Goal: Task Accomplishment & Management: Manage account settings

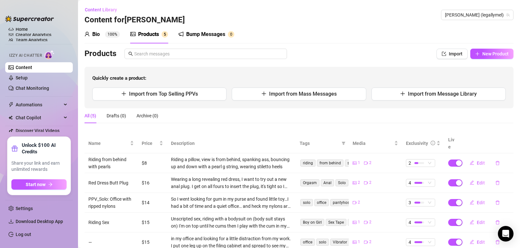
click at [184, 116] on div "All (5) Drafts (0) Archive (0)" at bounding box center [298, 115] width 429 height 15
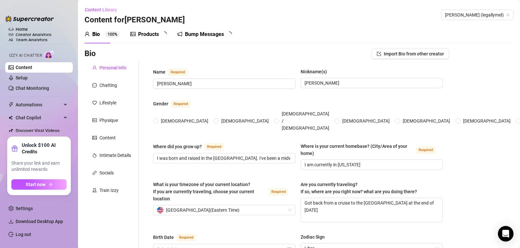
radio input "true"
type input "[DATE]"
click at [147, 36] on div "Products" at bounding box center [148, 35] width 21 height 8
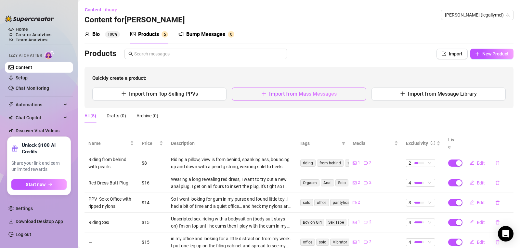
click at [255, 95] on button "Import from Mass Messages" at bounding box center [299, 94] width 134 height 13
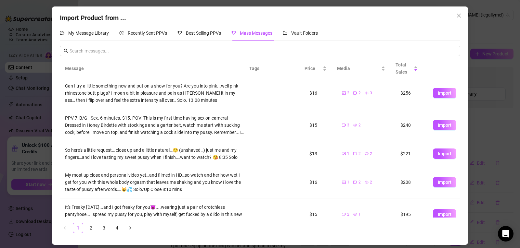
scroll to position [37, 0]
click at [441, 156] on span "Import" at bounding box center [445, 153] width 14 height 5
type textarea "So here’s a little request… close up and a little natural…😉 (unshaved…) just me…"
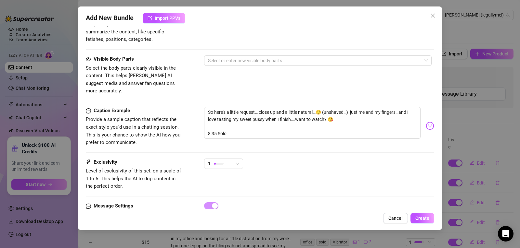
scroll to position [341, 0]
click at [238, 159] on span "1" at bounding box center [223, 164] width 31 height 10
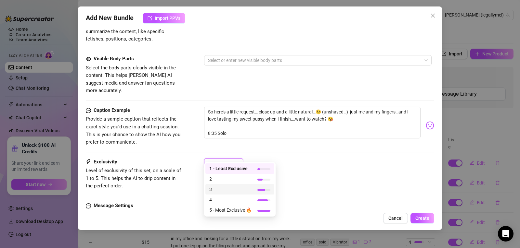
click at [236, 193] on div "3" at bounding box center [239, 190] width 69 height 10
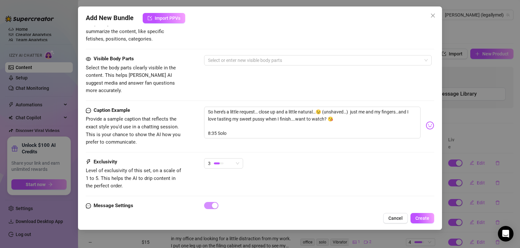
click at [428, 174] on div "Exclusivity Level of exclusivity of this set, on a scale of 1 to 5. This helps …" at bounding box center [260, 175] width 348 height 32
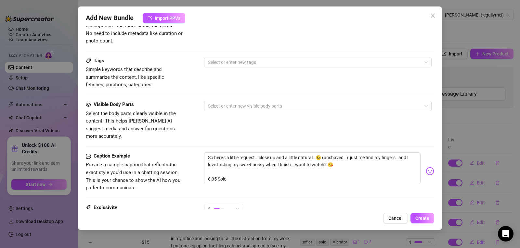
scroll to position [294, 0]
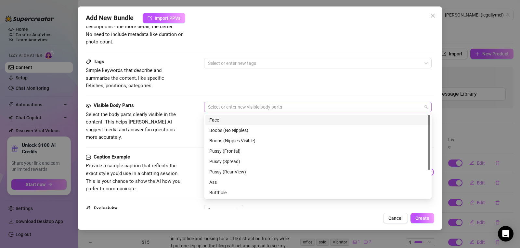
click at [223, 106] on div at bounding box center [314, 107] width 218 height 9
click at [223, 120] on div "Face" at bounding box center [317, 120] width 217 height 7
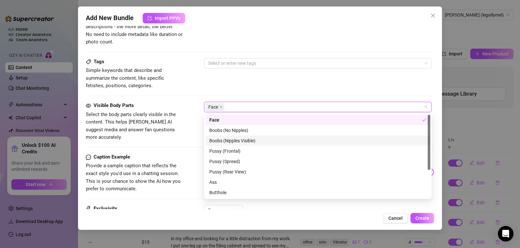
click at [232, 140] on div "Boobs (Nipples Visible)" at bounding box center [317, 140] width 217 height 7
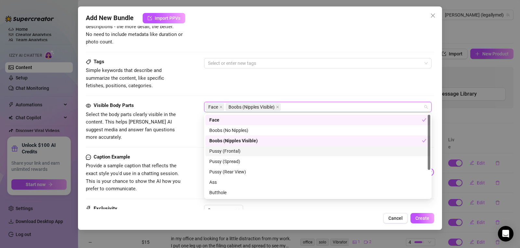
click at [232, 150] on div "Pussy (Frontal)" at bounding box center [317, 151] width 217 height 7
click at [232, 161] on div "Pussy (Spread)" at bounding box center [317, 161] width 217 height 7
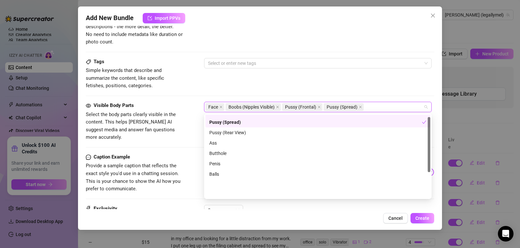
scroll to position [42, 0]
drag, startPoint x: 428, startPoint y: 144, endPoint x: 432, endPoint y: 186, distance: 42.1
click at [432, 186] on body "Home Creator Analytics Team Analytics Izzy AI Chatter Content Setup Chat Monito…" at bounding box center [260, 124] width 520 height 248
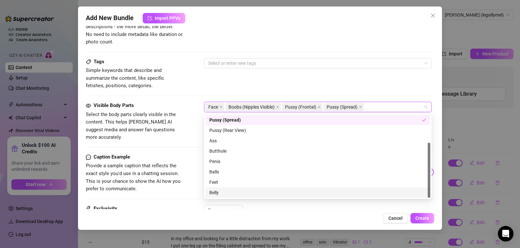
click at [264, 191] on div "Belly" at bounding box center [317, 192] width 217 height 7
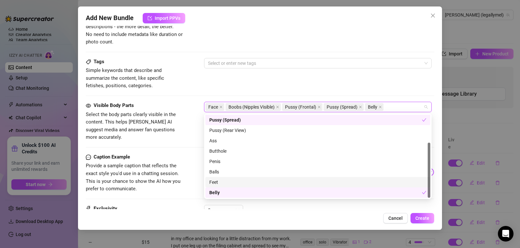
click at [264, 181] on div "Feet" at bounding box center [317, 182] width 217 height 7
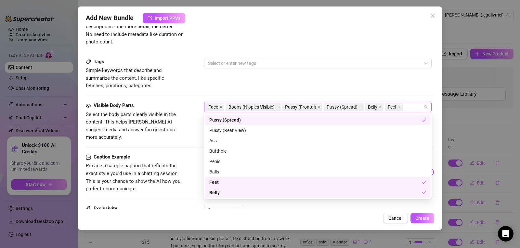
click at [400, 108] on icon "close" at bounding box center [399, 107] width 3 height 3
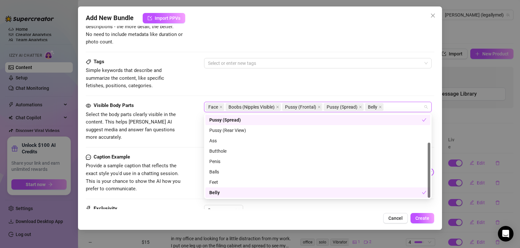
click at [371, 85] on div "Tags Simple keywords that describe and summarize the content, like specific fet…" at bounding box center [260, 74] width 348 height 32
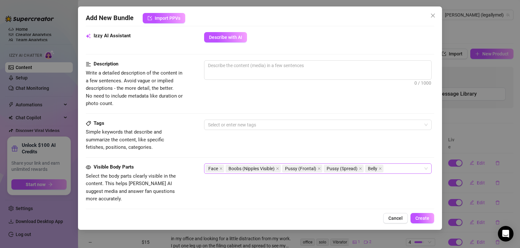
scroll to position [214, 0]
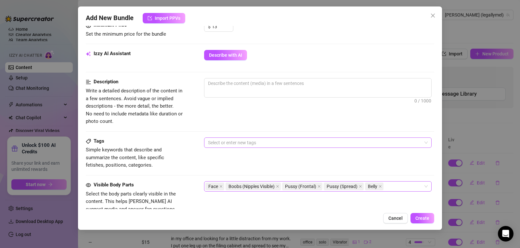
click at [232, 144] on div at bounding box center [314, 142] width 218 height 9
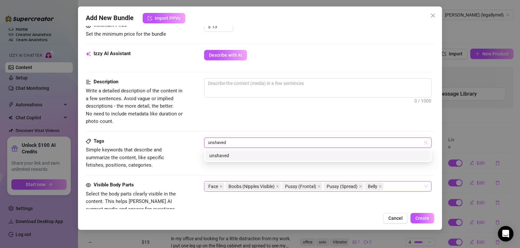
type input "unshaved"
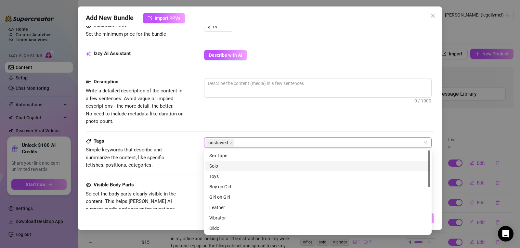
click at [230, 164] on div "Solo" at bounding box center [317, 166] width 217 height 7
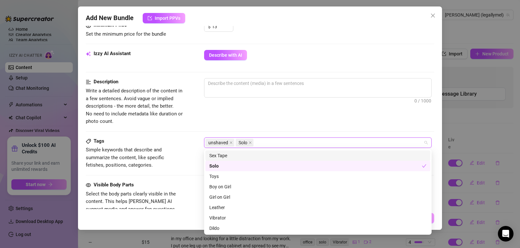
click at [383, 124] on div "Description Write a detailed description of the content in a few sentences. Avo…" at bounding box center [260, 101] width 348 height 47
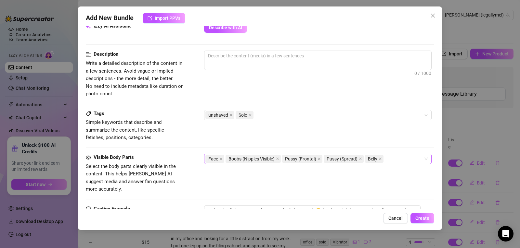
scroll to position [235, 0]
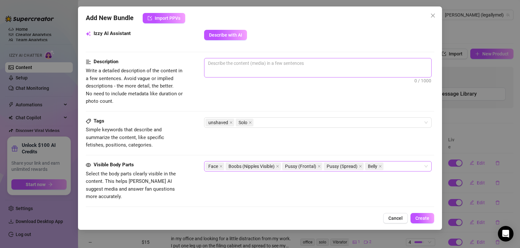
click at [273, 69] on span "0 / 1000" at bounding box center [317, 67] width 227 height 19
click at [261, 66] on textarea at bounding box center [317, 63] width 227 height 10
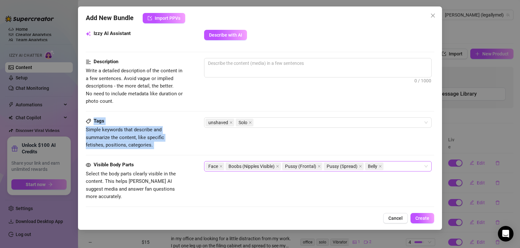
drag, startPoint x: 429, startPoint y: 111, endPoint x: 430, endPoint y: 148, distance: 37.1
click at [430, 148] on div "Account [PERSON_NAME] (@legallymel) Name Name is for your internal organization…" at bounding box center [260, 118] width 348 height 184
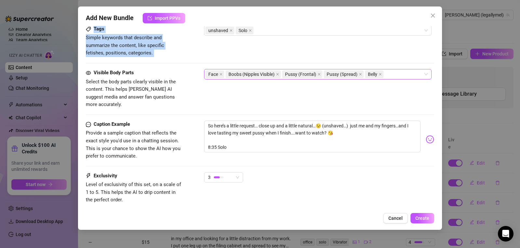
scroll to position [328, 2]
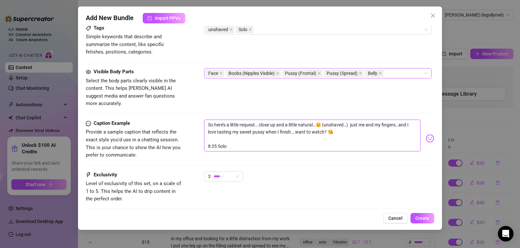
drag, startPoint x: 293, startPoint y: 125, endPoint x: 258, endPoint y: 120, distance: 35.4
click at [258, 120] on textarea "So here’s a little request… close up and a little natural…😉 (unshaved…) just me…" at bounding box center [312, 136] width 216 height 32
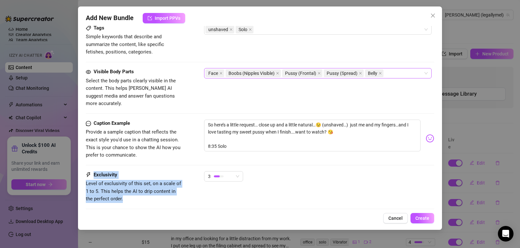
drag, startPoint x: 435, startPoint y: 170, endPoint x: 435, endPoint y: 163, distance: 6.5
click at [435, 163] on div "Add New Bundle Import PPVs Account [PERSON_NAME] (@legallymel) Name Name is for…" at bounding box center [260, 118] width 364 height 224
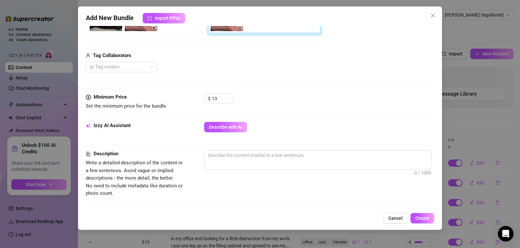
scroll to position [139, 2]
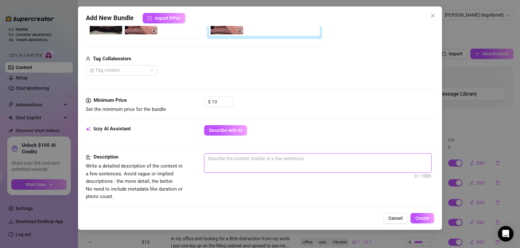
click at [219, 162] on textarea at bounding box center [317, 159] width 227 height 10
paste textarea "close up and a little natural…😉 (unshaved…) just me and my fingers…and I love t…"
type textarea "close up and a little natural…😉 (unshaved…) just me and my fingers…and I love t…"
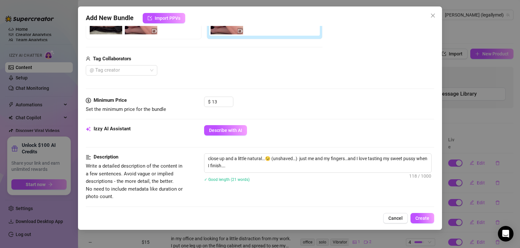
click at [283, 124] on div "Minimum Price Set the minimum price for the bundle $ 13" at bounding box center [260, 111] width 348 height 29
click at [234, 167] on textarea "close up and a little natural…😉 (unshaved…) just me and my fingers…and I love t…" at bounding box center [317, 162] width 227 height 17
type textarea "close up and a little natural…😉 (unshaved…) just me and my fingers…and I love t…"
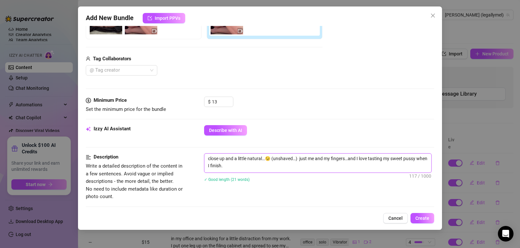
type textarea "close up and a little natural…😉 (unshaved…) just me and my fingers…and I love t…"
click at [257, 170] on textarea "close up and a little natural…😉 (unshaved…) just me and my fingers…and I love t…" at bounding box center [317, 162] width 227 height 17
type textarea "close up and a little natural…😉 (unshaved…) just me and my fingers…and I love t…"
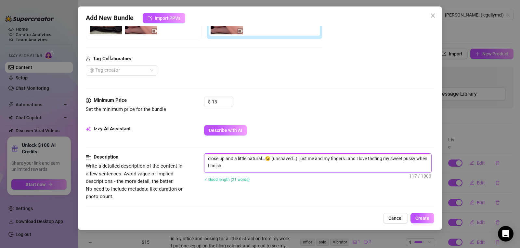
click at [299, 159] on textarea "close up and a little natural…😉 (unshaved…) just me and my fingers…and I love t…" at bounding box center [317, 162] width 227 height 17
drag, startPoint x: 298, startPoint y: 158, endPoint x: 226, endPoint y: 161, distance: 71.6
click at [226, 161] on textarea "close up and a little natural…😉 (unshaved…) just me and my fingers…and I love t…" at bounding box center [317, 162] width 227 height 17
type textarea "close up s just me and my fingers…and I love tasting my sweet pussy when I fini…"
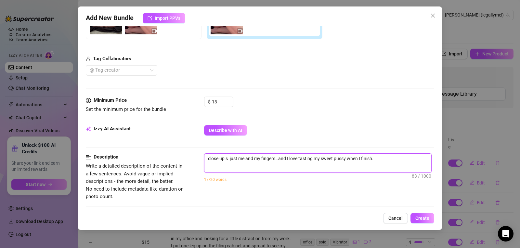
type textarea "close up si just me and my fingers…and I love tasting my sweet pussy when I fin…"
type textarea "close up sit just me and my fingers…and I love tasting my sweet pussy when I fi…"
type textarea "close up sitt just me and my fingers…and I love tasting my sweet pussy when I f…"
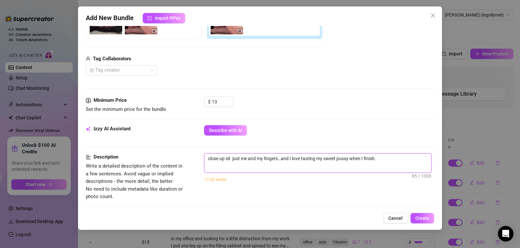
type textarea "close up sitt just me and my fingers…and I love tasting my sweet pussy when I f…"
type textarea "close up sitti just me and my fingers…and I love tasting my sweet pussy when I …"
type textarea "close up sittin just me and my fingers…and I love tasting my sweet pussy when I…"
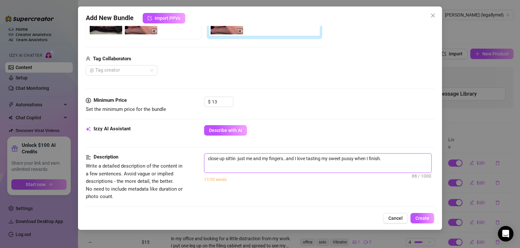
type textarea "close up sitting just me and my fingers…and I love tasting my sweet pussy when …"
type textarea "close up sitting d just me and my fingers…and I love tasting my sweet pussy whe…"
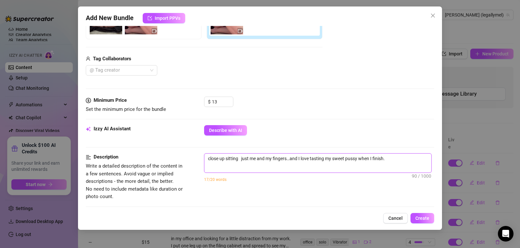
type textarea "close up sitting d just me and my fingers…and I love tasting my sweet pussy whe…"
type textarea "close up sitting do just me and my fingers…and I love tasting my sweet pussy wh…"
type textarea "close up sitting dow just me and my fingers…and I love tasting my sweet pussy w…"
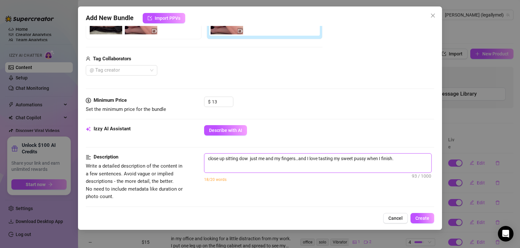
type textarea "close up sitting down just me and my fingers…and I love tasting my sweet pussy …"
type textarea "close up sitting down w just me and my fingers…and I love tasting my sweet puss…"
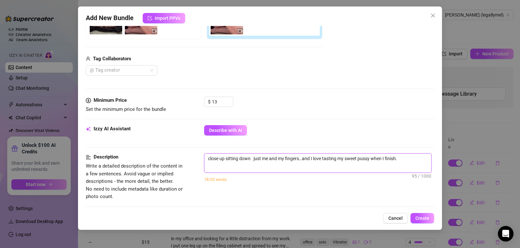
type textarea "close up sitting down w just me and my fingers…and I love tasting my sweet puss…"
type textarea "close up sitting down wi just me and my fingers…and I love tasting my sweet pus…"
type textarea "close up sitting down wit just me and my fingers…and I love tasting my sweet pu…"
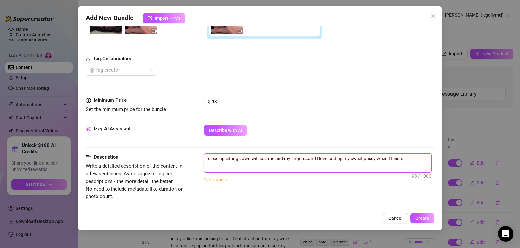
type textarea "close up sitting down with just me and my fingers…and I love tasting my sweet p…"
type textarea "close up sitting down with l just me and my fingers…and I love tasting my sweet…"
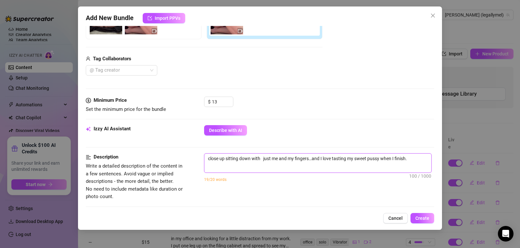
type textarea "close up sitting down with l just me and my fingers…and I love tasting my sweet…"
type textarea "close up sitting down with le just me and my fingers…and I love tasting my swee…"
type textarea "close up sitting down with leg just me and my fingers…and I love tasting my swe…"
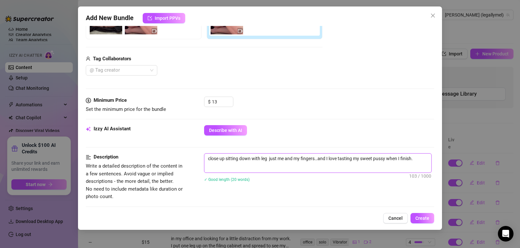
type textarea "close up sitting down with legs just me and my fingers…and I love tasting my sw…"
type textarea "close up sitting down with legs s just me and my fingers…and I love tasting my …"
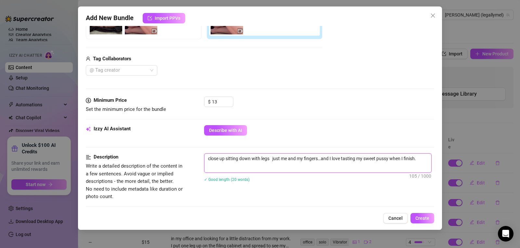
type textarea "close up sitting down with legs s just me and my fingers…and I love tasting my …"
type textarea "close up sitting down with legs sp just me and my fingers…and I love tasting my…"
type textarea "close up sitting down with legs spr just me and my fingers…and I love tasting m…"
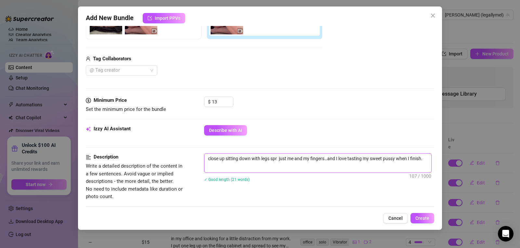
type textarea "close up sitting down with legs spre just me and my fingers…and I love tasting …"
type textarea "close up sitting down with legs sprea just me and my fingers…and I love tasting…"
type textarea "close up sitting down with legs spread just me and my fingers…and I love tastin…"
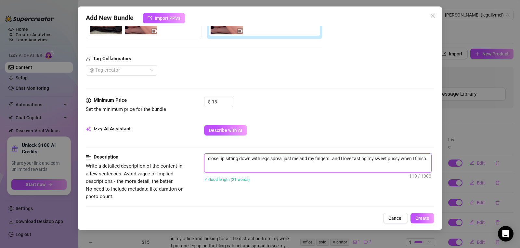
type textarea "close up sitting down with legs spread just me and my fingers…and I love tastin…"
type textarea "close up sitting down with legs spread. just me and my fingers…and I love tasti…"
click at [346, 159] on textarea "close up sitting down with legs spread. just me and my fingers…and I love tasti…" at bounding box center [317, 162] width 227 height 17
drag, startPoint x: 337, startPoint y: 165, endPoint x: 334, endPoint y: 158, distance: 8.4
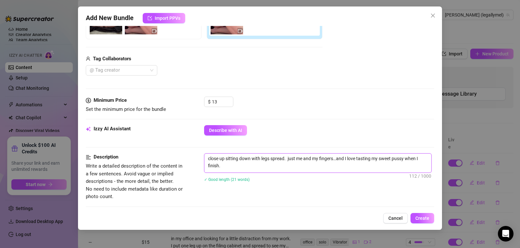
click at [334, 158] on textarea "close up sitting down with legs spread. just me and my fingers…and I love tasti…" at bounding box center [317, 162] width 227 height 17
type textarea "close up sitting down with legs spread. just me and my fingers"
type textarea "close up sitting down with legs spread. just me and my fingers."
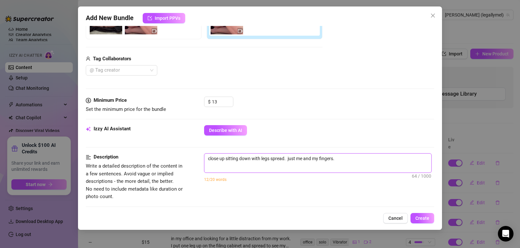
type textarea "close up sitting down with legs spread. just me and my fingers."
click at [289, 158] on textarea "close up sitting down with legs spread. just me and my fingers." at bounding box center [317, 159] width 227 height 10
type textarea "close up sitting down with legs spread. ust me and my fingers."
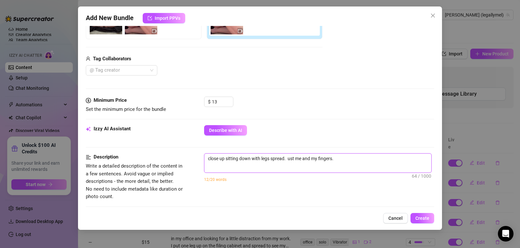
type textarea "close up sitting down with legs spread. Just me and my fingers."
click at [210, 158] on textarea "close up sitting down with legs spread. Just me and my fingers." at bounding box center [317, 159] width 227 height 10
type textarea "lose up sitting down with legs spread. Just me and my fingers."
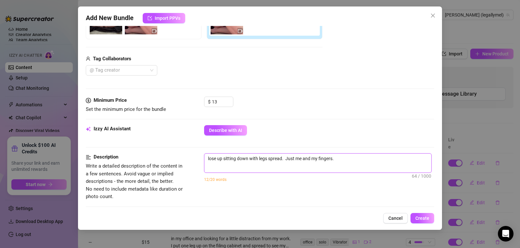
type textarea "Close up sitting down with legs spread. Just me and my fingers."
click at [346, 162] on textarea "Close up sitting down with legs spread. Just me and my fingers." at bounding box center [317, 159] width 227 height 10
type textarea "Close up sitting down with legs spread. Just me and my fingers."
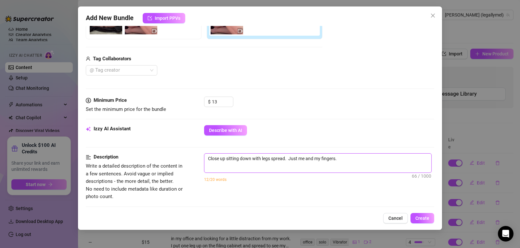
type textarea "Close up sitting down with legs spread. Just me and my fingers. U"
type textarea "Close up sitting down with legs spread. Just me and my fingers. Un"
type textarea "Close up sitting down with legs spread. Just me and my fingers. Uns"
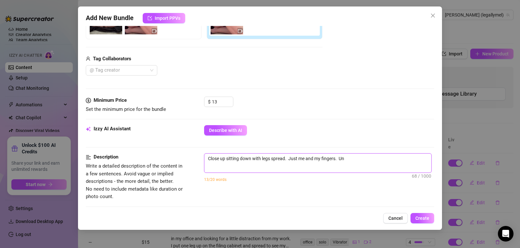
type textarea "Close up sitting down with legs spread. Just me and my fingers. Uns"
type textarea "Close up sitting down with legs spread. Just me and my fingers. Unsh"
type textarea "Close up sitting down with legs spread. Just me and my fingers. Unsha"
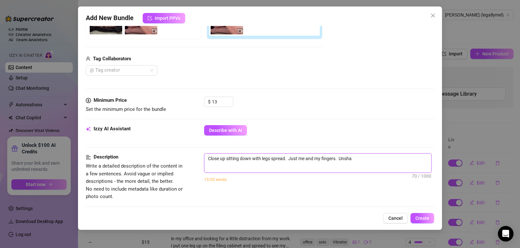
type textarea "Close up sitting down with legs spread. Just me and my fingers. Unshav"
type textarea "Close up sitting down with legs spread. Just me and my fingers. Unshave"
type textarea "Close up sitting down with legs spread. Just me and my fingers. Unshaved"
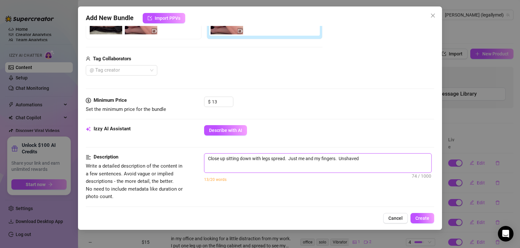
type textarea "Close up sitting down with legs spread. Just me and my fingers. Unshaved"
click at [347, 164] on span "Close up sitting down with legs spread. Just me and my fingers. Unshaved 74 / 1…" at bounding box center [317, 163] width 227 height 19
click at [363, 157] on textarea "Close up sitting down with legs spread. Just me and my fingers. Unshaved" at bounding box center [317, 159] width 227 height 10
type textarea "Close up sitting down with legs spread. Just me and my fingers. Unshaved."
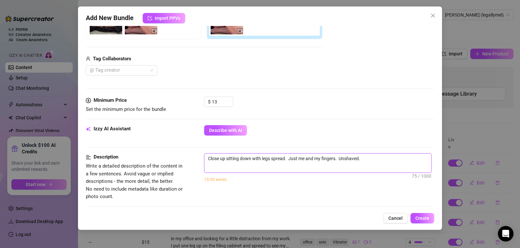
type textarea "Close up sitting down with legs spread. Just me and my fingers. Unshaved."
type textarea "Close up sitting down with legs spread. Just me and my fingers. Unshaved. S"
type textarea "Close up sitting down with legs spread. Just me and my fingers. Unshaved. Si"
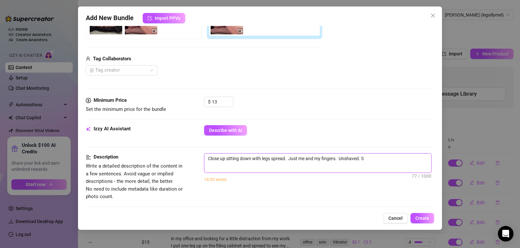
type textarea "Close up sitting down with legs spread. Just me and my fingers. Unshaved. Si"
type textarea "Close up sitting down with legs spread. Just me and my fingers. Unshaved. Sit"
type textarea "Close up sitting down with legs spread. Just me and my fingers. Unshaved. Sitt"
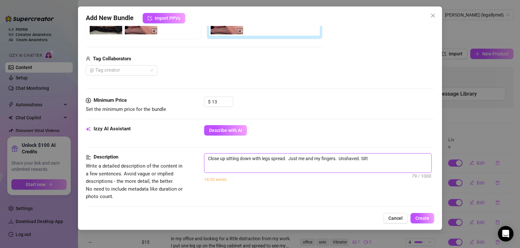
type textarea "Close up sitting down with legs spread. Just me and my fingers. Unshaved. Sitti"
type textarea "Close up sitting down with legs spread. Just me and my fingers. Unshaved. Sittin"
type textarea "Close up sitting down with legs spread. Just me and my fingers. Unshaved. Sitti…"
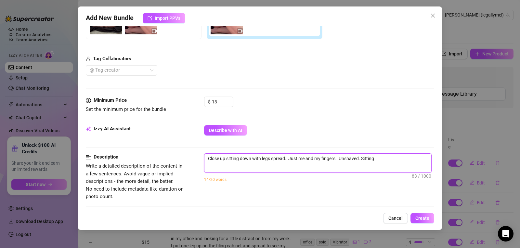
type textarea "Close up sitting down with legs spread. Just me and my fingers. Unshaved. Sitti…"
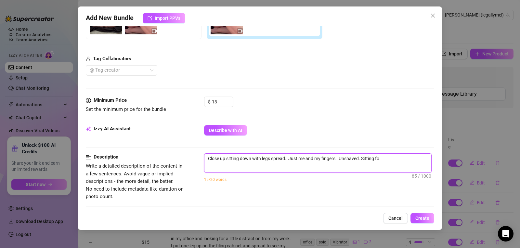
type textarea "Close up sitting down with legs spread. Just me and my fingers. Unshaved. Sitti…"
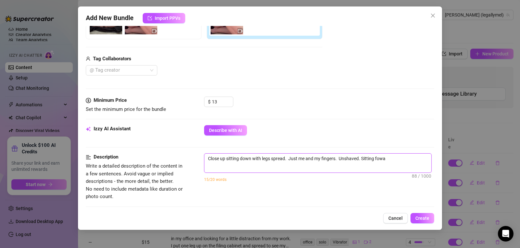
type textarea "Close up sitting down with legs spread. Just me and my fingers. Unshaved. Sitti…"
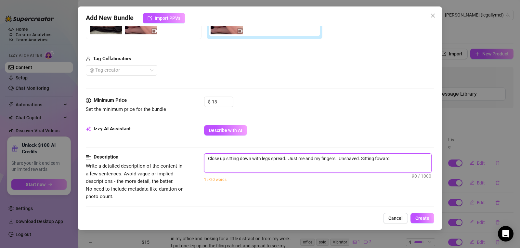
type textarea "Close up sitting down with legs spread. Just me and my fingers. Unshaved. Sitti…"
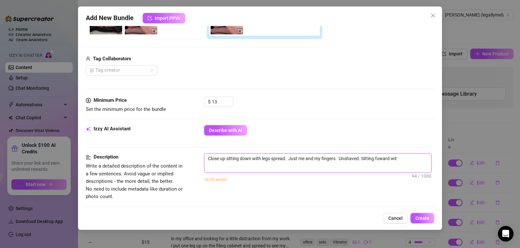
type textarea "Close up sitting down with legs spread. Just me and my fingers. Unshaved. Sitti…"
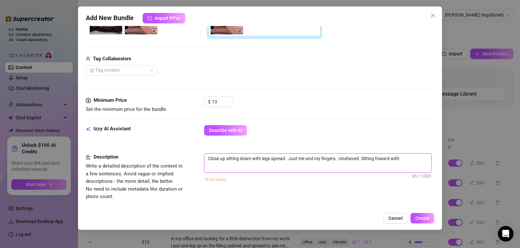
type textarea "Close up sitting down with legs spread. Just me and my fingers. Unshaved. Sitti…"
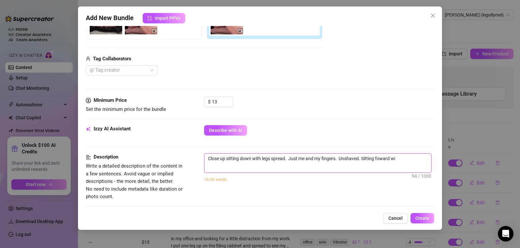
type textarea "Close up sitting down with legs spread. Just me and my fingers. Unshaved. Sitti…"
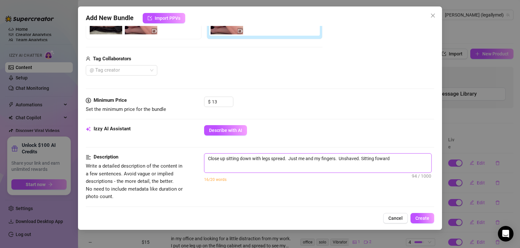
type textarea "Close up sitting down with legs spread. Just me and my fingers. Unshaved. Sitti…"
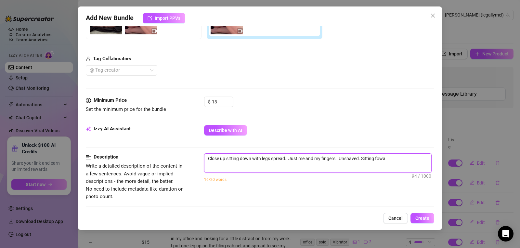
type textarea "Close up sitting down with legs spread. Just me and my fingers. Unshaved. Sitti…"
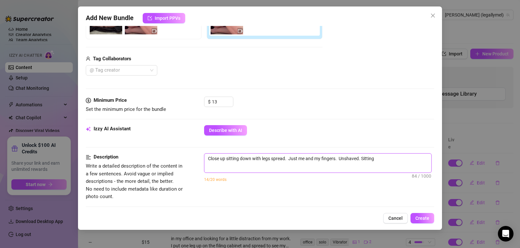
type textarea "Close up sitting down with legs spread. Just me and my fingers. Unshaved. Sitti…"
type textarea "Close up sitting down with legs spread. Just me and my fingers. Unshaved. Sittin"
type textarea "Close up sitting down with legs spread. Just me and my fingers. Unshaved. Sitti"
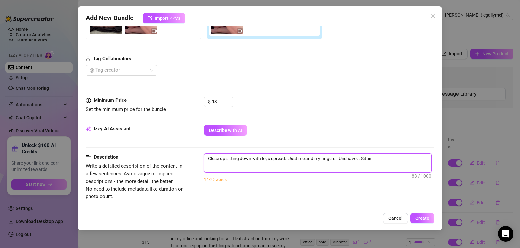
type textarea "Close up sitting down with legs spread. Just me and my fingers. Unshaved. Sitti"
type textarea "Close up sitting down with legs spread. Just me and my fingers. Unshaved. Sitt"
type textarea "Close up sitting down with legs spread. Just me and my fingers. Unshaved. Sit"
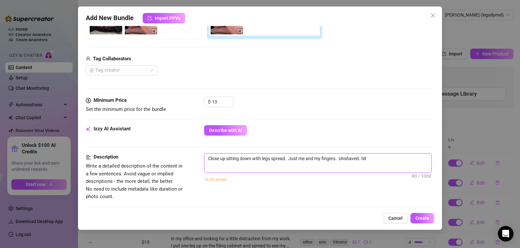
type textarea "Close up sitting down with legs spread. Just me and my fingers. Unshaved. Si"
type textarea "Close up sitting down with legs spread. Just me and my fingers. Unshaved. S"
type textarea "Close up sitting down with legs spread. Just me and my fingers. Unshaved."
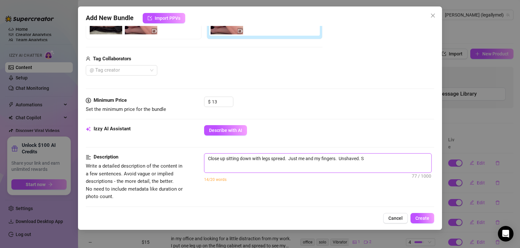
type textarea "Close up sitting down with legs spread. Just me and my fingers. Unshaved."
type textarea "Close up sitting down with legs spread. Just me and my fingers. Unshaved"
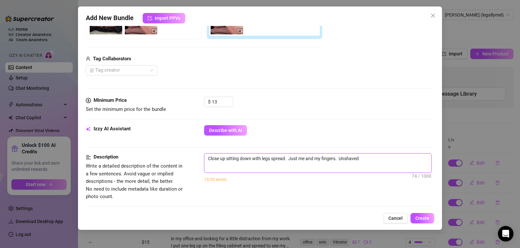
type textarea "Close up sitting down with legs spread. Just me and my fingers. Unshaved,"
type textarea "Close up sitting down with legs spread. Just me and my fingers. Unshaved, f"
type textarea "Close up sitting down with legs spread. Just me and my fingers. Unshaved,"
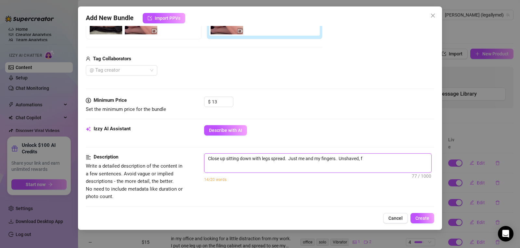
type textarea "Close up sitting down with legs spread. Just me and my fingers. Unshaved,"
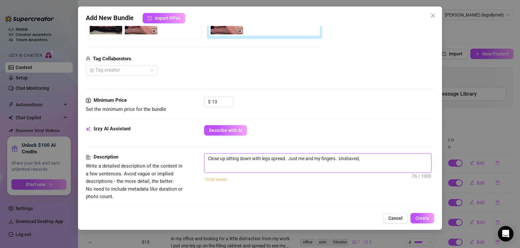
type textarea "Close up sitting down with legs spread. Just me and my fingers. Unshaved, a"
click at [423, 220] on span "Create" at bounding box center [422, 218] width 14 height 5
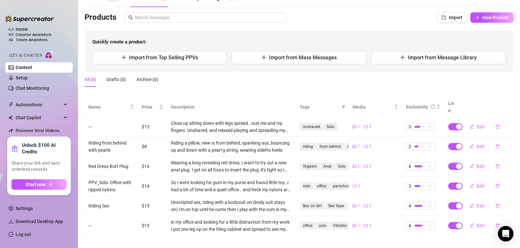
scroll to position [32, 0]
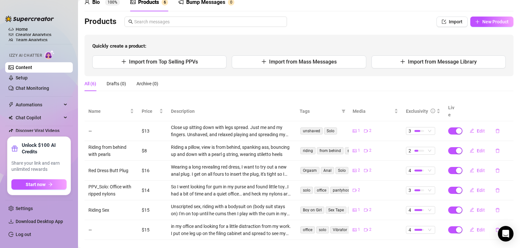
drag, startPoint x: 165, startPoint y: 63, endPoint x: 274, endPoint y: 72, distance: 109.2
click at [274, 72] on div "Quickly create a product: Import from Top Selling PPVs Import from Mass Message…" at bounding box center [298, 56] width 429 height 42
click at [266, 59] on button "Import from Mass Messages" at bounding box center [299, 62] width 134 height 13
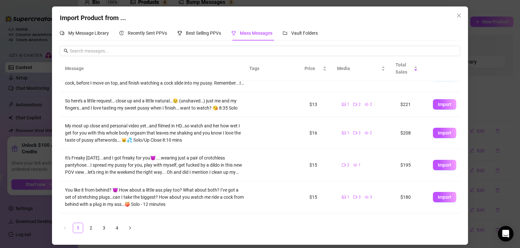
scroll to position [86, 0]
click at [441, 135] on span "Import" at bounding box center [445, 132] width 14 height 5
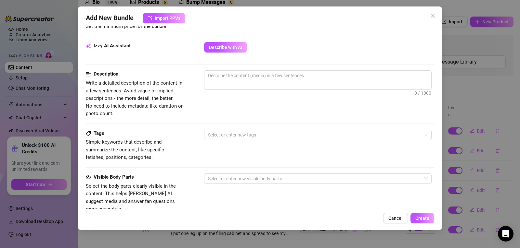
scroll to position [221, 0]
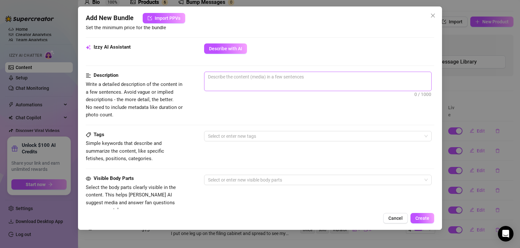
click at [408, 84] on span "0 / 1000" at bounding box center [317, 81] width 227 height 19
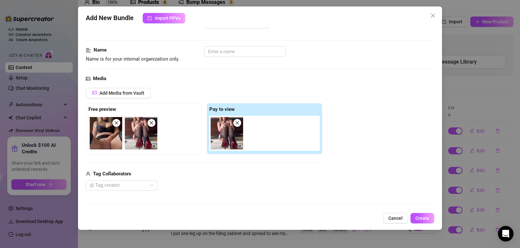
scroll to position [0, 0]
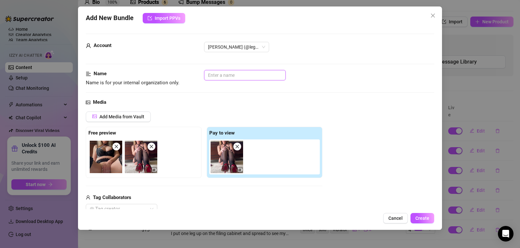
click at [230, 76] on input "text" at bounding box center [245, 75] width 82 height 10
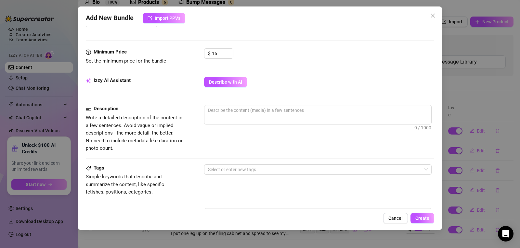
scroll to position [372, 0]
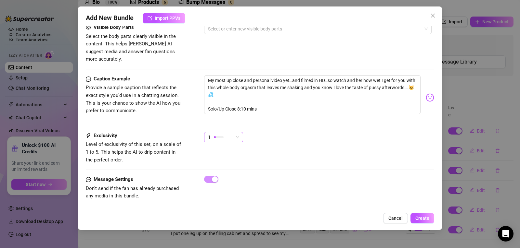
click at [237, 133] on span "1" at bounding box center [223, 138] width 31 height 10
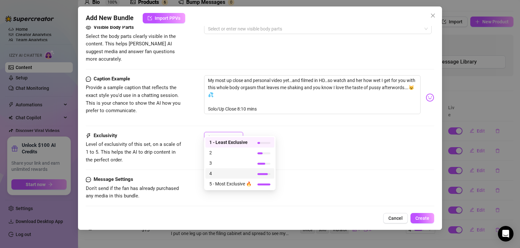
click at [223, 174] on span "4" at bounding box center [230, 173] width 42 height 7
click at [231, 133] on div "4" at bounding box center [220, 138] width 25 height 10
click at [236, 179] on div "5 - Most Exclusive 🔥" at bounding box center [239, 184] width 69 height 10
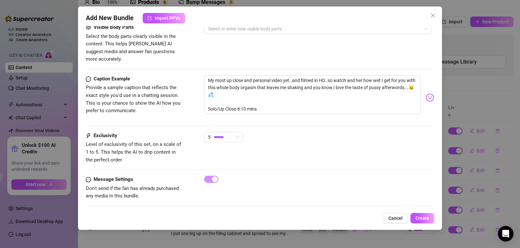
click at [236, 179] on div "Message Settings Don't send if the fan has already purchased any media in this …" at bounding box center [260, 188] width 348 height 24
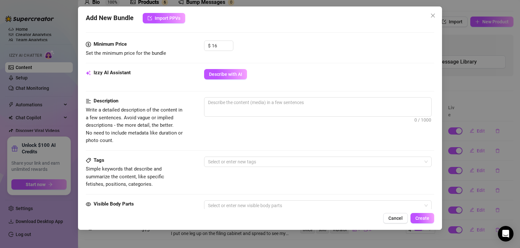
scroll to position [198, 0]
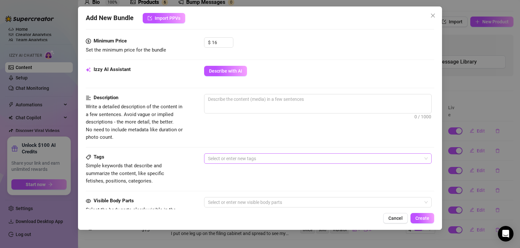
click at [250, 162] on div at bounding box center [314, 158] width 218 height 9
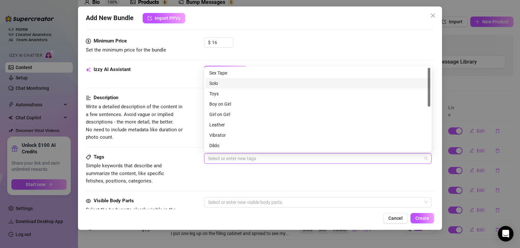
click at [235, 84] on div "Solo" at bounding box center [317, 83] width 217 height 7
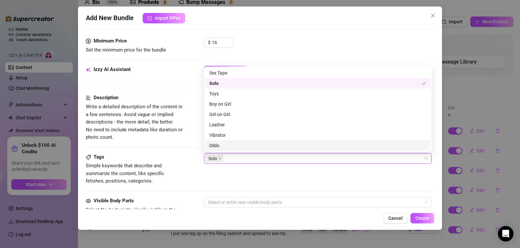
click at [216, 145] on div "Dildo" at bounding box center [317, 145] width 217 height 7
click at [326, 172] on div "Tags Simple keywords that describe and summarize the content, like specific fet…" at bounding box center [260, 170] width 348 height 32
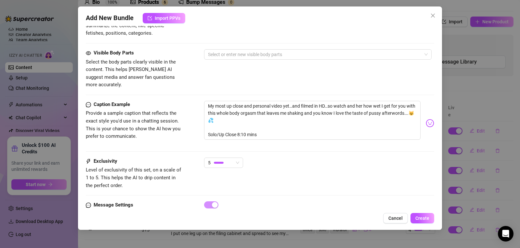
scroll to position [336, 0]
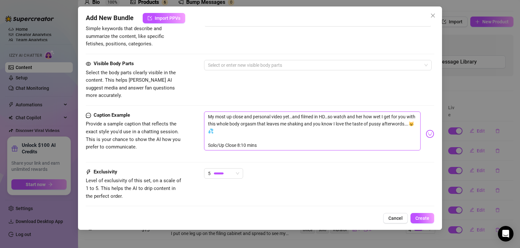
drag, startPoint x: 266, startPoint y: 136, endPoint x: 203, endPoint y: 133, distance: 63.5
click at [203, 133] on div "Caption Example Provide a sample caption that reflects the exact style you'd us…" at bounding box center [260, 134] width 348 height 45
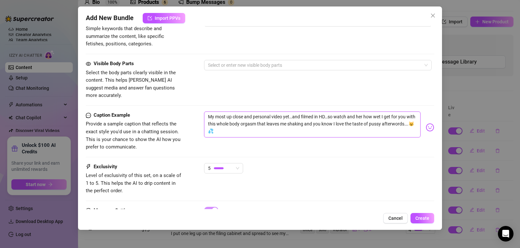
click at [223, 123] on textarea "My most up close and personal video yet…and filmed in HD…so watch and her how w…" at bounding box center [312, 125] width 216 height 26
click at [286, 144] on div "Caption Example Provide a sample caption that reflects the exact style you'd us…" at bounding box center [260, 132] width 348 height 40
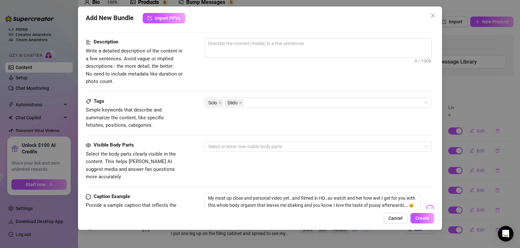
scroll to position [261, 0]
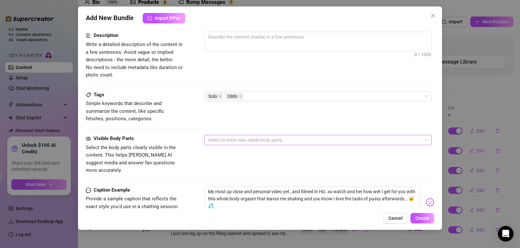
click at [267, 142] on div at bounding box center [314, 140] width 218 height 9
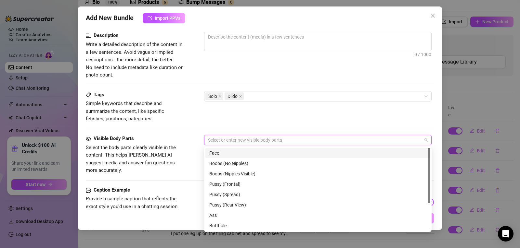
click at [257, 155] on div "Face" at bounding box center [317, 153] width 217 height 7
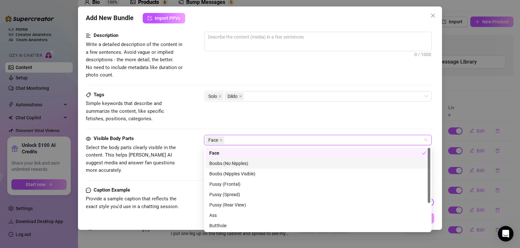
click at [246, 163] on div "Boobs (No Nipples)" at bounding box center [317, 163] width 217 height 7
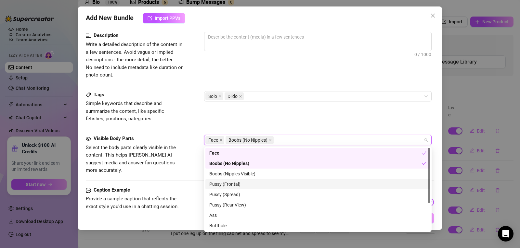
click at [239, 185] on div "Pussy (Frontal)" at bounding box center [317, 184] width 217 height 7
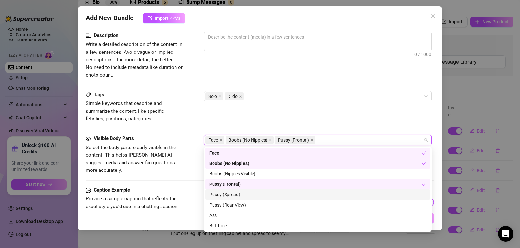
click at [238, 196] on div "Pussy (Spread)" at bounding box center [317, 194] width 217 height 7
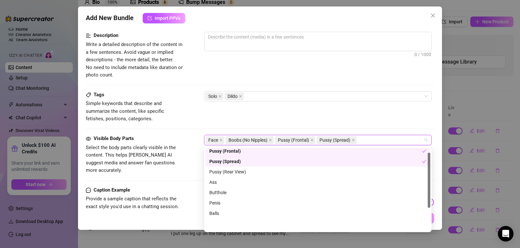
scroll to position [42, 0]
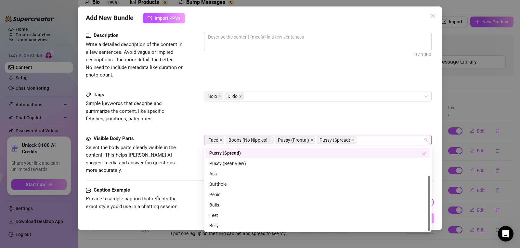
drag, startPoint x: 429, startPoint y: 174, endPoint x: 425, endPoint y: 214, distance: 40.5
click at [425, 214] on div "Pussy (Frontal) Pussy (Spread) Pussy (Rear View) Ass Butthole Penis Balls Feet …" at bounding box center [317, 189] width 225 height 83
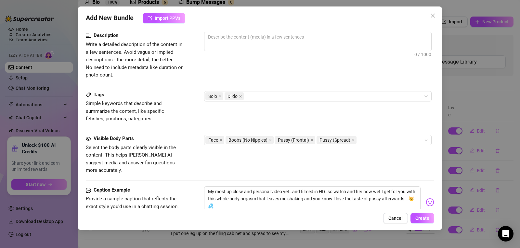
click at [311, 124] on div "Tags Simple keywords that describe and summarize the content, like specific fet…" at bounding box center [260, 113] width 348 height 44
click at [289, 96] on div "Solo Dildo" at bounding box center [314, 96] width 218 height 9
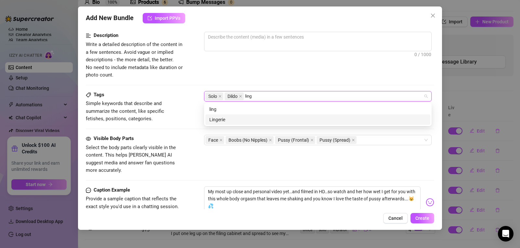
click at [255, 123] on div "Lingerie" at bounding box center [317, 120] width 225 height 10
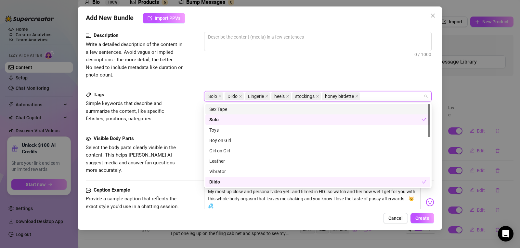
click at [314, 71] on div "Description Write a detailed description of the content in a few sentences. Avo…" at bounding box center [260, 55] width 348 height 47
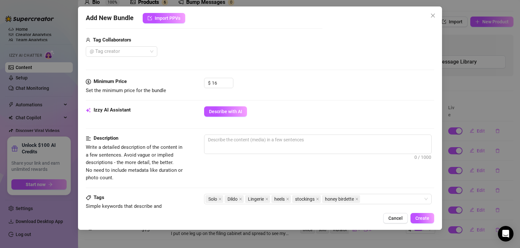
scroll to position [177, 0]
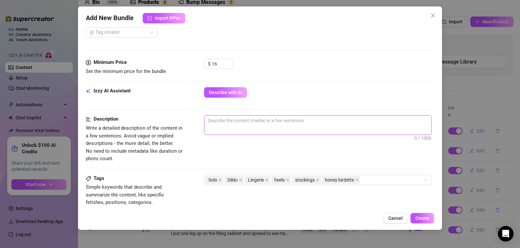
click at [285, 118] on textarea at bounding box center [317, 121] width 227 height 10
click at [407, 124] on textarea "I sit back and spread my legs in stockings, honey birdette lingerie and red bot…" at bounding box center [317, 121] width 227 height 10
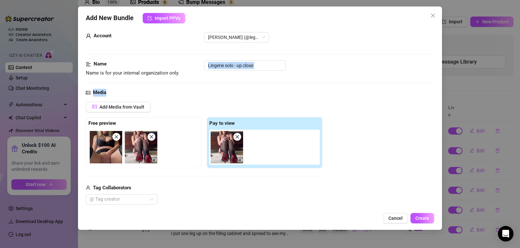
scroll to position [10, 2]
drag, startPoint x: 423, startPoint y: 76, endPoint x: 420, endPoint y: 115, distance: 39.1
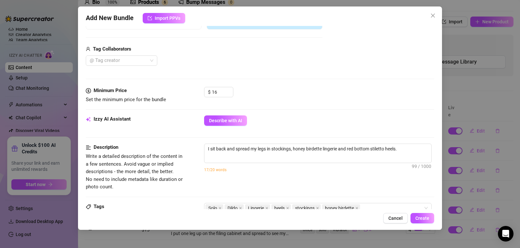
scroll to position [155, 2]
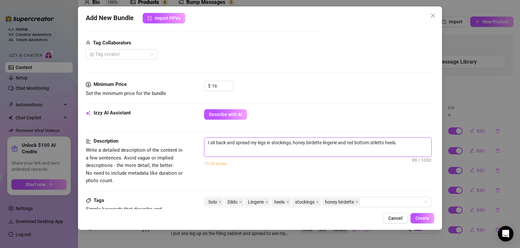
click at [408, 140] on textarea "I sit back and spread my legs in stockings, honey birdette lingerie and red bot…" at bounding box center [317, 143] width 227 height 10
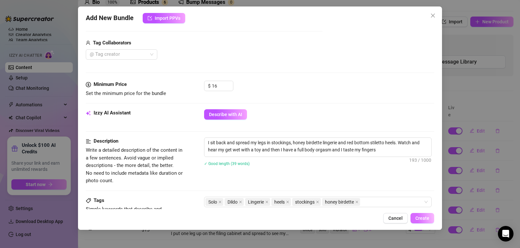
click at [420, 222] on button "Create" at bounding box center [422, 218] width 24 height 10
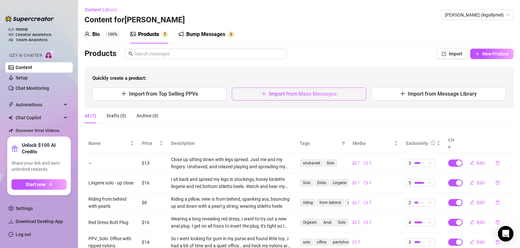
click at [261, 95] on icon "plus" at bounding box center [263, 93] width 5 height 5
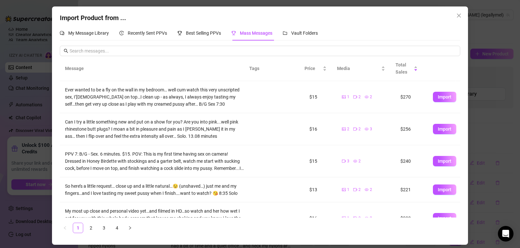
scroll to position [185, 0]
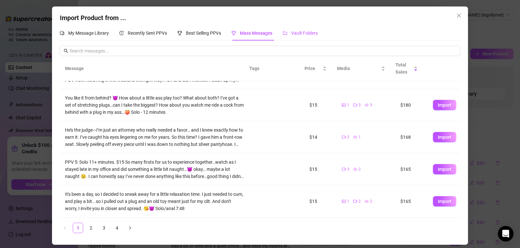
click at [306, 31] on span "Vault Folders" at bounding box center [304, 33] width 27 height 5
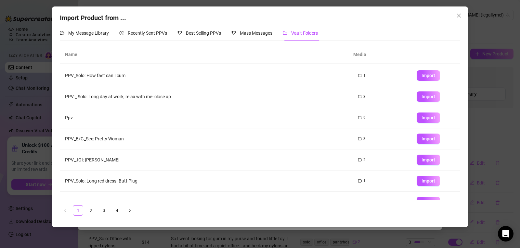
scroll to position [0, 0]
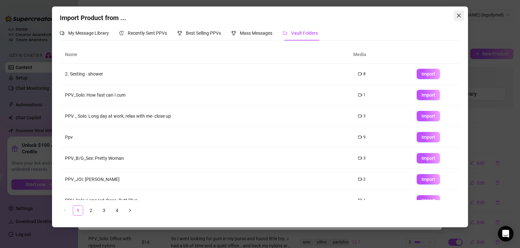
click at [459, 14] on icon "close" at bounding box center [458, 15] width 5 height 5
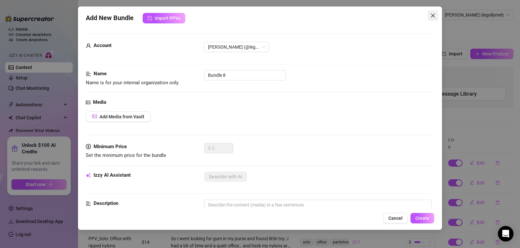
click at [434, 16] on icon "close" at bounding box center [432, 15] width 5 height 5
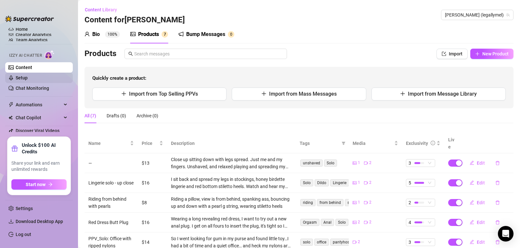
click at [19, 75] on link "Setup" at bounding box center [22, 77] width 12 height 5
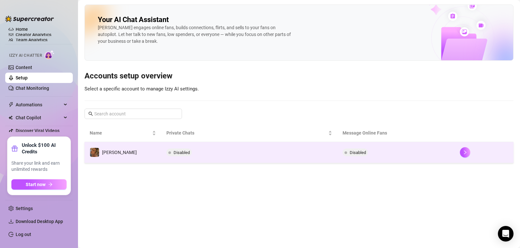
click at [180, 153] on span "Disabled" at bounding box center [181, 152] width 16 height 5
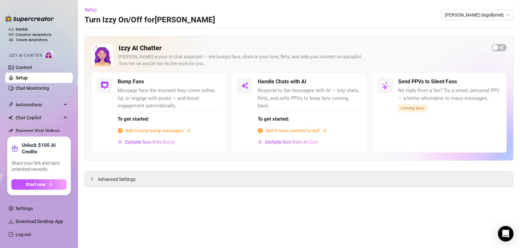
click at [167, 132] on span "Add 5 more bump messages" at bounding box center [154, 130] width 58 height 7
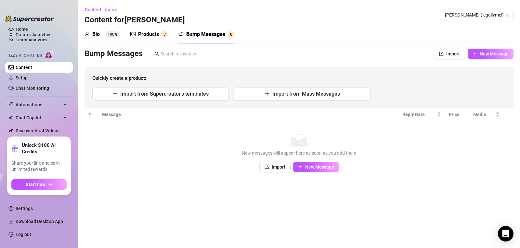
click at [181, 34] on icon "notification" at bounding box center [180, 34] width 5 height 5
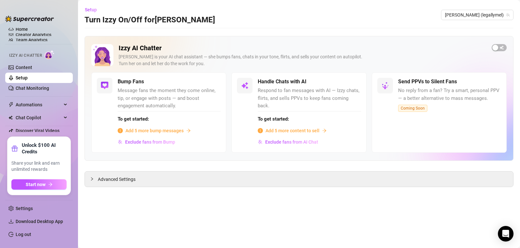
click at [179, 130] on span "Add 5 more bump messages" at bounding box center [154, 130] width 58 height 7
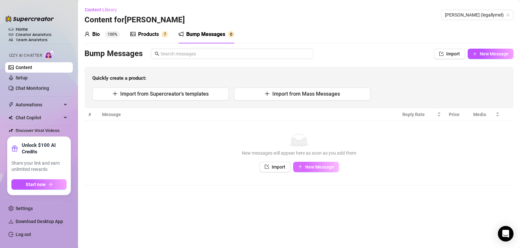
click at [302, 167] on icon "plus" at bounding box center [300, 167] width 5 height 5
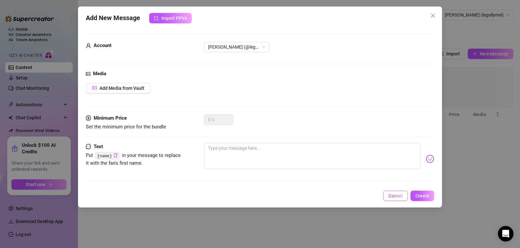
click at [397, 197] on span "Cancel" at bounding box center [395, 196] width 14 height 5
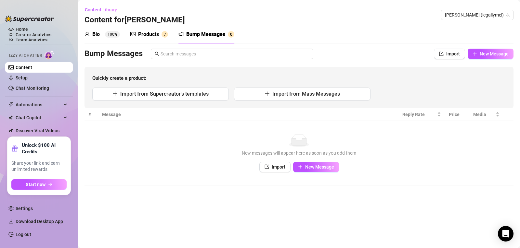
click at [140, 34] on div "Products" at bounding box center [148, 35] width 21 height 8
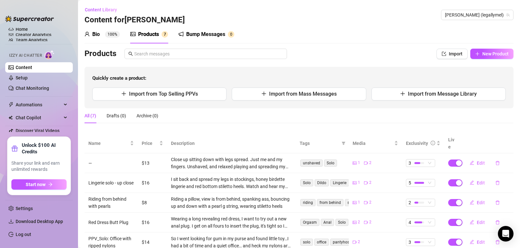
click at [95, 31] on div "Bio" at bounding box center [95, 35] width 7 height 8
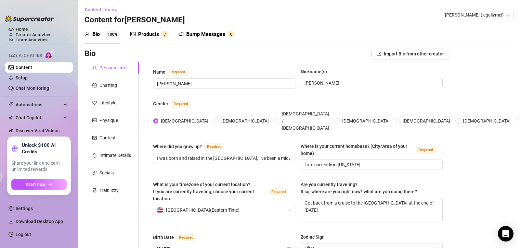
click at [144, 33] on div "Products" at bounding box center [148, 35] width 21 height 8
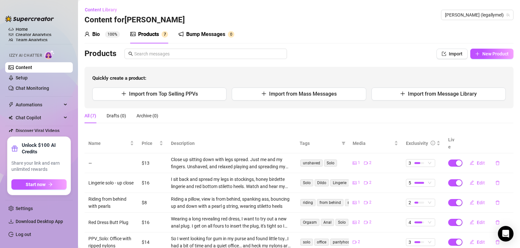
click at [202, 36] on div "Bump Messages" at bounding box center [205, 35] width 39 height 8
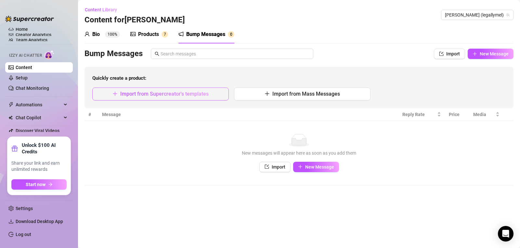
click at [161, 94] on span "Import from Supercreator's templates" at bounding box center [164, 94] width 88 height 6
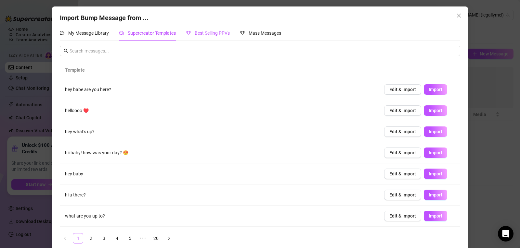
click at [208, 31] on span "Best Selling PPVs" at bounding box center [212, 33] width 35 height 5
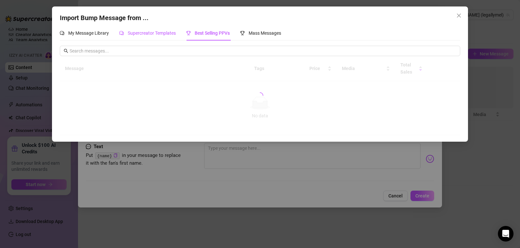
click at [156, 32] on span "Supercreator Templates" at bounding box center [152, 33] width 48 height 5
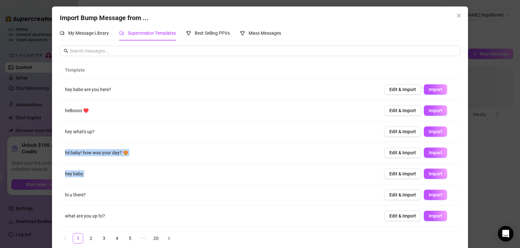
drag, startPoint x: 451, startPoint y: 146, endPoint x: 450, endPoint y: 169, distance: 22.7
click at [450, 169] on tbody "hey babe are you here? Edit & Import Import helloooo ♥️ Edit & Import Import he…" at bounding box center [260, 184] width 400 height 211
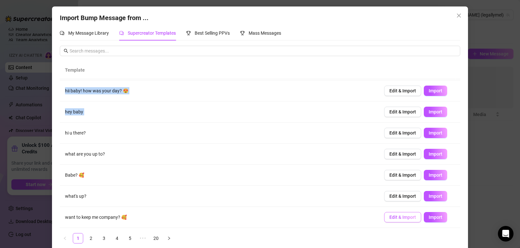
click at [399, 218] on span "Edit & Import" at bounding box center [402, 217] width 27 height 5
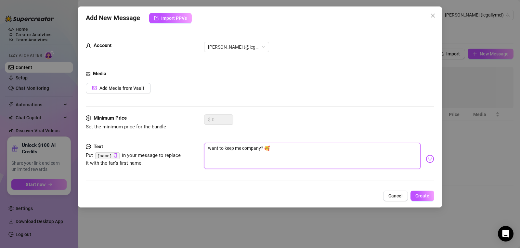
click at [210, 149] on textarea "want to keep me company? 🥰" at bounding box center [312, 156] width 216 height 26
click at [295, 151] on textarea "Hey you....want to keep me company? 🥰" at bounding box center [312, 156] width 216 height 26
click at [283, 149] on textarea "Hey you....want to keep me company? 😘" at bounding box center [312, 156] width 216 height 26
click at [284, 149] on textarea "Hey you....want to keep me company? 😘" at bounding box center [312, 156] width 216 height 26
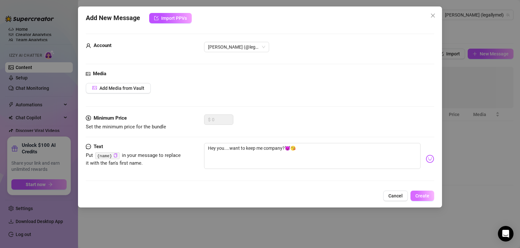
click at [426, 196] on span "Create" at bounding box center [422, 196] width 14 height 5
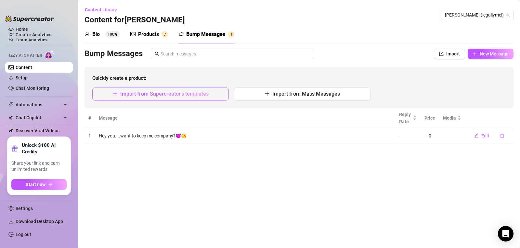
click at [156, 97] on span "Import from Supercreator's templates" at bounding box center [164, 94] width 88 height 6
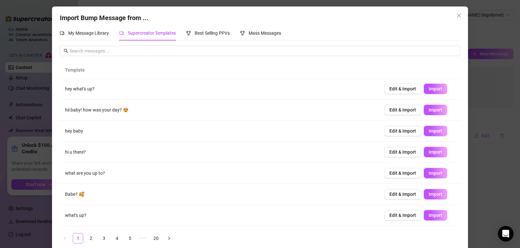
scroll to position [29, 0]
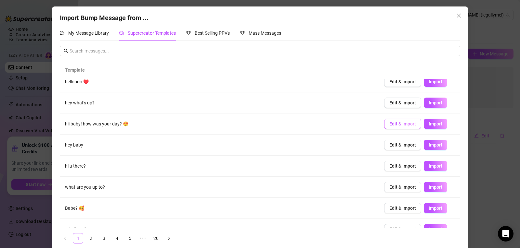
click at [397, 125] on span "Edit & Import" at bounding box center [402, 123] width 27 height 5
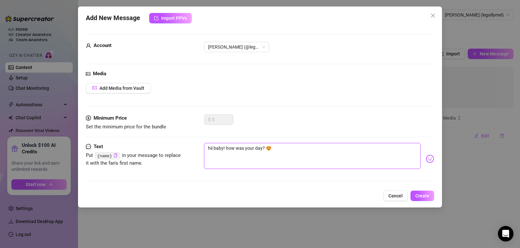
drag, startPoint x: 214, startPoint y: 150, endPoint x: 203, endPoint y: 150, distance: 11.4
click at [203, 150] on div "Text Put {name} in your message to replace it with the fan's first name. hii ba…" at bounding box center [260, 159] width 348 height 32
click at [237, 150] on textarea "Hey my love! how was your day? 😍" at bounding box center [312, 156] width 216 height 26
click at [292, 151] on textarea "Hey my love! How was your day? 😍" at bounding box center [312, 156] width 216 height 26
click at [426, 197] on span "Create" at bounding box center [422, 196] width 14 height 5
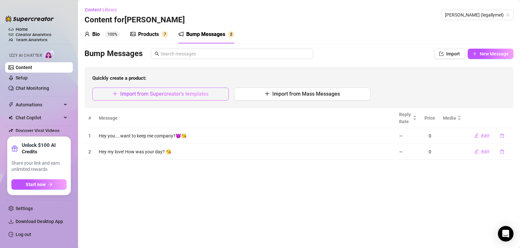
click at [160, 95] on span "Import from Supercreator's templates" at bounding box center [164, 94] width 88 height 6
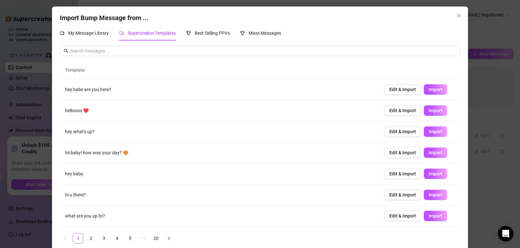
scroll to position [62, 0]
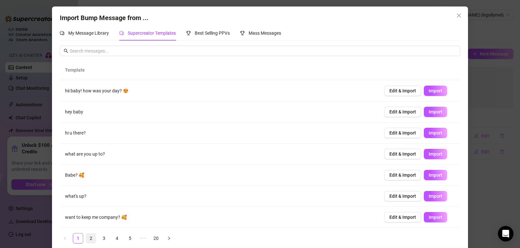
click at [92, 237] on link "2" at bounding box center [91, 239] width 10 height 10
click at [100, 239] on link "3" at bounding box center [104, 239] width 10 height 10
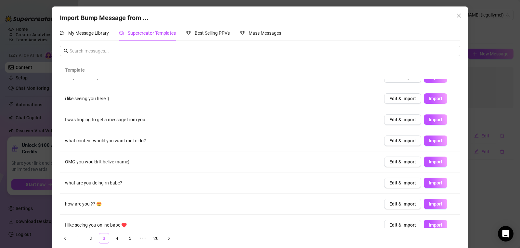
scroll to position [0, 0]
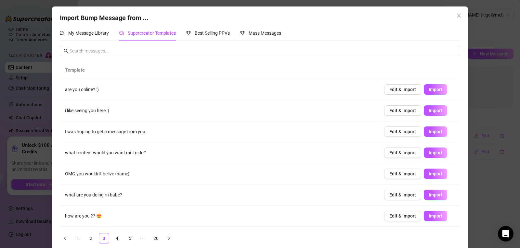
click at [458, 89] on div "Import Bump Message from ... My Message Library Supercreator Templates Best Sel…" at bounding box center [260, 130] width 416 height 249
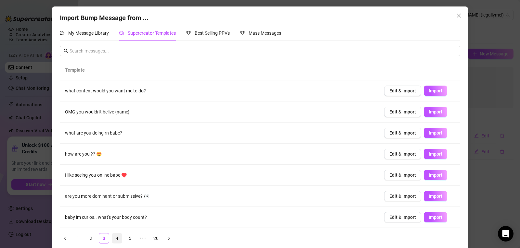
click at [116, 239] on link "4" at bounding box center [117, 239] width 10 height 10
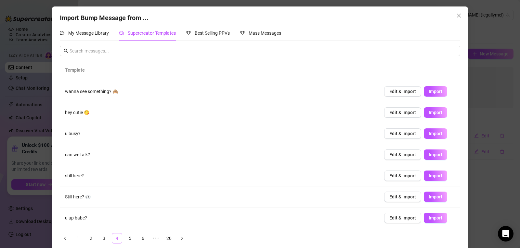
scroll to position [0, 0]
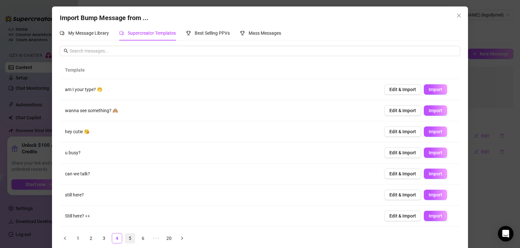
click at [129, 239] on link "5" at bounding box center [130, 239] width 10 height 10
click at [142, 240] on link "6" at bounding box center [143, 239] width 10 height 10
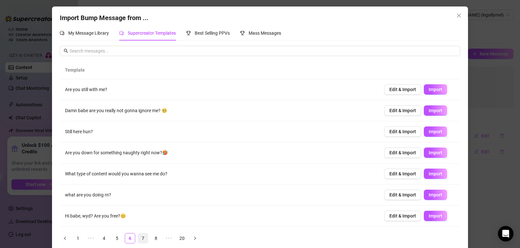
click at [142, 238] on link "7" at bounding box center [143, 239] width 10 height 10
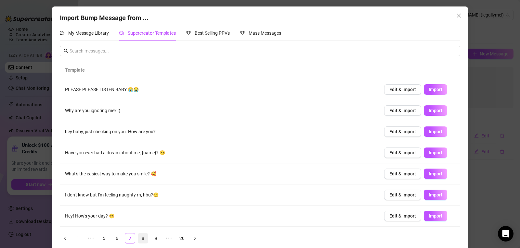
click at [143, 239] on link "8" at bounding box center [143, 239] width 10 height 10
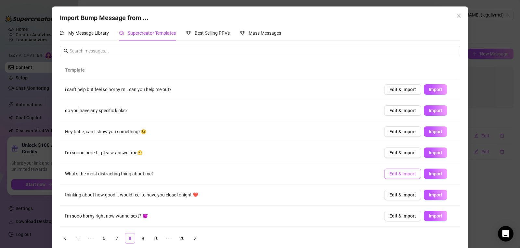
click at [398, 177] on span "Edit & Import" at bounding box center [402, 174] width 27 height 5
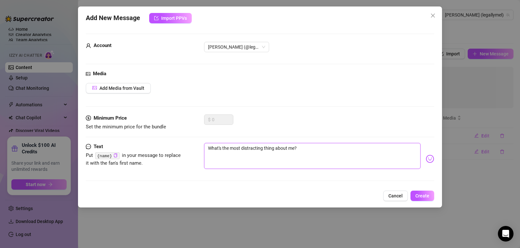
click at [208, 146] on textarea "What's the most distracting thing about me?" at bounding box center [312, 156] width 216 height 26
click at [257, 151] on textarea "So...I'm just courious....What's the most distracting thing about me?" at bounding box center [312, 156] width 216 height 26
click at [257, 147] on textarea "So...I'm just courious....What's the most distracting thing about me?" at bounding box center [312, 156] width 216 height 26
click at [239, 149] on textarea "So...I'm just courious....what's the most distracting thing about me?" at bounding box center [312, 156] width 216 height 26
click at [360, 148] on textarea "So...I'm just curious....what's the most distracting thing about me?" at bounding box center [312, 156] width 216 height 26
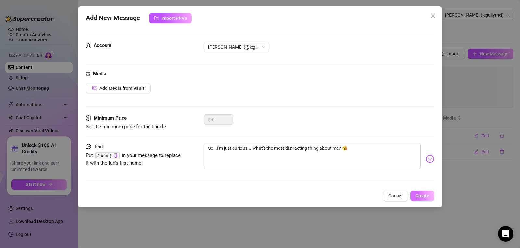
click at [421, 195] on span "Create" at bounding box center [422, 196] width 14 height 5
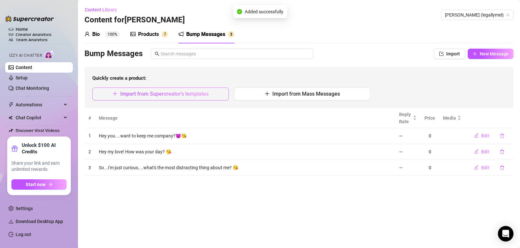
click at [155, 93] on span "Import from Supercreator's templates" at bounding box center [164, 94] width 88 height 6
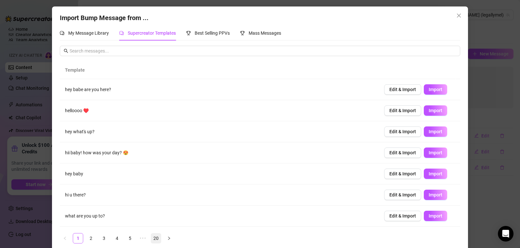
click at [156, 238] on link "20" at bounding box center [156, 239] width 10 height 10
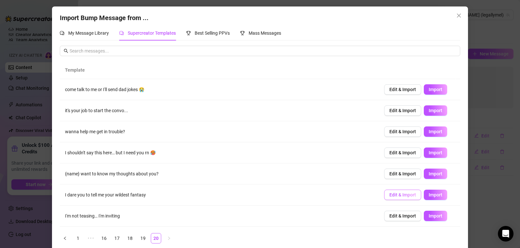
click at [396, 193] on span "Edit & Import" at bounding box center [402, 195] width 27 height 5
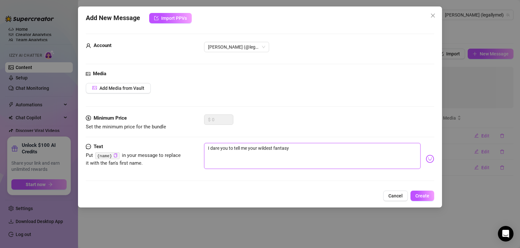
click at [301, 149] on textarea "I dare you to tell me your wildest fantasy" at bounding box center [312, 156] width 216 height 26
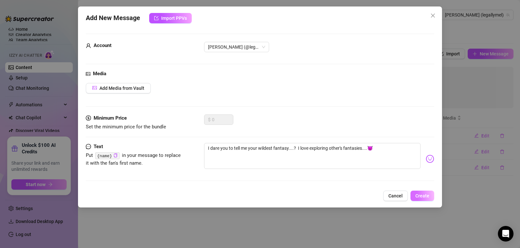
click at [422, 196] on span "Create" at bounding box center [422, 196] width 14 height 5
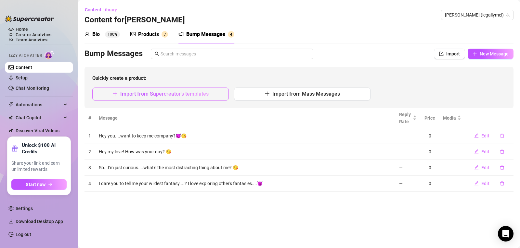
click at [165, 95] on span "Import from Supercreator's templates" at bounding box center [164, 94] width 88 height 6
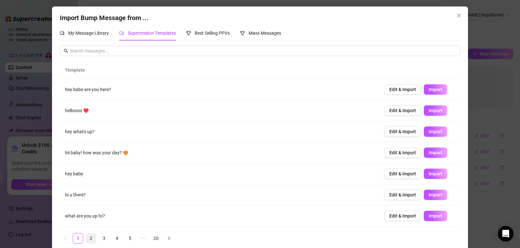
click at [88, 237] on link "2" at bounding box center [91, 239] width 10 height 10
click at [101, 238] on link "3" at bounding box center [104, 239] width 10 height 10
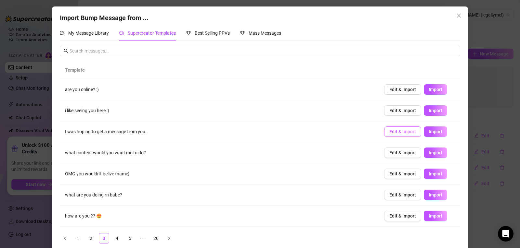
click at [394, 131] on span "Edit & Import" at bounding box center [402, 131] width 27 height 5
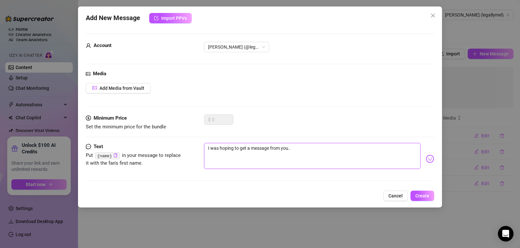
click at [295, 148] on textarea "I was hoping to get a message from you.." at bounding box center [312, 156] width 216 height 26
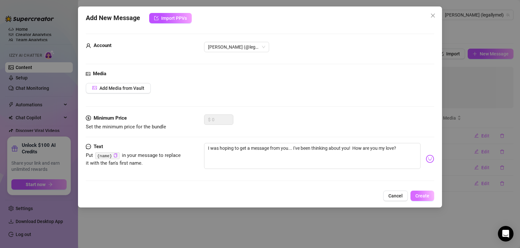
click at [423, 197] on span "Create" at bounding box center [422, 196] width 14 height 5
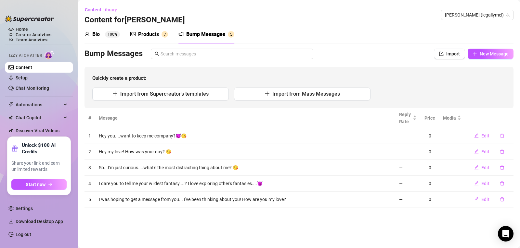
click at [32, 69] on link "Content" at bounding box center [24, 67] width 17 height 5
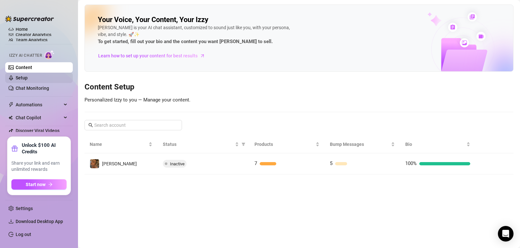
click at [18, 78] on link "Setup" at bounding box center [22, 77] width 12 height 5
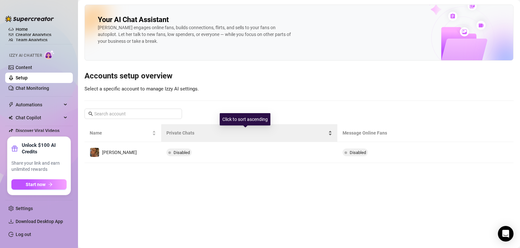
click at [177, 137] on div "Private Chats" at bounding box center [249, 133] width 166 height 7
click at [177, 135] on span "Private Chats" at bounding box center [246, 133] width 160 height 7
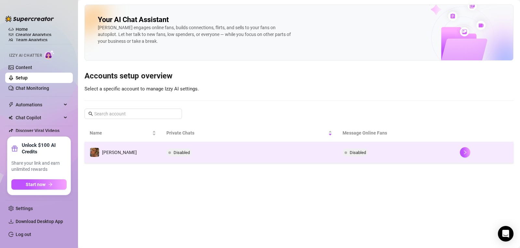
click at [175, 153] on span "Disabled" at bounding box center [181, 152] width 16 height 5
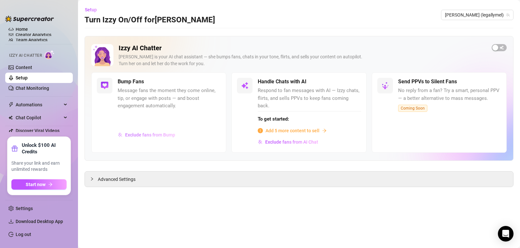
click at [140, 134] on span "Exclude fans from Bump" at bounding box center [150, 135] width 50 height 5
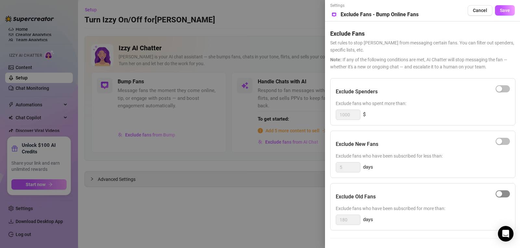
click at [500, 194] on div "button" at bounding box center [499, 194] width 6 height 6
drag, startPoint x: 349, startPoint y: 218, endPoint x: 336, endPoint y: 220, distance: 13.7
click at [336, 220] on div "180" at bounding box center [348, 220] width 25 height 10
click at [445, 196] on div "Exclude Old Fans" at bounding box center [423, 197] width 174 height 16
click at [506, 12] on span "Save" at bounding box center [505, 10] width 10 height 5
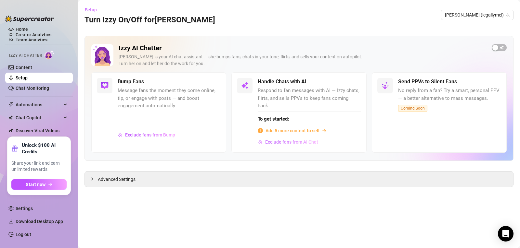
click at [281, 140] on span "Exclude fans from AI Chat" at bounding box center [291, 142] width 53 height 5
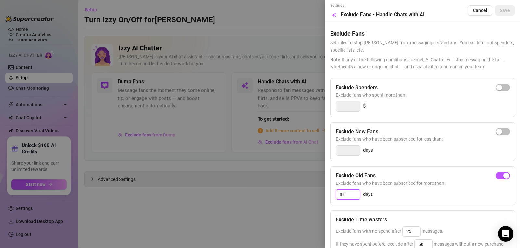
drag, startPoint x: 346, startPoint y: 196, endPoint x: 337, endPoint y: 196, distance: 9.7
click at [337, 196] on input "35" at bounding box center [348, 195] width 24 height 10
click at [288, 210] on div at bounding box center [260, 124] width 520 height 248
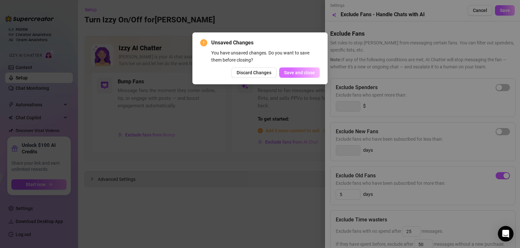
click at [302, 72] on span "Save and close" at bounding box center [299, 72] width 31 height 5
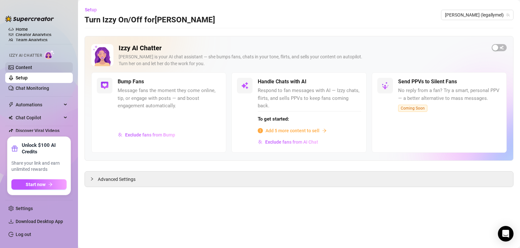
click at [16, 67] on link "Content" at bounding box center [24, 67] width 17 height 5
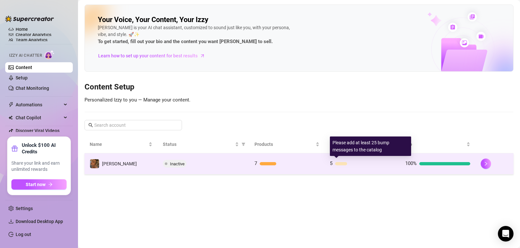
click at [336, 164] on div at bounding box center [341, 163] width 12 height 3
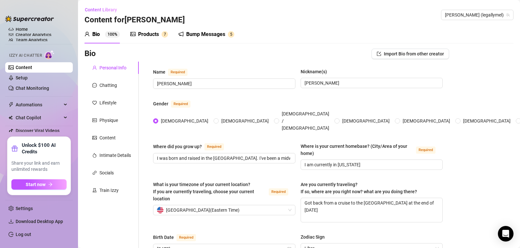
click at [149, 35] on div "Products" at bounding box center [148, 35] width 21 height 8
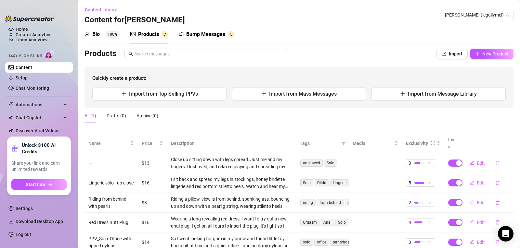
click at [219, 34] on div "Bump Messages" at bounding box center [205, 35] width 39 height 8
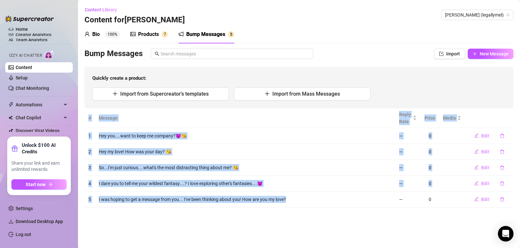
drag, startPoint x: 294, startPoint y: 201, endPoint x: 79, endPoint y: 128, distance: 226.8
click at [79, 128] on main "Content Library Content for [PERSON_NAME] [PERSON_NAME] (legallymel) Bio 100% P…" at bounding box center [299, 124] width 442 height 248
click at [254, 128] on td "Hey you....want to keep me company?😈😘" at bounding box center [245, 136] width 300 height 16
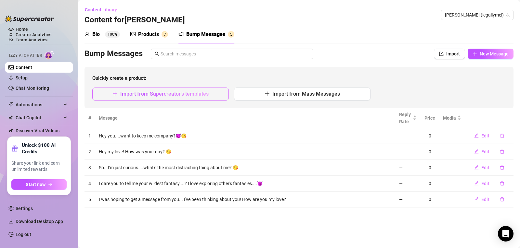
click at [108, 94] on button "Import from Supercreator's templates" at bounding box center [160, 94] width 136 height 13
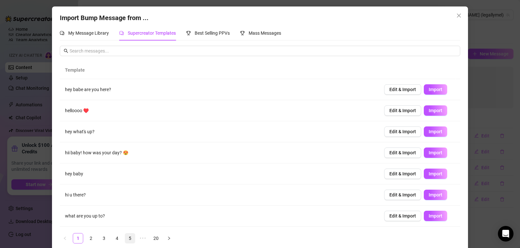
click at [127, 239] on link "5" at bounding box center [130, 239] width 10 height 10
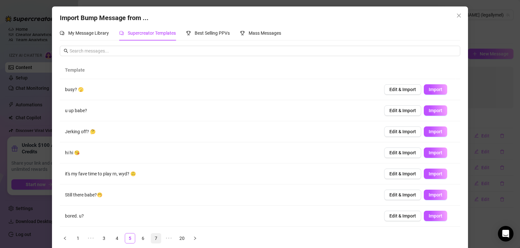
click at [152, 239] on link "7" at bounding box center [156, 239] width 10 height 10
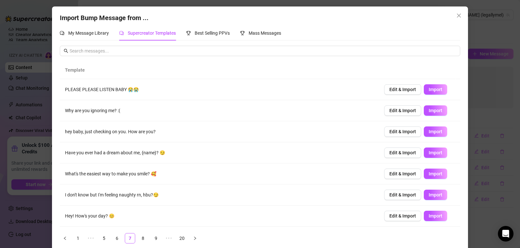
click at [501, 36] on div "Import Bump Message from ... My Message Library Supercreator Templates Best Sel…" at bounding box center [260, 124] width 520 height 248
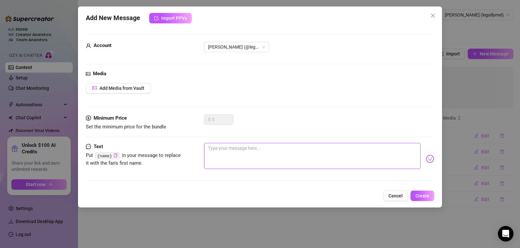
click at [216, 154] on textarea at bounding box center [312, 156] width 216 height 26
paste textarea "Guilty of thinking about you all day… want to know the sentence?"
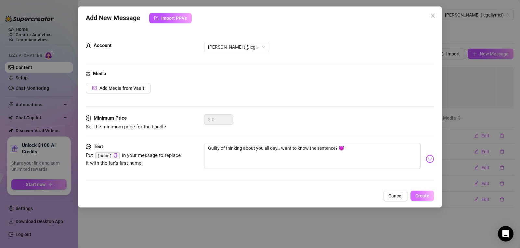
click at [423, 196] on span "Create" at bounding box center [422, 196] width 14 height 5
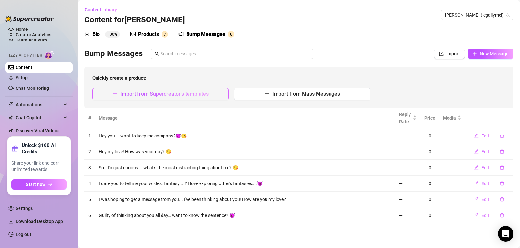
click at [158, 92] on span "Import from Supercreator's templates" at bounding box center [164, 94] width 88 height 6
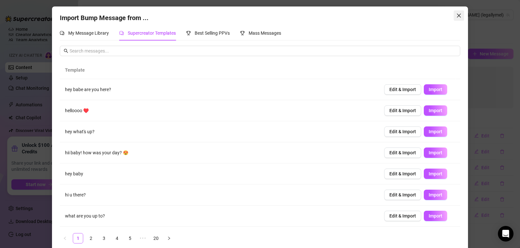
click at [458, 17] on icon "close" at bounding box center [458, 15] width 5 height 5
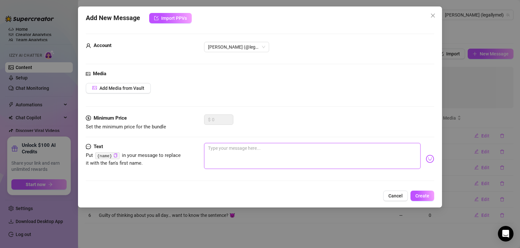
click at [220, 154] on textarea at bounding box center [312, 156] width 216 height 26
paste textarea "I promise I’m more fun than whatever you’re doing right now"
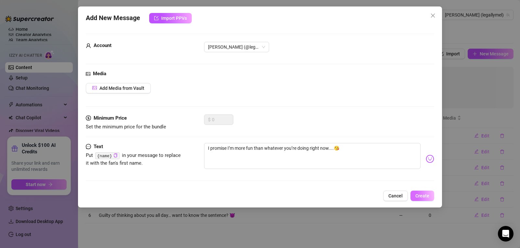
click at [426, 194] on span "Create" at bounding box center [422, 196] width 14 height 5
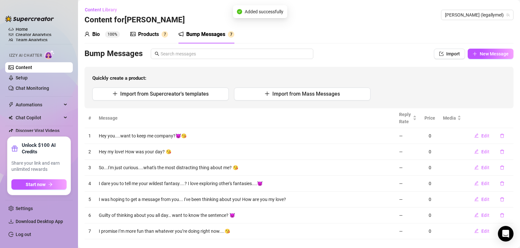
scroll to position [11, 0]
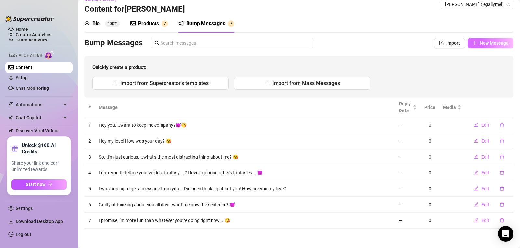
click at [475, 48] on button "New Message" at bounding box center [490, 43] width 46 height 10
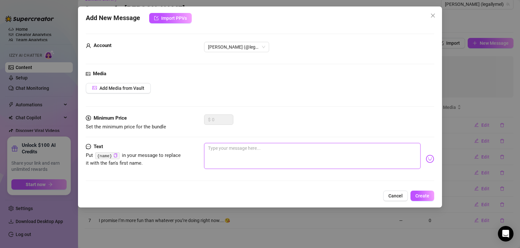
click at [222, 159] on textarea at bounding box center [312, 156] width 216 height 26
paste textarea "Court is in session, and I’m ruling in favor of your desires"
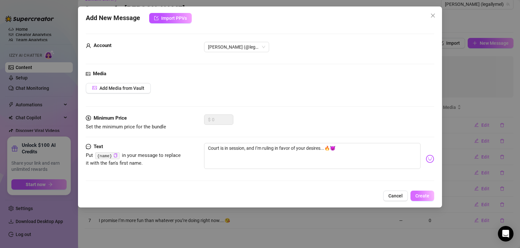
click at [420, 196] on span "Create" at bounding box center [422, 196] width 14 height 5
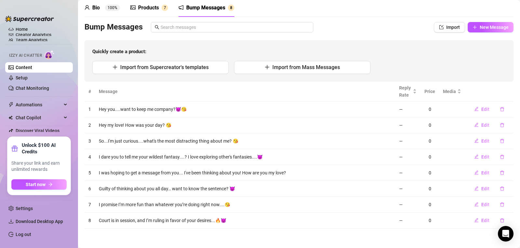
scroll to position [0, 0]
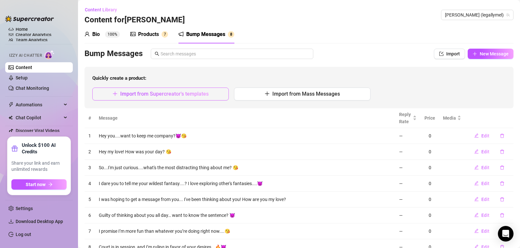
click at [178, 95] on span "Import from Supercreator's templates" at bounding box center [164, 94] width 88 height 6
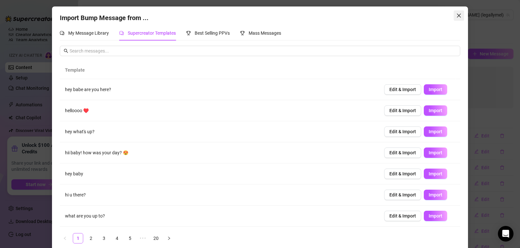
click at [456, 16] on icon "close" at bounding box center [458, 15] width 5 height 5
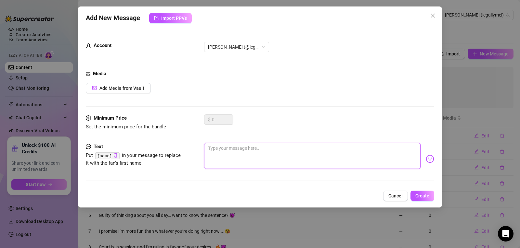
click at [235, 151] on textarea at bounding box center [312, 156] width 216 height 26
paste textarea "Cross-examination time… wanna see my evidence?"
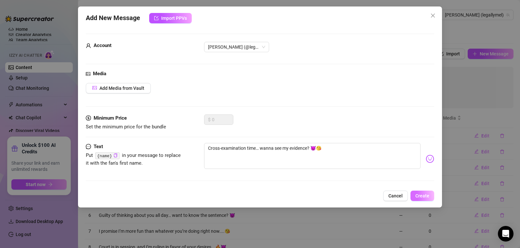
click at [423, 197] on span "Create" at bounding box center [422, 196] width 14 height 5
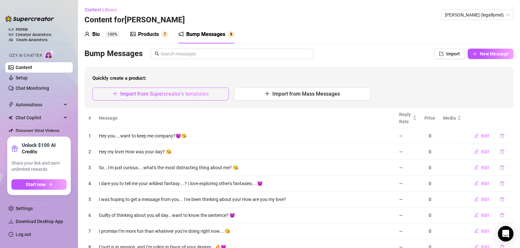
click at [180, 91] on span "Import from Supercreator's templates" at bounding box center [164, 94] width 88 height 6
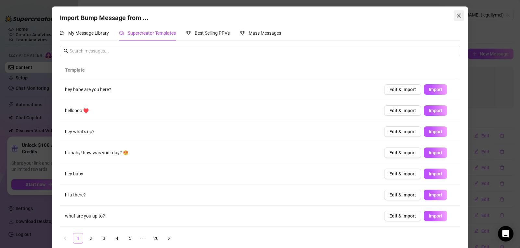
click at [456, 13] on icon "close" at bounding box center [458, 15] width 5 height 5
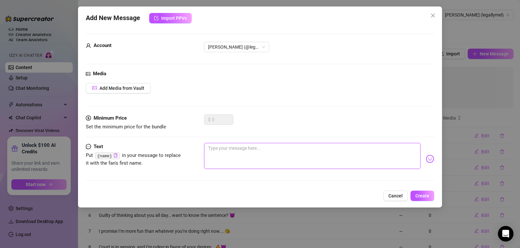
click at [213, 157] on textarea at bounding box center [312, 156] width 216 height 26
paste textarea "“Objection overruled—come see me now"
click at [264, 149] on textarea "“Objection overruled—come see me now" at bounding box center [312, 156] width 216 height 26
click at [271, 149] on textarea "“Objection overruled—come see me now" at bounding box center [312, 156] width 216 height 26
click at [305, 150] on textarea "“Objection overruled—come chat with me now" at bounding box center [312, 156] width 216 height 26
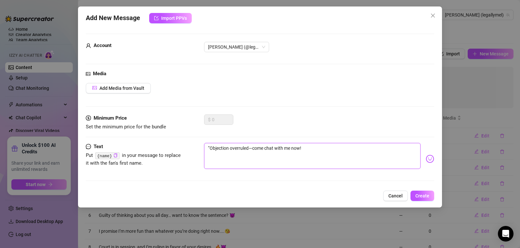
click at [210, 148] on textarea "“Objection overruled—come chat with me now!" at bounding box center [312, 156] width 216 height 26
click at [331, 152] on textarea "Objection overruled—come chat with me now!" at bounding box center [312, 156] width 216 height 26
click at [419, 195] on span "Create" at bounding box center [422, 196] width 14 height 5
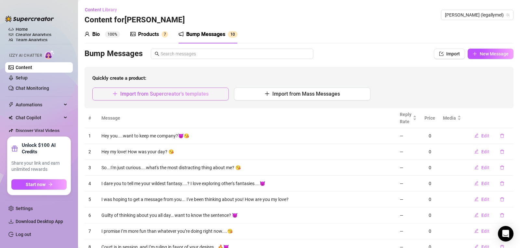
click at [132, 94] on span "Import from Supercreator's templates" at bounding box center [164, 94] width 88 height 6
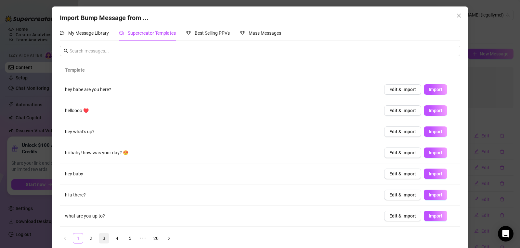
click at [99, 238] on link "3" at bounding box center [104, 239] width 10 height 10
click at [112, 238] on link "4" at bounding box center [117, 239] width 10 height 10
click at [130, 239] on link "5" at bounding box center [130, 239] width 10 height 10
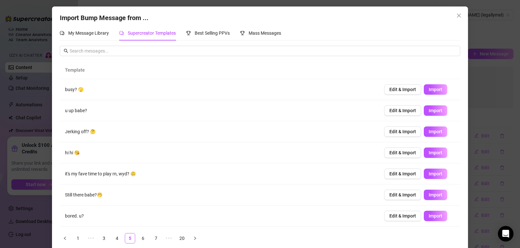
click at [148, 240] on ul "1 ••• 3 4 5 6 7 ••• 20" at bounding box center [260, 239] width 400 height 10
click at [140, 237] on link "6" at bounding box center [143, 239] width 10 height 10
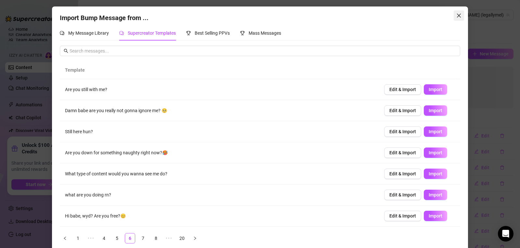
click at [457, 15] on icon "close" at bounding box center [459, 16] width 4 height 4
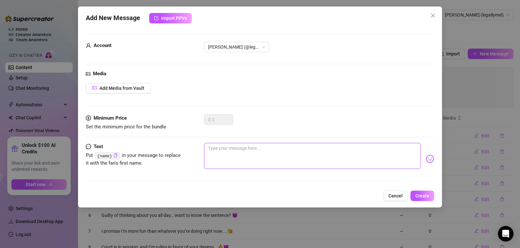
click at [252, 144] on textarea at bounding box center [312, 156] width 216 height 26
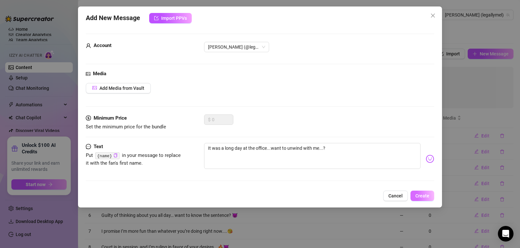
click at [419, 197] on span "Create" at bounding box center [422, 196] width 14 height 5
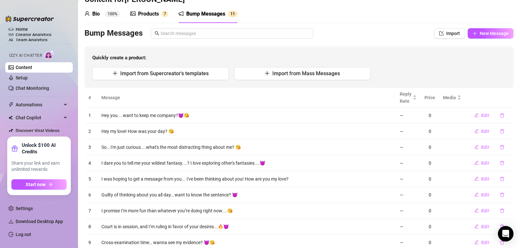
scroll to position [20, 0]
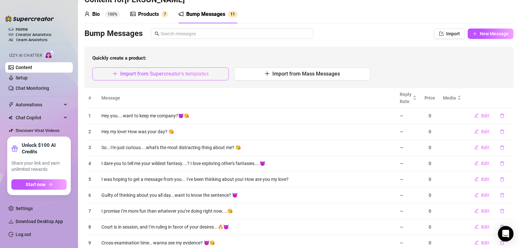
click at [155, 68] on button "Import from Supercreator's templates" at bounding box center [160, 74] width 136 height 13
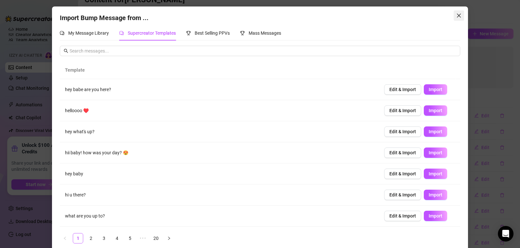
click at [457, 18] on icon "close" at bounding box center [458, 15] width 5 height 5
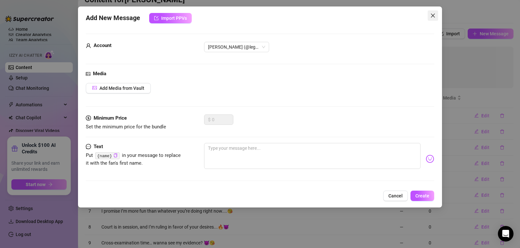
click at [432, 17] on icon "close" at bounding box center [432, 15] width 5 height 5
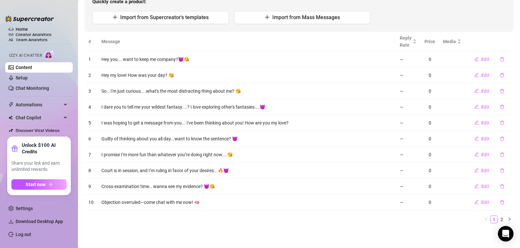
scroll to position [0, 0]
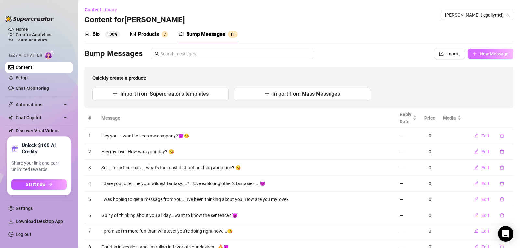
click at [479, 52] on span "New Message" at bounding box center [493, 53] width 29 height 5
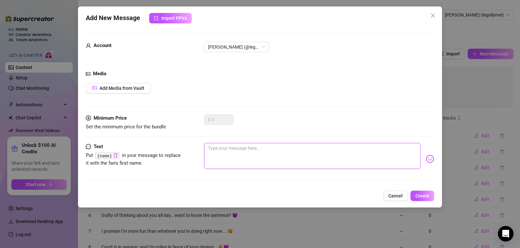
click at [236, 163] on textarea at bounding box center [312, 156] width 216 height 26
click at [427, 196] on span "Create" at bounding box center [422, 196] width 14 height 5
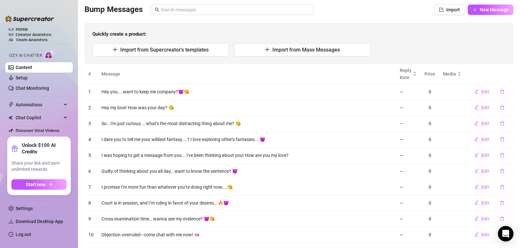
scroll to position [45, 0]
click at [473, 14] on button "New Message" at bounding box center [490, 9] width 46 height 10
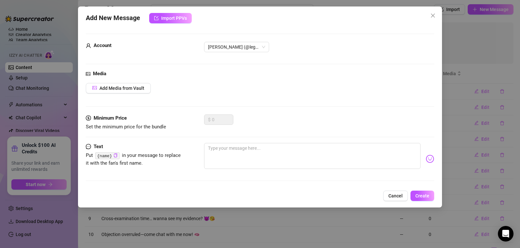
click at [232, 176] on div "Text Put {name} in your message to replace it with the fan's first name." at bounding box center [260, 165] width 348 height 44
click at [227, 150] on textarea at bounding box center [312, 156] width 216 height 26
click at [425, 200] on button "Create" at bounding box center [422, 196] width 24 height 10
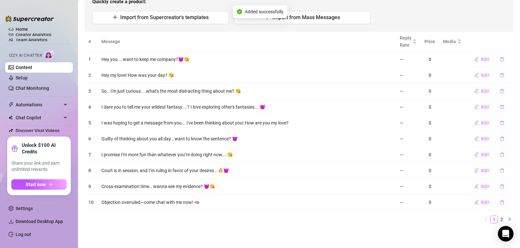
scroll to position [0, 0]
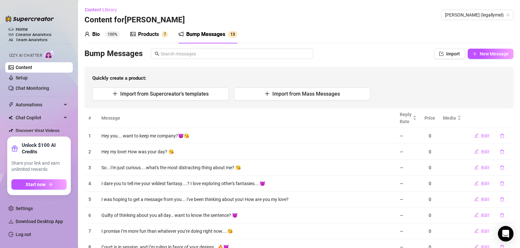
click at [146, 32] on div "Products" at bounding box center [148, 35] width 21 height 8
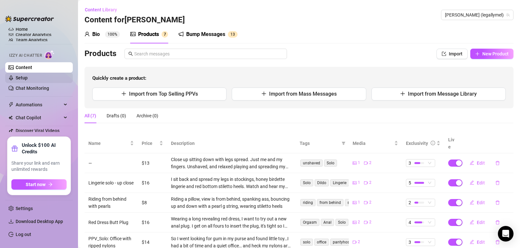
click at [28, 79] on link "Setup" at bounding box center [22, 77] width 12 height 5
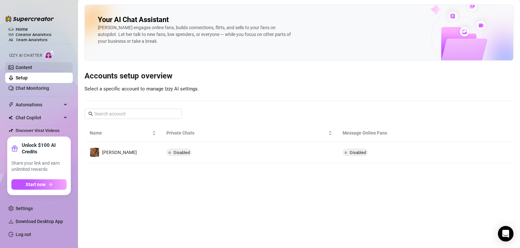
click at [21, 68] on link "Content" at bounding box center [24, 67] width 17 height 5
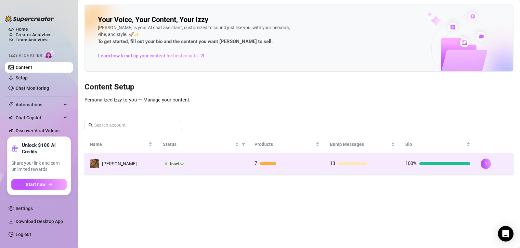
click at [426, 164] on div at bounding box center [444, 163] width 51 height 3
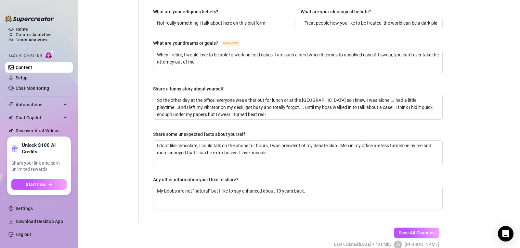
scroll to position [402, 0]
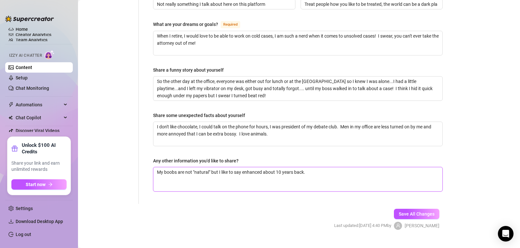
click at [333, 168] on textarea "My boobs are not "natural" but I like to say enhanced about 10 years back." at bounding box center [297, 180] width 289 height 24
paste textarea "By day, I’m a sharp-witted defense attorney—arguing cases and fighting for just…"
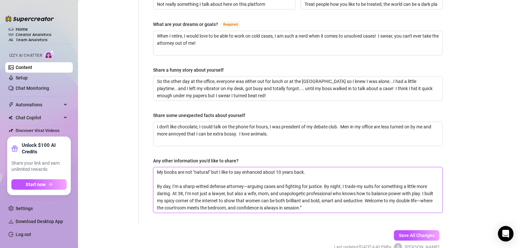
scroll to position [0, 0]
click at [413, 233] on span "Save All Changes" at bounding box center [417, 235] width 36 height 5
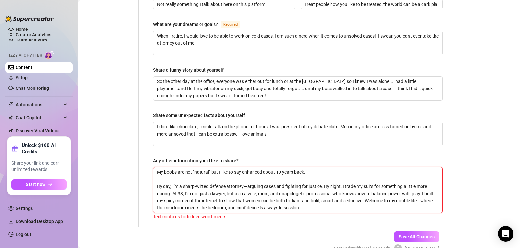
drag, startPoint x: 213, startPoint y: 196, endPoint x: 202, endPoint y: 197, distance: 11.1
click at [202, 197] on textarea "My boobs are not "natural" but I like to say enhanced about 10 years back. By d…" at bounding box center [297, 190] width 289 height 45
click at [235, 197] on textarea "My boobs are not "natural" but I like to say enhanced about 10 years back. By d…" at bounding box center [297, 190] width 289 height 45
click at [267, 197] on textarea "My boobs are not "natural" but I like to say enhanced about 10 years back. By d…" at bounding box center [297, 190] width 289 height 45
click at [405, 235] on span "Save All Changes" at bounding box center [417, 237] width 36 height 5
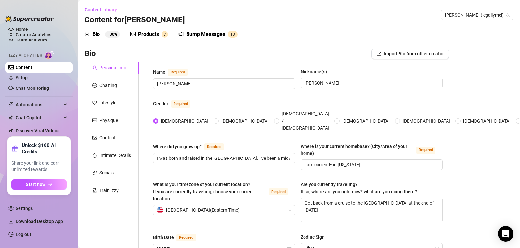
click at [97, 84] on div "Chatting" at bounding box center [104, 85] width 25 height 7
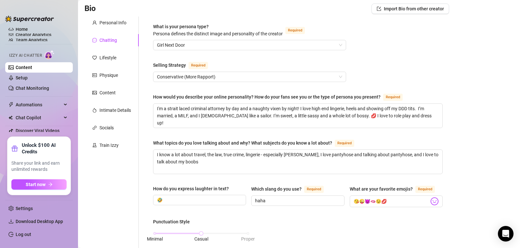
scroll to position [61, 0]
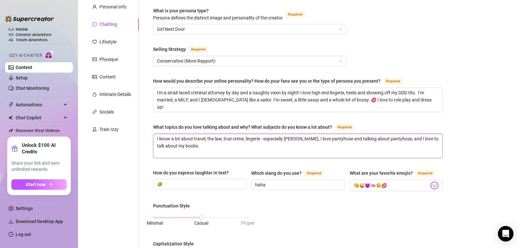
click at [253, 139] on textarea "I know a lot about travel, the law, true crime, lingerie - especially [PERSON_N…" at bounding box center [297, 146] width 289 height 24
click at [200, 146] on textarea "I know a lot about travel, the law, true crime, lingerie - especially [PERSON_N…" at bounding box center [297, 146] width 289 height 24
click at [204, 146] on textarea "I know a lot about travel, the law, true crime, lingerie - especially [PERSON_N…" at bounding box center [297, 146] width 289 height 24
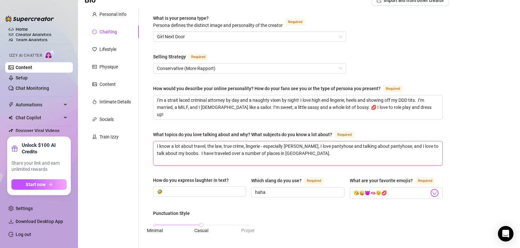
scroll to position [0, 0]
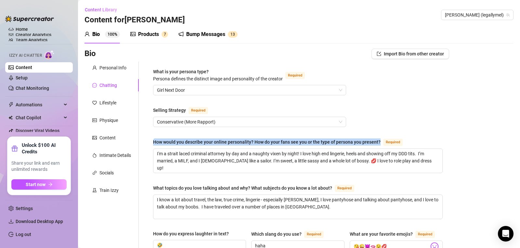
drag, startPoint x: 379, startPoint y: 141, endPoint x: 153, endPoint y: 140, distance: 225.8
click at [153, 140] on div "How would you describe your online personality? How do your fans see you or the…" at bounding box center [266, 142] width 227 height 7
copy div "How would you describe your online personality? How do your fans see you or the…"
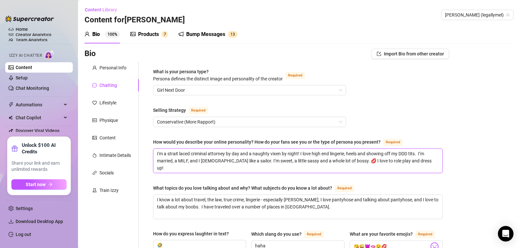
click at [157, 154] on textarea "I'm a strait laced criminal attorney by day and a naughty vixen by night! I lov…" at bounding box center [297, 161] width 289 height 24
click at [413, 162] on textarea "I'm a strait laced criminal attorney by day and a naughty vixen by night! I lov…" at bounding box center [297, 161] width 289 height 24
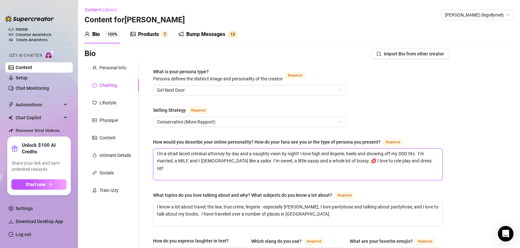
paste textarea "My online personality is confident, playful, and a little mischievous. I presen…"
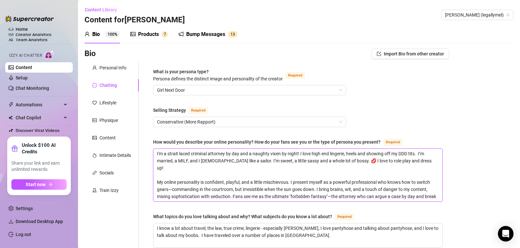
click at [234, 196] on textarea "I'm a strait laced criminal attorney by day and a naughty vixen by night! I lov…" at bounding box center [297, 175] width 289 height 53
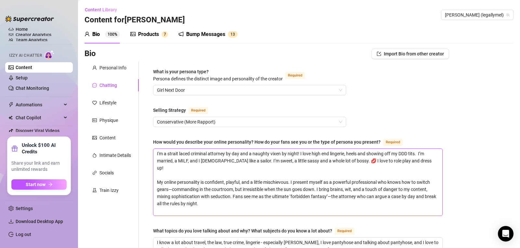
paste textarea "The Double Life Fantasy – Fans are drawn"
click at [304, 211] on textarea "I'm a strait laced criminal attorney by day and a naughty vixen by night! I lov…" at bounding box center [297, 182] width 289 height 67
drag, startPoint x: 304, startPoint y: 211, endPoint x: 148, endPoint y: 208, distance: 156.6
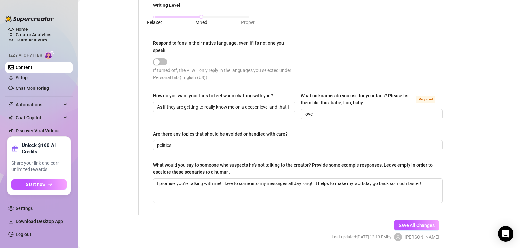
scroll to position [389, 0]
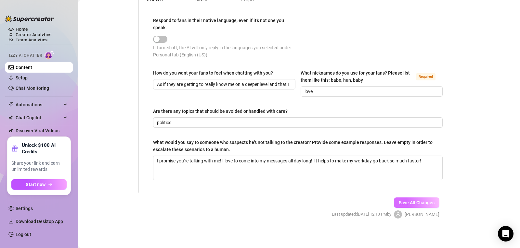
click at [417, 202] on span "Save All Changes" at bounding box center [417, 202] width 36 height 5
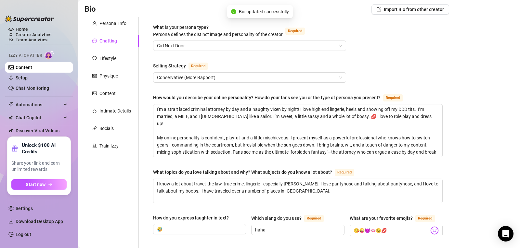
scroll to position [5, 0]
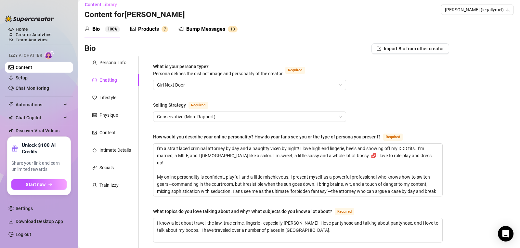
click at [148, 24] on div "Products 7" at bounding box center [149, 29] width 38 height 18
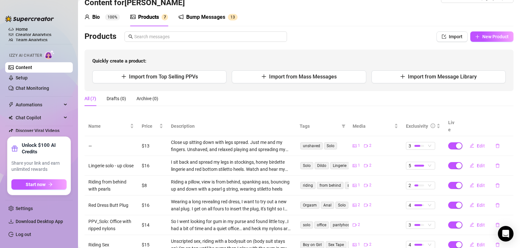
scroll to position [0, 0]
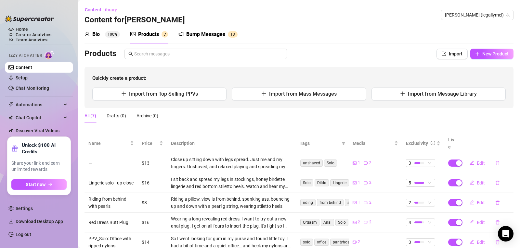
click at [199, 31] on div "Bump Messages" at bounding box center [205, 35] width 39 height 8
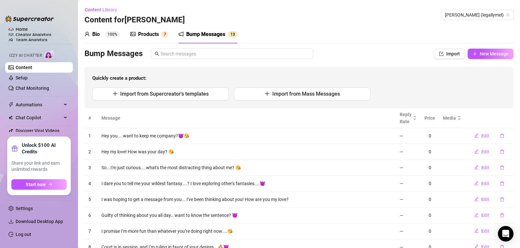
scroll to position [77, 0]
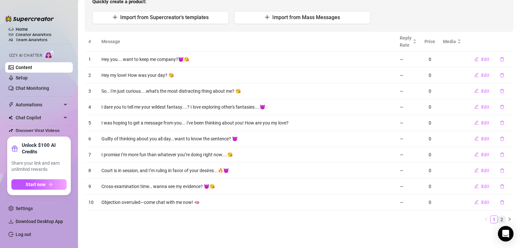
click at [499, 220] on link "2" at bounding box center [501, 219] width 7 height 7
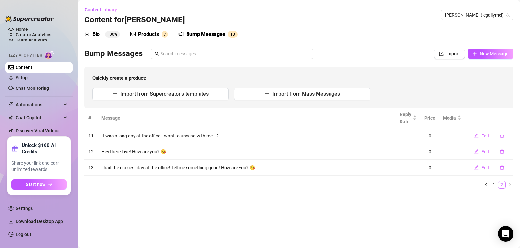
scroll to position [0, 0]
click at [493, 185] on link "1" at bounding box center [493, 185] width 7 height 7
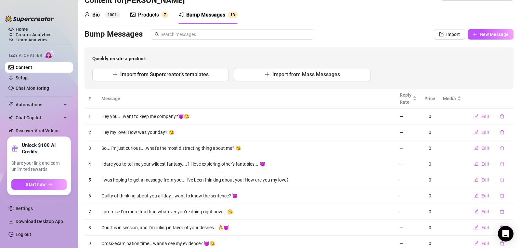
scroll to position [18, 0]
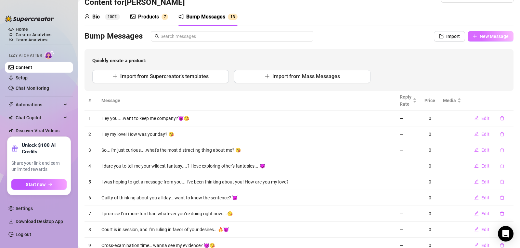
click at [496, 40] on button "New Message" at bounding box center [490, 36] width 46 height 10
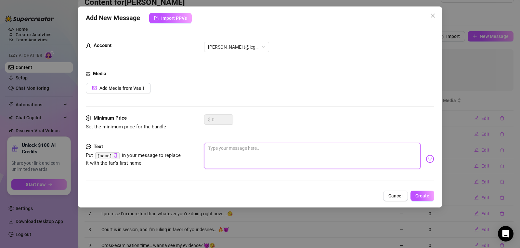
click at [219, 157] on textarea at bounding box center [312, 156] width 216 height 26
paste textarea "Objection! You still haven’t opened my last message"
drag, startPoint x: 278, startPoint y: 147, endPoint x: 260, endPoint y: 147, distance: 17.6
click at [260, 147] on textarea "Objection! You still haven’t opened my last message" at bounding box center [312, 156] width 216 height 26
click at [346, 151] on textarea "Objection! You still haven’t replied to my last message" at bounding box center [312, 156] width 216 height 26
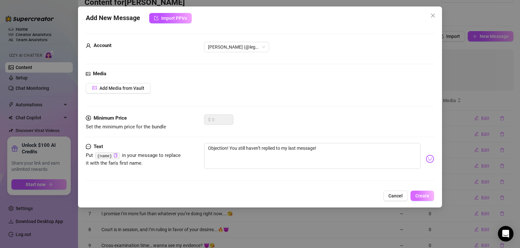
drag, startPoint x: 346, startPoint y: 151, endPoint x: 423, endPoint y: 197, distance: 89.1
click at [423, 197] on span "Create" at bounding box center [422, 196] width 14 height 5
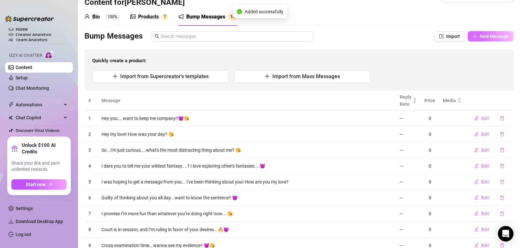
drag, startPoint x: 179, startPoint y: 80, endPoint x: 480, endPoint y: 38, distance: 303.3
click at [480, 38] on div "Bump Messages Import New Message Quickly create a product: Import from Supercre…" at bounding box center [298, 61] width 429 height 60
click at [480, 37] on span "New Message" at bounding box center [493, 36] width 29 height 5
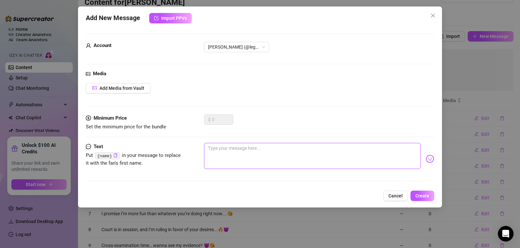
click at [239, 156] on textarea at bounding box center [312, 156] width 216 height 26
paste textarea "I rest my case… but not my body 👄"
click at [272, 150] on textarea "I rest my case… but not my body 👄" at bounding box center [312, 156] width 216 height 26
click at [425, 194] on span "Create" at bounding box center [422, 196] width 14 height 5
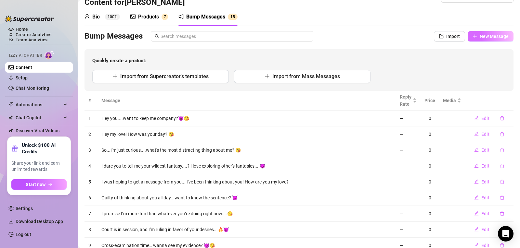
click at [472, 38] on icon "plus" at bounding box center [474, 36] width 5 height 5
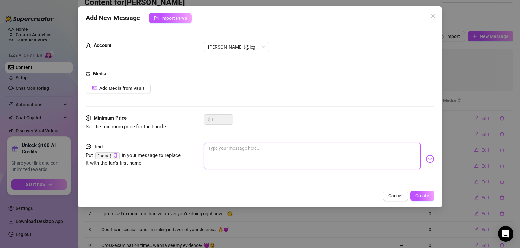
click at [216, 160] on textarea at bounding box center [312, 156] width 216 height 26
paste textarea "Even lawyers like me need to break the rules sometimes 😉"
click at [318, 150] on textarea "Even lawyers like me need to break the rules sometimes 😉" at bounding box center [312, 156] width 216 height 26
click at [319, 150] on textarea "Even lawyers like me need to break the rules sometimes 😉" at bounding box center [312, 156] width 216 height 26
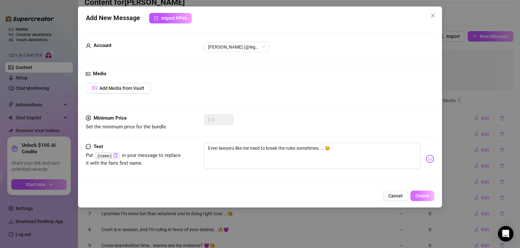
click at [414, 198] on button "Create" at bounding box center [422, 196] width 24 height 10
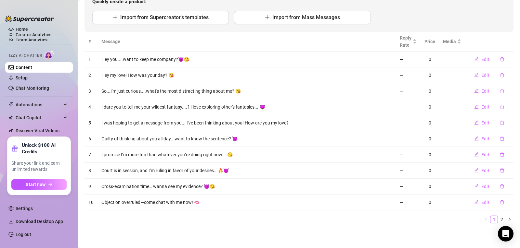
scroll to position [0, 0]
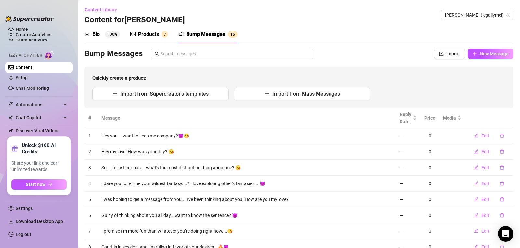
click at [210, 32] on div "Bump Messages" at bounding box center [205, 35] width 39 height 8
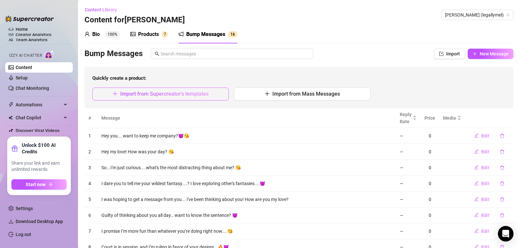
click at [162, 97] on span "Import from Supercreator's templates" at bounding box center [164, 94] width 88 height 6
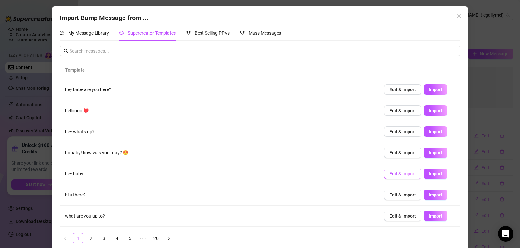
click at [400, 170] on button "Edit & Import" at bounding box center [402, 174] width 37 height 10
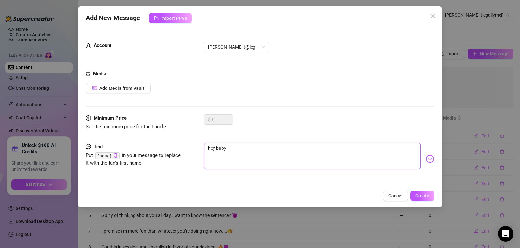
drag, startPoint x: 235, startPoint y: 149, endPoint x: 170, endPoint y: 152, distance: 65.0
click at [170, 152] on div "Text Put {name} in your message to replace it with the fan's first name. hey ba…" at bounding box center [260, 159] width 348 height 32
click at [426, 200] on button "Create" at bounding box center [422, 196] width 24 height 10
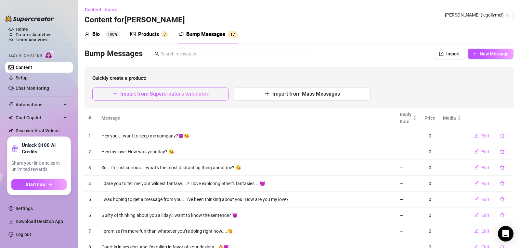
click at [155, 96] on span "Import from Supercreator's templates" at bounding box center [164, 94] width 88 height 6
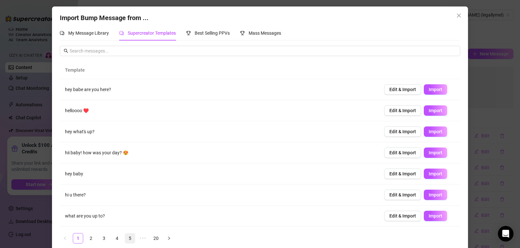
click at [127, 238] on link "5" at bounding box center [130, 239] width 10 height 10
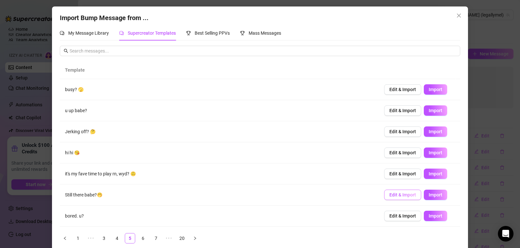
click at [404, 197] on span "Edit & Import" at bounding box center [402, 195] width 27 height 5
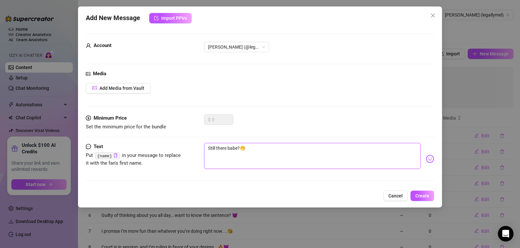
click at [237, 148] on textarea "Still there babe?🤭" at bounding box center [312, 156] width 216 height 26
click at [417, 199] on span "Create" at bounding box center [422, 196] width 14 height 5
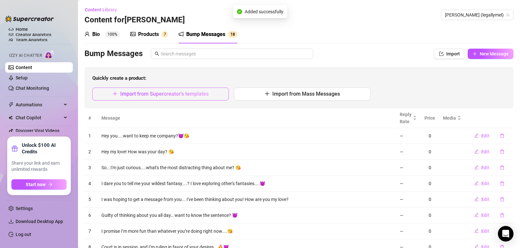
click at [162, 90] on button "Import from Supercreator's templates" at bounding box center [160, 94] width 136 height 13
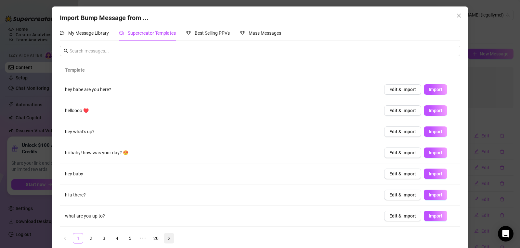
click at [167, 239] on icon "right" at bounding box center [169, 239] width 4 height 4
click at [166, 239] on link "20" at bounding box center [169, 239] width 10 height 10
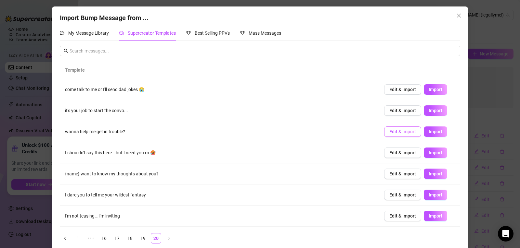
click at [389, 132] on span "Edit & Import" at bounding box center [402, 131] width 27 height 5
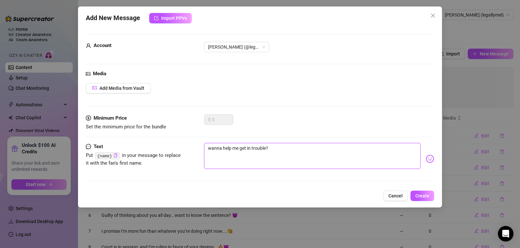
drag, startPoint x: 223, startPoint y: 146, endPoint x: 194, endPoint y: 151, distance: 29.2
click at [194, 151] on div "Text Put {name} in your message to replace it with the fan's first name. [PERSO…" at bounding box center [260, 159] width 348 height 32
click at [295, 152] on textarea "Want to help me get in trouble?" at bounding box center [312, 156] width 216 height 26
click at [349, 159] on textarea "Want to help me get in trouble? Lucky for you I know a good attorney....😈" at bounding box center [312, 156] width 216 height 26
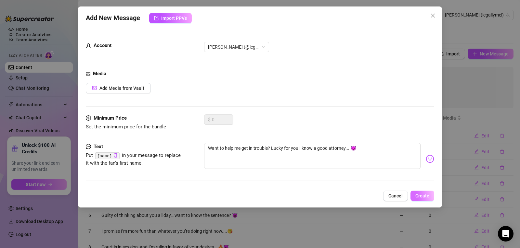
click at [422, 196] on span "Create" at bounding box center [422, 196] width 14 height 5
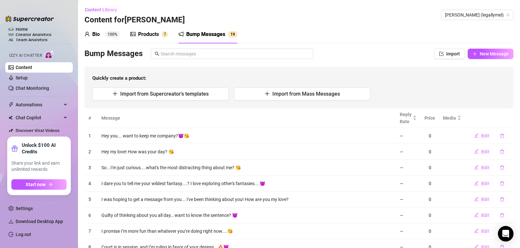
click at [143, 34] on div "Products" at bounding box center [148, 35] width 21 height 8
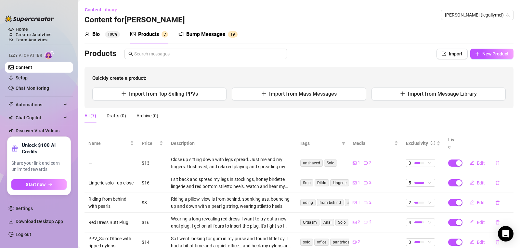
click at [198, 36] on div "Bump Messages" at bounding box center [205, 35] width 39 height 8
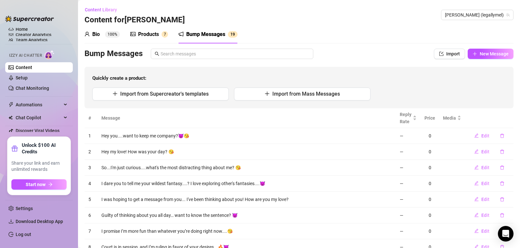
click at [163, 38] on div "Products 7" at bounding box center [149, 34] width 38 height 18
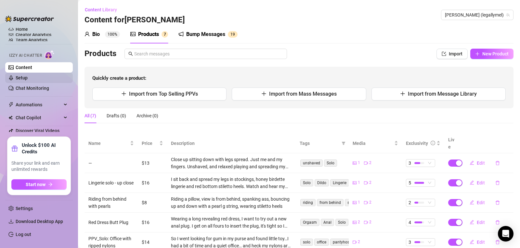
click at [16, 77] on link "Setup" at bounding box center [22, 77] width 12 height 5
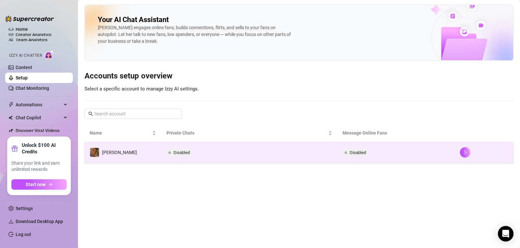
click at [181, 150] on span "Disabled" at bounding box center [178, 153] width 25 height 8
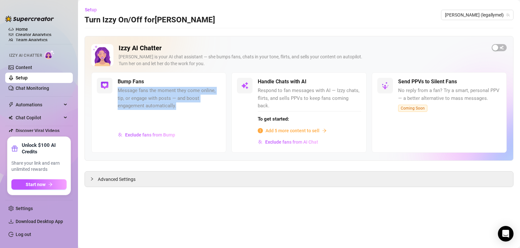
drag, startPoint x: 177, startPoint y: 107, endPoint x: 118, endPoint y: 91, distance: 61.2
click at [118, 91] on span "Message fans the moment they come online, tip, or engage with posts — and boost…" at bounding box center [169, 98] width 103 height 23
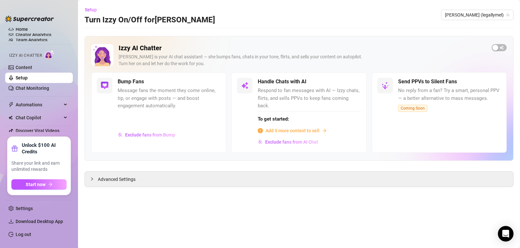
click at [190, 121] on div at bounding box center [169, 119] width 103 height 17
click at [94, 176] on div at bounding box center [94, 179] width 8 height 7
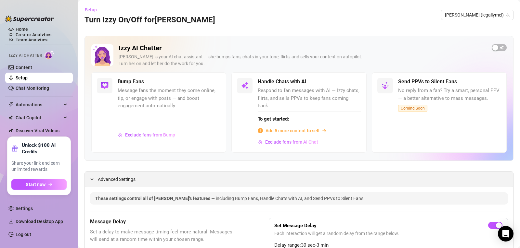
click at [93, 172] on div "Advanced Settings" at bounding box center [299, 179] width 428 height 15
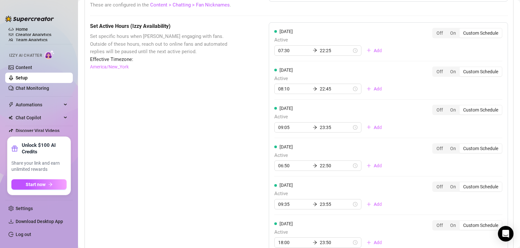
scroll to position [694, 0]
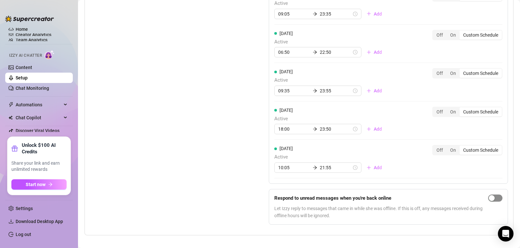
click at [489, 196] on div "button" at bounding box center [492, 199] width 6 height 6
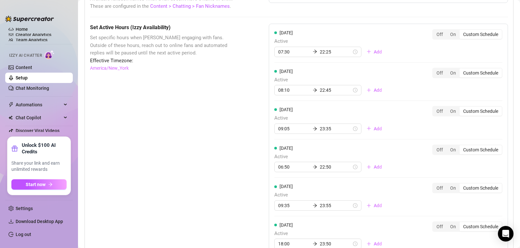
scroll to position [555, 0]
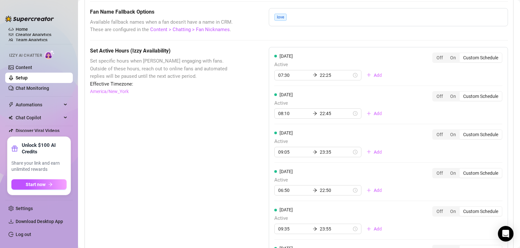
click at [470, 53] on div "Custom Schedule" at bounding box center [480, 57] width 42 height 9
click at [461, 54] on input "Custom Schedule" at bounding box center [461, 54] width 0 height 0
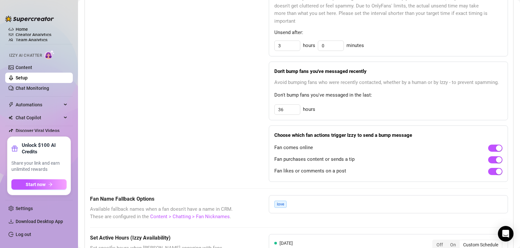
scroll to position [366, 0]
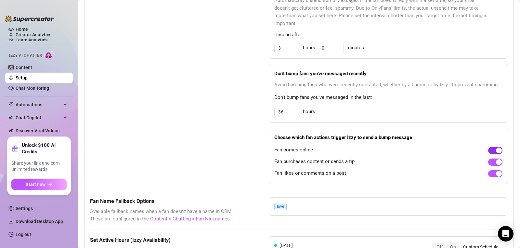
click at [496, 148] on div "button" at bounding box center [499, 151] width 6 height 6
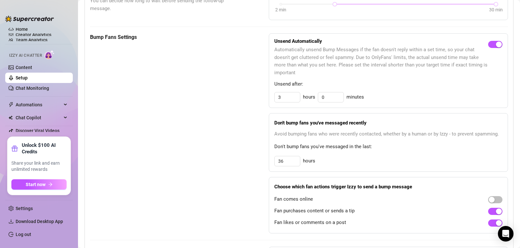
scroll to position [320, 0]
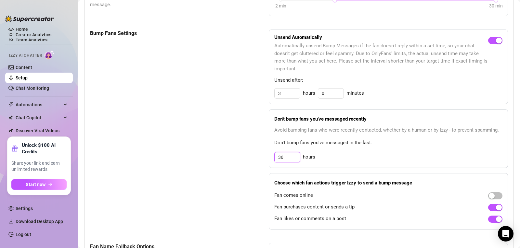
drag, startPoint x: 286, startPoint y: 152, endPoint x: 267, endPoint y: 149, distance: 19.3
click at [269, 149] on div "Don't bump fans you've messaged recently Avoid bumping fans who were recently c…" at bounding box center [388, 138] width 239 height 59
click at [261, 164] on div "Bump Fans Settings Unsend Automatically Automatically unsend Bump Messages if t…" at bounding box center [299, 130] width 418 height 200
drag, startPoint x: 284, startPoint y: 152, endPoint x: 260, endPoint y: 155, distance: 23.9
click at [260, 155] on div "Bump Fans Settings Unsend Automatically Automatically unsend Bump Messages if t…" at bounding box center [299, 130] width 418 height 200
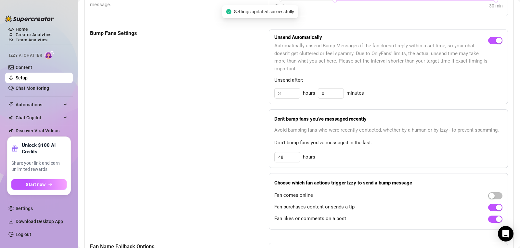
click at [260, 155] on div "Bump Fans Settings Unsend Automatically Automatically unsend Bump Messages if t…" at bounding box center [299, 130] width 418 height 200
click at [405, 159] on div "Don't bump fans you've messaged recently Avoid bumping fans who were recently c…" at bounding box center [388, 138] width 239 height 59
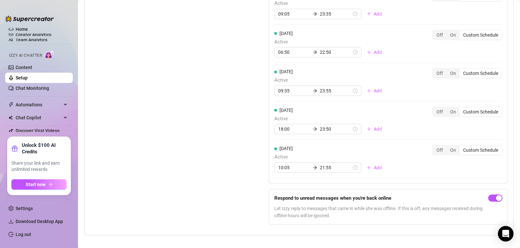
scroll to position [0, 0]
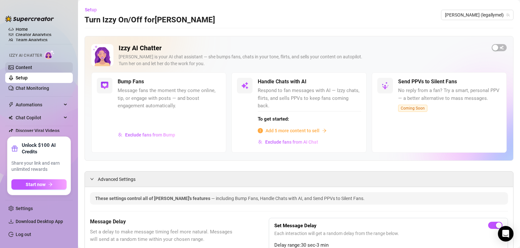
click at [24, 68] on link "Content" at bounding box center [24, 67] width 17 height 5
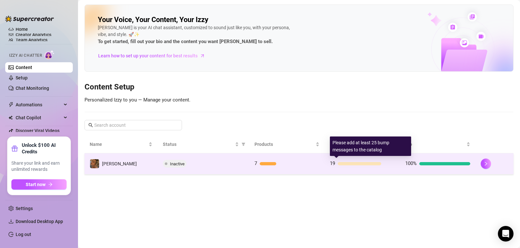
click at [347, 165] on div at bounding box center [359, 163] width 44 height 3
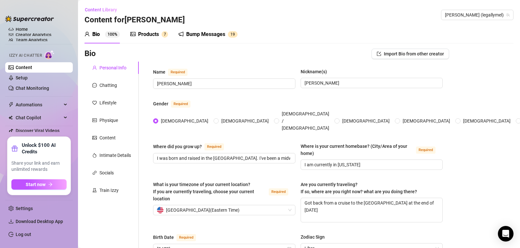
click at [214, 40] on div "Bump Messages 1 9" at bounding box center [207, 34] width 59 height 18
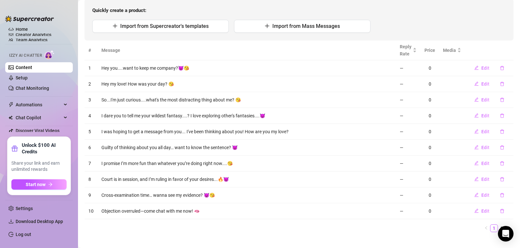
scroll to position [70, 0]
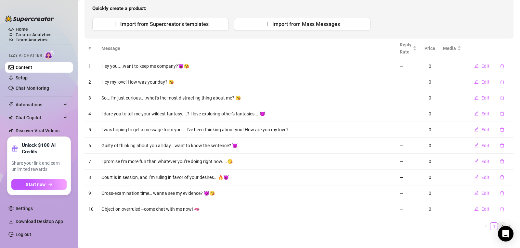
click at [498, 226] on link "2" at bounding box center [501, 226] width 7 height 7
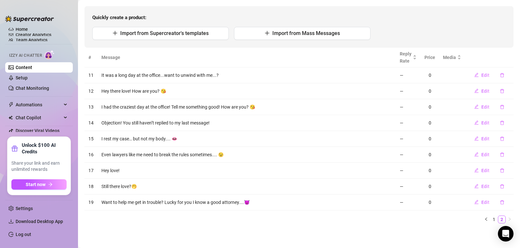
scroll to position [0, 0]
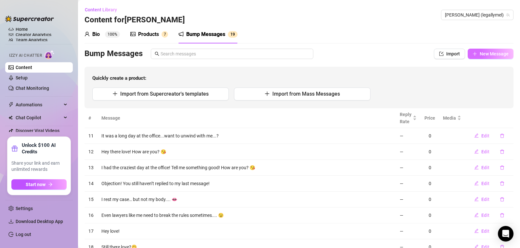
click at [488, 56] on span "New Message" at bounding box center [493, 53] width 29 height 5
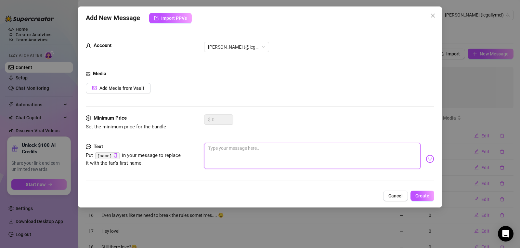
click at [220, 154] on textarea at bounding box center [312, 156] width 216 height 26
paste textarea "You’ve officially been served… with temptation"
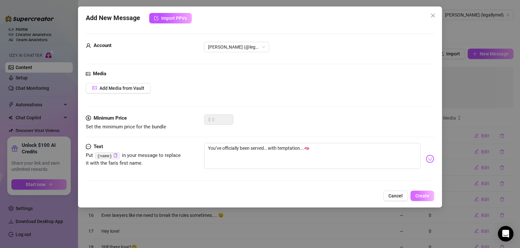
click at [420, 197] on span "Create" at bounding box center [422, 196] width 14 height 5
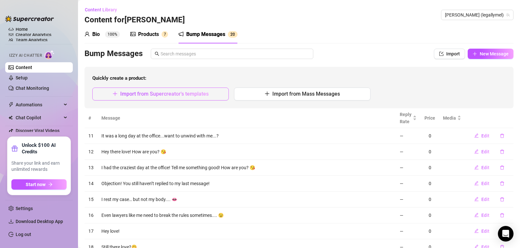
drag, startPoint x: 481, startPoint y: 54, endPoint x: 159, endPoint y: 97, distance: 324.1
click at [159, 97] on div "Bump Messages Import New Message Quickly create a product: Import from Supercre…" at bounding box center [298, 79] width 429 height 60
click at [159, 97] on span "Import from Supercreator's templates" at bounding box center [164, 94] width 88 height 6
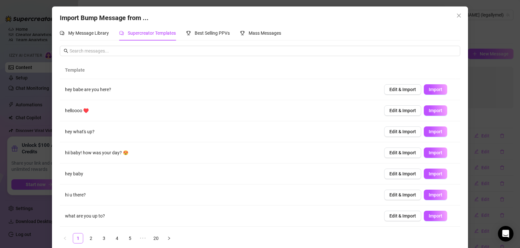
scroll to position [62, 0]
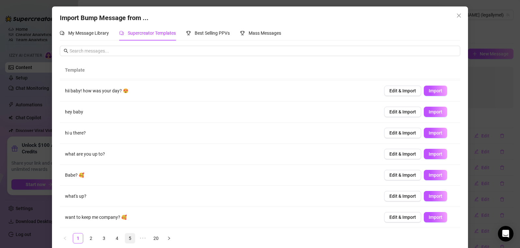
click at [128, 241] on link "5" at bounding box center [130, 239] width 10 height 10
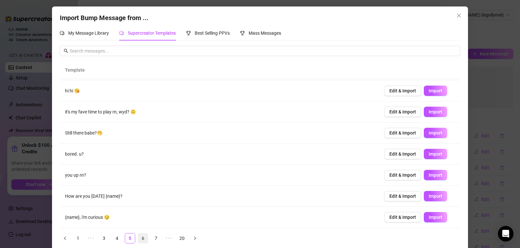
click at [141, 238] on link "6" at bounding box center [143, 239] width 10 height 10
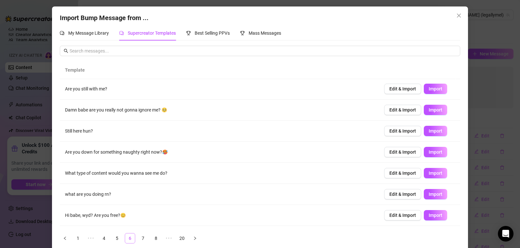
scroll to position [0, 0]
click at [390, 152] on span "Edit & Import" at bounding box center [402, 152] width 27 height 5
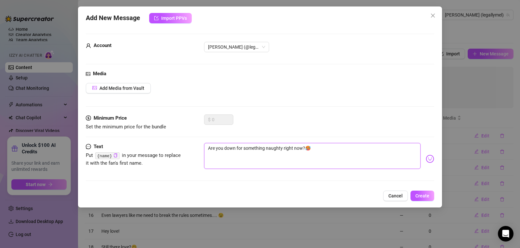
click at [323, 150] on textarea "Are you down for something naughty right now?🥵" at bounding box center [312, 156] width 216 height 26
click at [425, 197] on span "Create" at bounding box center [422, 196] width 14 height 5
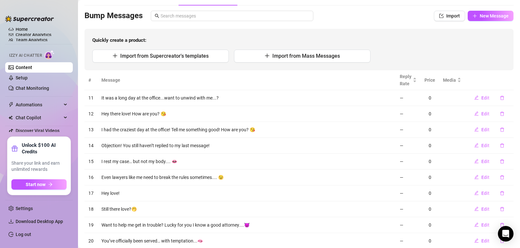
scroll to position [37, 0]
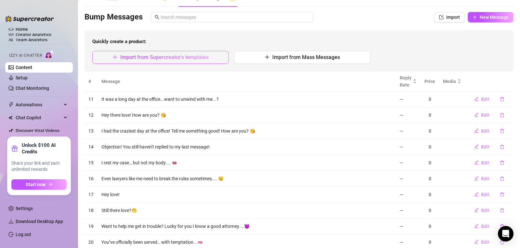
click at [160, 59] on span "Import from Supercreator's templates" at bounding box center [164, 57] width 88 height 6
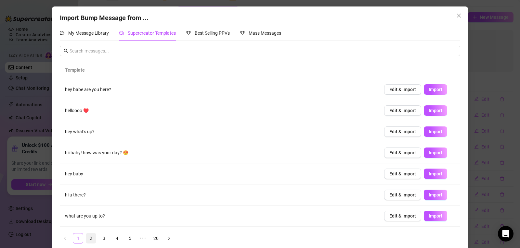
click at [88, 237] on link "2" at bounding box center [91, 239] width 10 height 10
click at [100, 237] on link "3" at bounding box center [104, 239] width 10 height 10
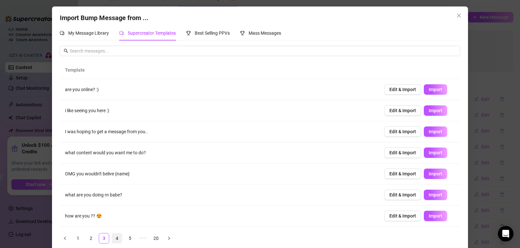
click at [113, 238] on link "4" at bounding box center [117, 239] width 10 height 10
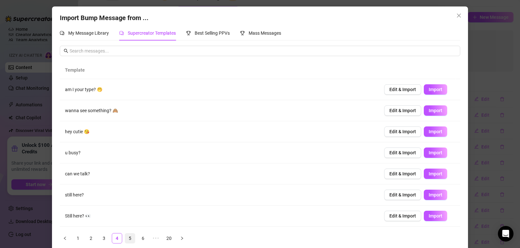
click at [127, 239] on link "5" at bounding box center [130, 239] width 10 height 10
click at [141, 239] on link "6" at bounding box center [143, 239] width 10 height 10
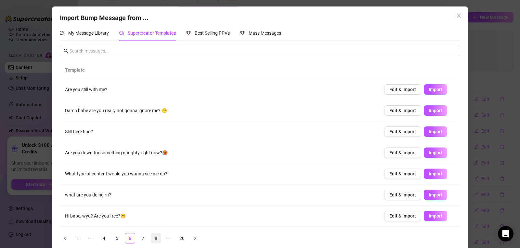
click at [152, 238] on link "8" at bounding box center [156, 239] width 10 height 10
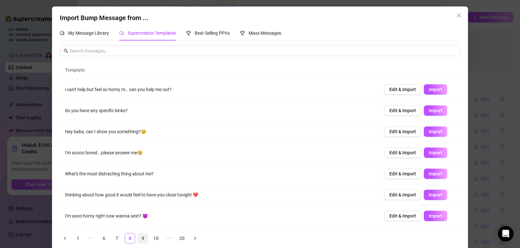
click at [141, 240] on link "9" at bounding box center [143, 239] width 10 height 10
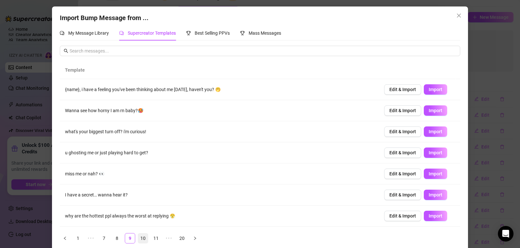
click at [144, 239] on link "10" at bounding box center [143, 239] width 10 height 10
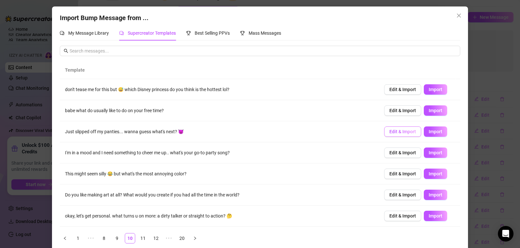
click at [391, 128] on button "Edit & Import" at bounding box center [402, 132] width 37 height 10
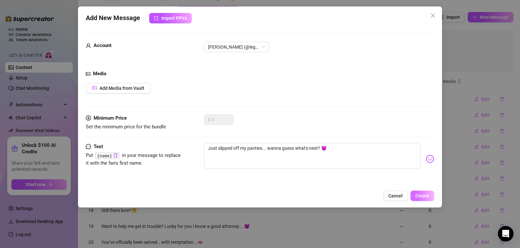
click at [425, 197] on span "Create" at bounding box center [422, 196] width 14 height 5
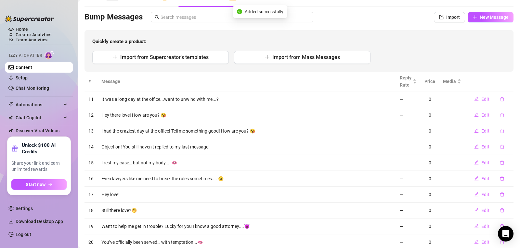
scroll to position [0, 0]
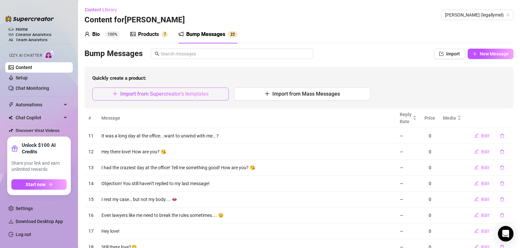
click at [163, 98] on button "Import from Supercreator's templates" at bounding box center [160, 94] width 136 height 13
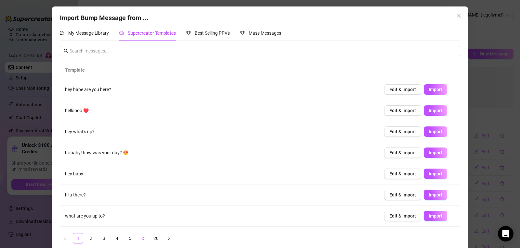
click at [141, 238] on span "•••" at bounding box center [143, 239] width 10 height 10
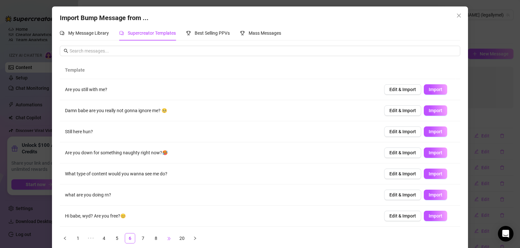
click at [169, 239] on span "•••" at bounding box center [169, 239] width 10 height 10
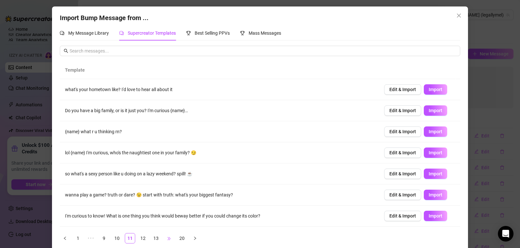
click at [169, 239] on span "•••" at bounding box center [169, 239] width 10 height 10
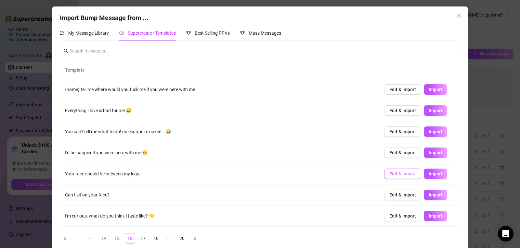
click at [403, 177] on span "Edit & Import" at bounding box center [402, 174] width 27 height 5
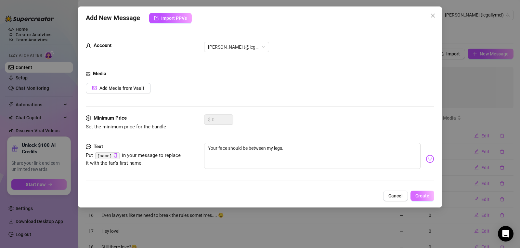
click at [422, 197] on span "Create" at bounding box center [422, 196] width 14 height 5
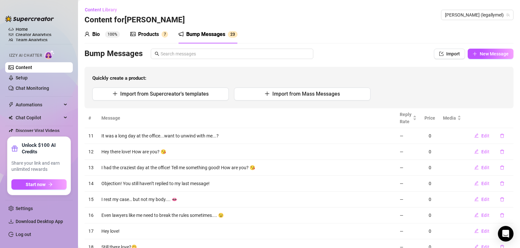
scroll to position [77, 0]
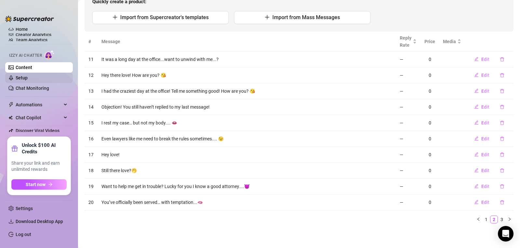
click at [25, 79] on link "Setup" at bounding box center [22, 77] width 12 height 5
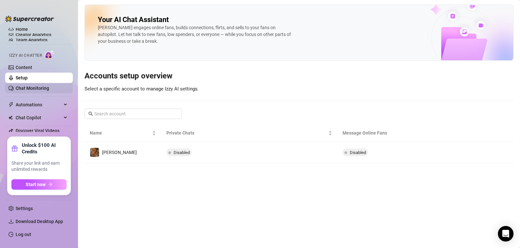
click at [26, 88] on link "Chat Monitoring" at bounding box center [32, 88] width 33 height 5
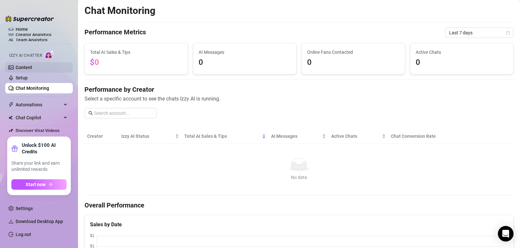
click at [24, 69] on link "Content" at bounding box center [24, 67] width 17 height 5
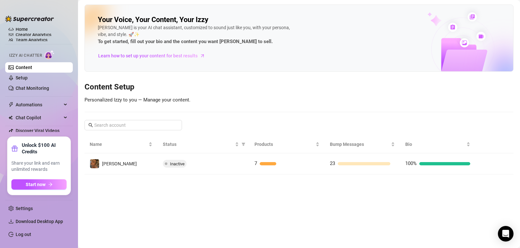
drag, startPoint x: 518, startPoint y: 114, endPoint x: 515, endPoint y: 201, distance: 86.8
click at [515, 201] on main "Your Voice, Your Content, Your [PERSON_NAME] is your AI chat assistant, customi…" at bounding box center [299, 124] width 442 height 248
click at [174, 198] on main "Your Voice, Your Content, Your [PERSON_NAME] is your AI chat assistant, customi…" at bounding box center [299, 124] width 442 height 248
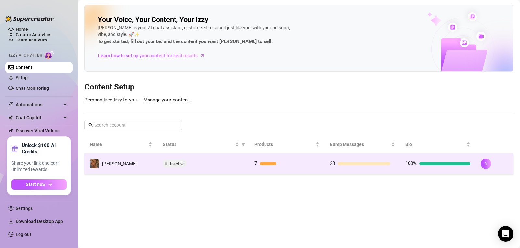
click at [173, 167] on span "Inactive" at bounding box center [175, 164] width 24 height 8
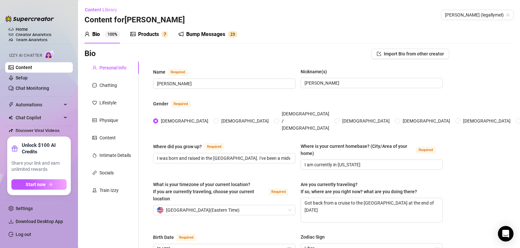
click at [152, 35] on div "Products" at bounding box center [148, 35] width 21 height 8
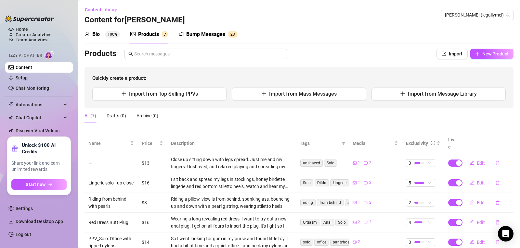
click at [200, 34] on div "Bump Messages" at bounding box center [205, 35] width 39 height 8
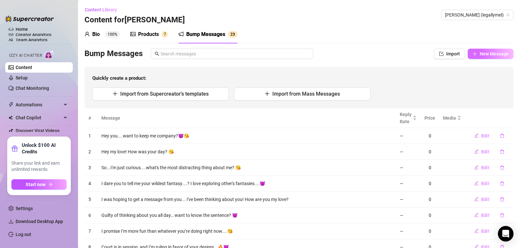
click at [472, 51] on button "New Message" at bounding box center [490, 54] width 46 height 10
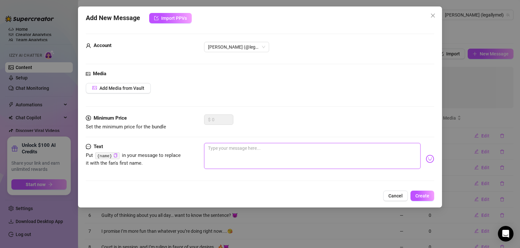
click at [243, 149] on textarea at bounding box center [312, 156] width 216 height 26
click at [118, 90] on span "Add Media from Vault" at bounding box center [121, 88] width 45 height 5
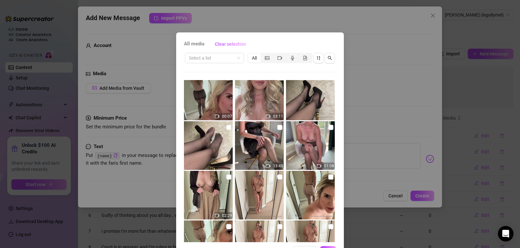
scroll to position [466, 0]
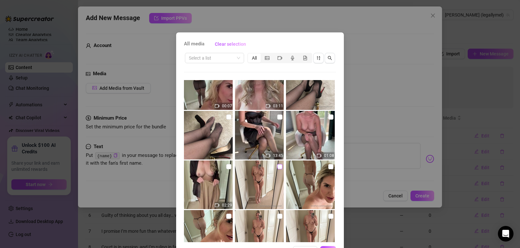
click at [277, 164] on label at bounding box center [279, 166] width 5 height 7
click at [277, 164] on input "checkbox" at bounding box center [279, 166] width 5 height 5
click at [328, 168] on input "checkbox" at bounding box center [330, 166] width 5 height 5
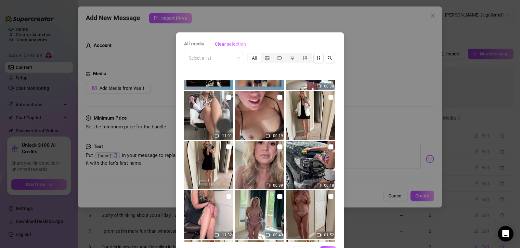
scroll to position [1384, 0]
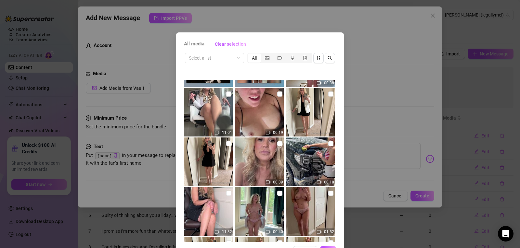
click at [402, 47] on div "All media Clear selection Select a list All 00:13 01:28 01:08 01:03 10:08 03:07…" at bounding box center [260, 124] width 520 height 248
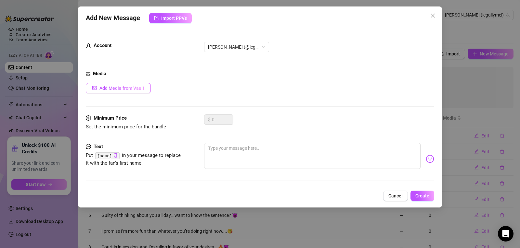
click at [126, 87] on span "Add Media from Vault" at bounding box center [121, 88] width 45 height 5
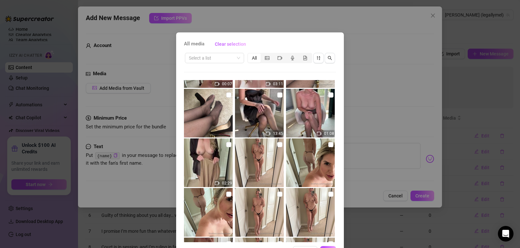
scroll to position [492, 0]
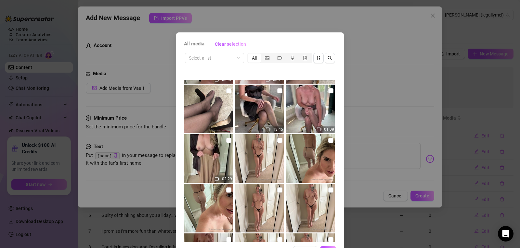
click at [335, 132] on div "All media Clear selection Select a list All 00:13 01:28 01:08 01:03 10:08 03:07…" at bounding box center [260, 147] width 168 height 231
drag, startPoint x: 279, startPoint y: 36, endPoint x: 300, endPoint y: 57, distance: 29.6
click at [266, 8] on div "All media Clear selection Select a list All 00:13 01:28 01:08 01:03 10:08 03:07…" at bounding box center [260, 124] width 520 height 248
click at [328, 142] on input "checkbox" at bounding box center [330, 140] width 5 height 5
click at [277, 141] on input "checkbox" at bounding box center [279, 140] width 5 height 5
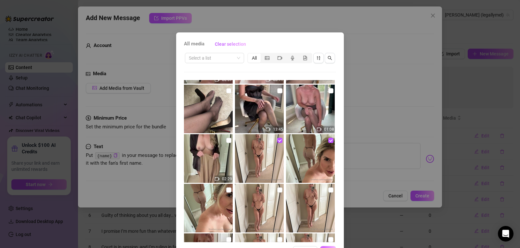
click at [325, 248] on button "OK" at bounding box center [328, 252] width 16 height 10
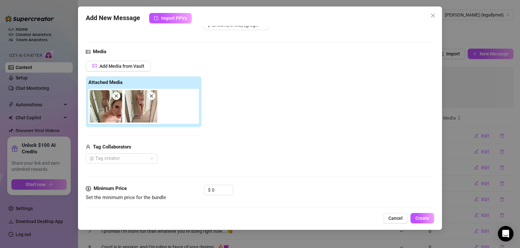
scroll to position [67, 0]
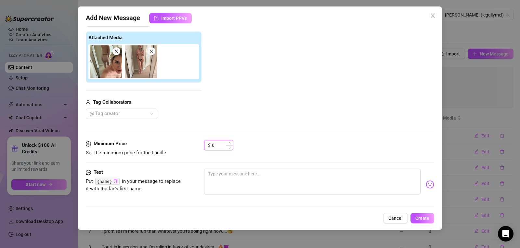
drag, startPoint x: 215, startPoint y: 144, endPoint x: 220, endPoint y: 144, distance: 5.2
click at [218, 144] on input "0" at bounding box center [222, 146] width 21 height 10
click at [227, 144] on span "Increase Value" at bounding box center [229, 144] width 7 height 6
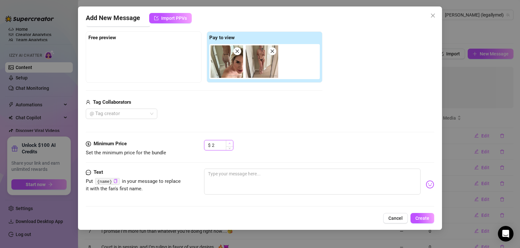
click at [227, 144] on span "Increase Value" at bounding box center [229, 144] width 7 height 6
click at [227, 182] on textarea at bounding box center [312, 182] width 216 height 26
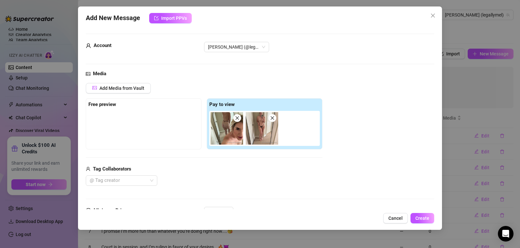
scroll to position [70, 0]
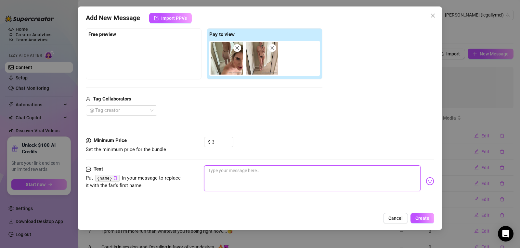
click at [236, 175] on textarea at bounding box center [312, 179] width 216 height 26
click at [330, 172] on textarea "Just stripped down to a very tiny g string...do you want to see...😈" at bounding box center [312, 179] width 216 height 26
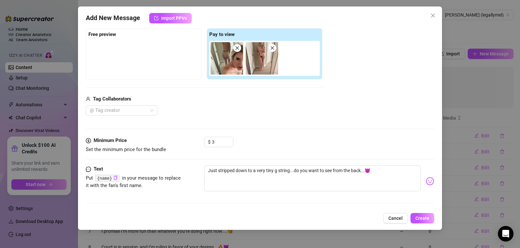
click at [381, 144] on div "$ 3" at bounding box center [319, 145] width 230 height 16
click at [425, 219] on span "Create" at bounding box center [422, 218] width 14 height 5
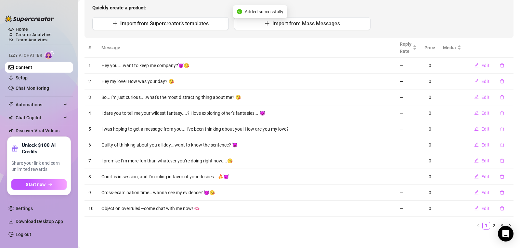
scroll to position [77, 0]
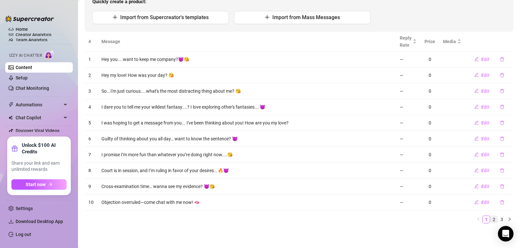
click at [490, 218] on link "2" at bounding box center [493, 219] width 7 height 7
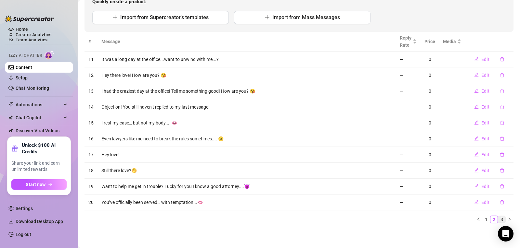
click at [498, 220] on link "3" at bounding box center [501, 219] width 7 height 7
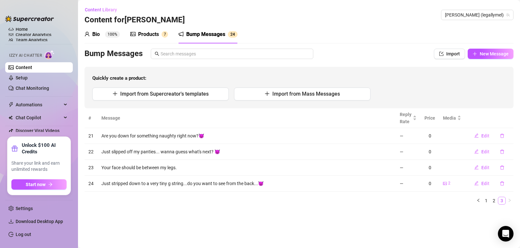
scroll to position [0, 0]
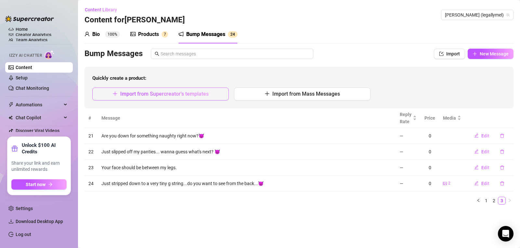
click at [188, 92] on span "Import from Supercreator's templates" at bounding box center [164, 94] width 88 height 6
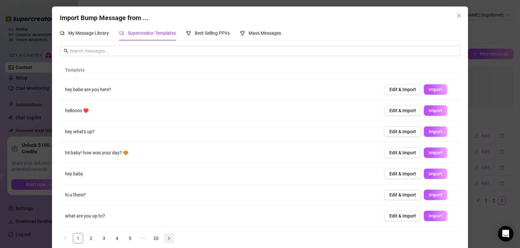
click at [167, 240] on icon "right" at bounding box center [169, 239] width 4 height 4
click at [167, 240] on link "20" at bounding box center [169, 239] width 10 height 10
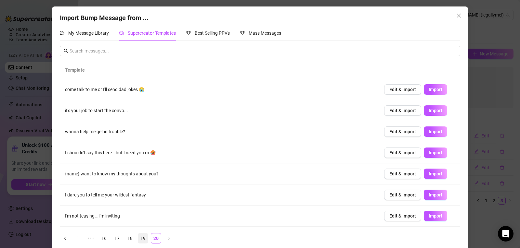
click at [141, 240] on link "19" at bounding box center [143, 239] width 10 height 10
click at [128, 240] on link "18" at bounding box center [130, 239] width 10 height 10
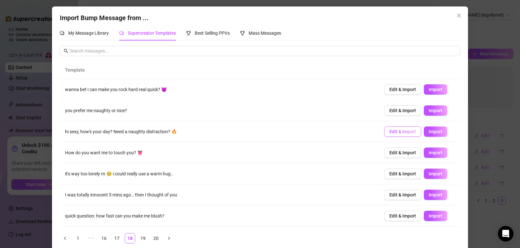
click at [397, 133] on span "Edit & Import" at bounding box center [402, 131] width 27 height 5
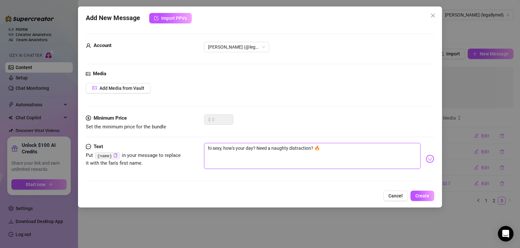
click at [223, 148] on textarea "hi sexy, how's your day? Need a naughty distraction? 🔥" at bounding box center [312, 156] width 216 height 26
drag, startPoint x: 221, startPoint y: 147, endPoint x: 186, endPoint y: 153, distance: 35.3
click at [186, 153] on div "Text Put {name} in your message to replace it with the fan's first name. hi sex…" at bounding box center [260, 159] width 348 height 32
click at [310, 162] on textarea "Hey love, how's your day? Need a naughty distraction? 🔥" at bounding box center [312, 156] width 216 height 26
click at [422, 197] on span "Create" at bounding box center [422, 196] width 14 height 5
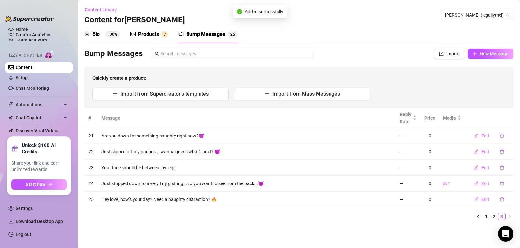
click at [324, 28] on div "Bio 100% Products 7 Bump Messages 2 5" at bounding box center [298, 34] width 429 height 18
click at [145, 36] on div "Products" at bounding box center [148, 35] width 21 height 8
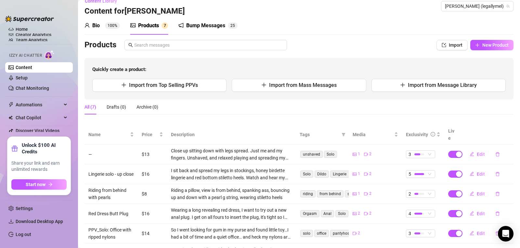
scroll to position [56, 0]
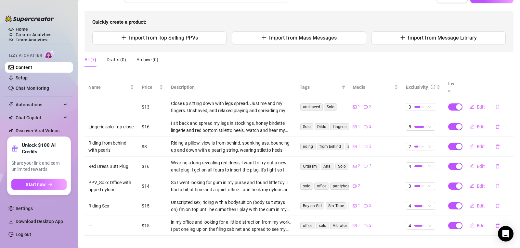
click at [25, 67] on link "Content" at bounding box center [24, 67] width 17 height 5
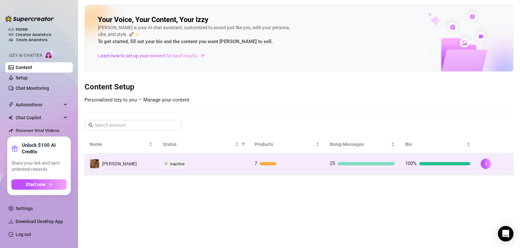
click at [379, 165] on div at bounding box center [365, 163] width 57 height 3
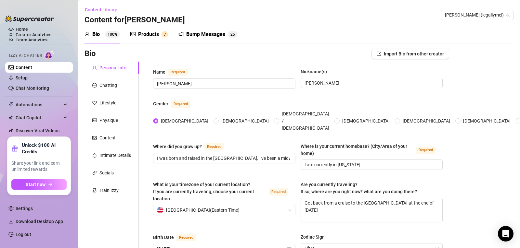
click at [216, 37] on div "Bump Messages" at bounding box center [205, 35] width 39 height 8
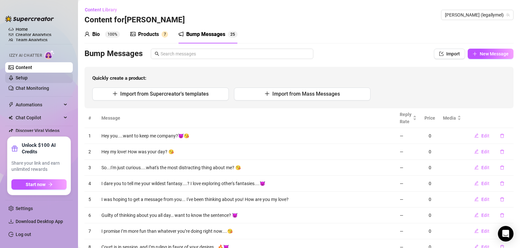
click at [20, 75] on link "Setup" at bounding box center [22, 77] width 12 height 5
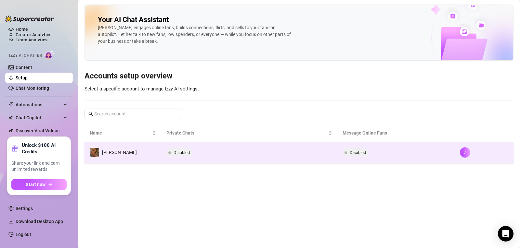
click at [175, 155] on span "Disabled" at bounding box center [178, 153] width 25 height 8
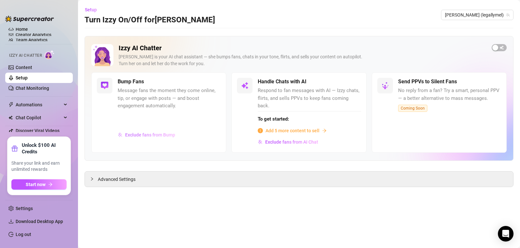
click at [169, 133] on span "Exclude fans from Bump" at bounding box center [150, 135] width 50 height 5
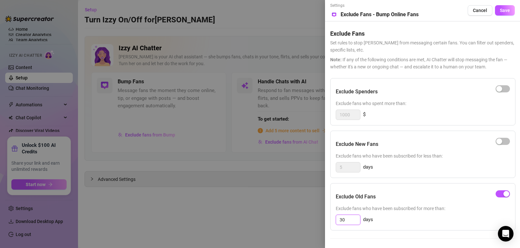
drag, startPoint x: 347, startPoint y: 221, endPoint x: 334, endPoint y: 221, distance: 12.7
click at [334, 221] on div "Exclude Old Fans Exclude fans who have been subscribed for more than: 30 days" at bounding box center [422, 207] width 185 height 47
click at [313, 218] on div at bounding box center [260, 124] width 520 height 248
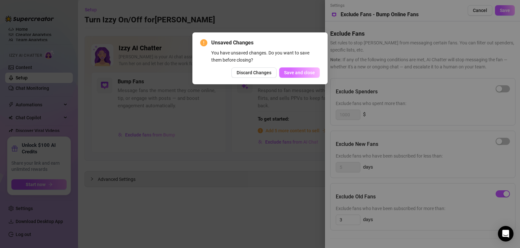
click at [302, 75] on span "Save and close" at bounding box center [299, 72] width 31 height 5
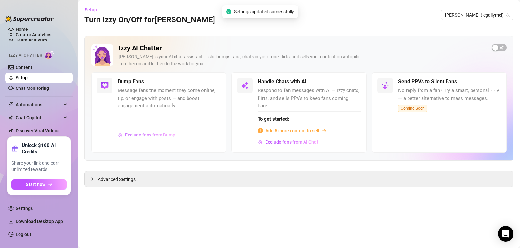
click at [141, 133] on span "Exclude fans from Bump" at bounding box center [150, 135] width 50 height 5
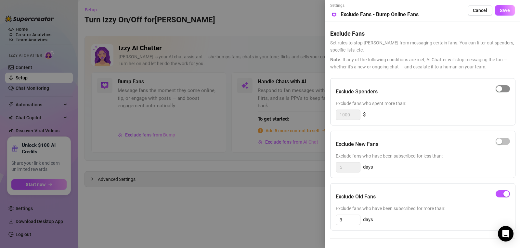
click at [496, 87] on span "button" at bounding box center [502, 88] width 14 height 7
drag, startPoint x: 353, startPoint y: 116, endPoint x: 443, endPoint y: 106, distance: 90.9
click at [348, 116] on input "1000" at bounding box center [348, 115] width 24 height 10
click at [503, 90] on button "button" at bounding box center [502, 88] width 14 height 7
click at [459, 160] on div "Exclude New Fans Exclude fans who have been subscribed for less than: 5 days" at bounding box center [422, 154] width 185 height 47
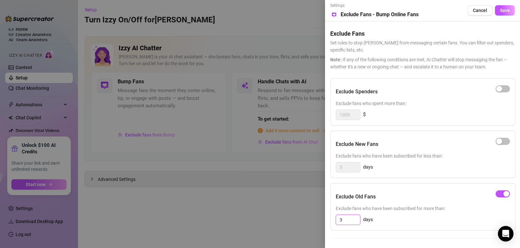
drag, startPoint x: 342, startPoint y: 222, endPoint x: 337, endPoint y: 222, distance: 4.9
click at [337, 222] on input "3" at bounding box center [348, 220] width 24 height 10
click at [299, 225] on div at bounding box center [260, 124] width 520 height 248
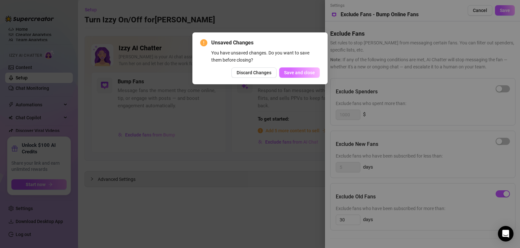
click at [301, 76] on button "Save and close" at bounding box center [299, 73] width 41 height 10
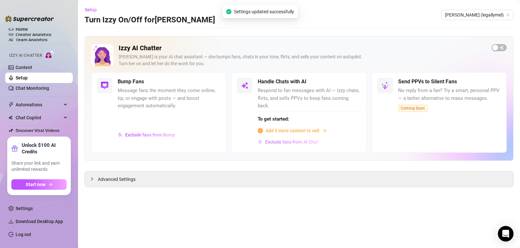
click at [302, 140] on span "Exclude fans from AI Chat" at bounding box center [291, 142] width 53 height 5
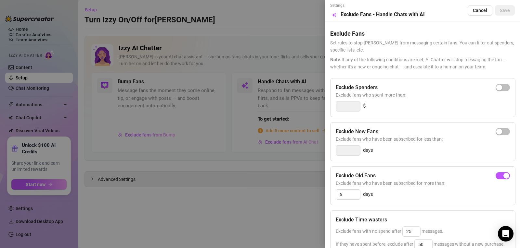
scroll to position [98, 0]
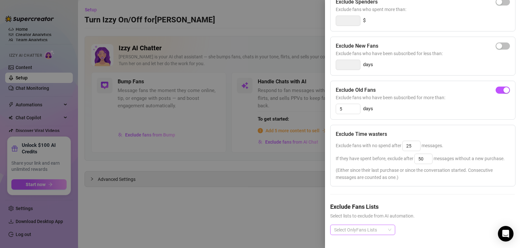
click at [388, 225] on div "Select OnlyFans Lists" at bounding box center [362, 230] width 65 height 10
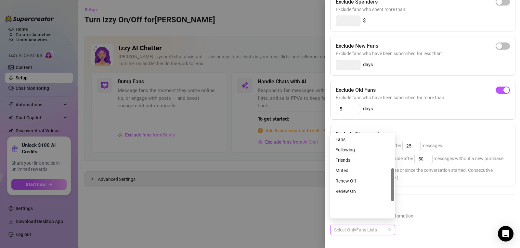
scroll to position [0, 0]
drag, startPoint x: 392, startPoint y: 151, endPoint x: 392, endPoint y: 146, distance: 5.9
click at [392, 146] on div at bounding box center [392, 150] width 3 height 33
click at [486, 213] on span "Select lists to exclude from AI automation." at bounding box center [422, 216] width 185 height 7
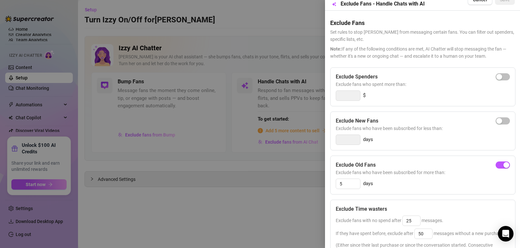
scroll to position [6, 0]
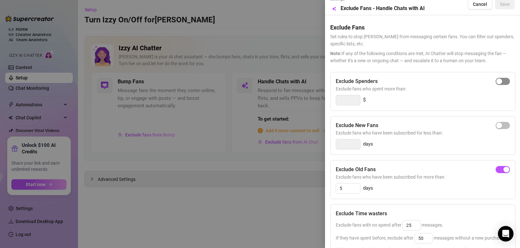
click at [496, 84] on div "button" at bounding box center [499, 82] width 6 height 6
drag, startPoint x: 349, startPoint y: 101, endPoint x: 335, endPoint y: 101, distance: 14.0
click at [335, 101] on div "Exclude Spenders Exclude fans who spent more than: 300 $" at bounding box center [422, 91] width 185 height 39
click at [305, 189] on div at bounding box center [260, 124] width 520 height 248
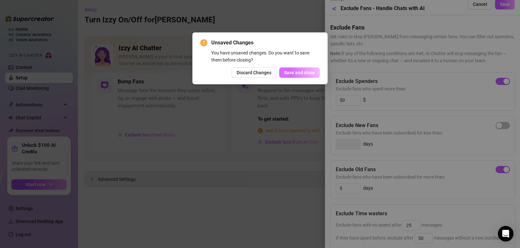
click at [302, 74] on span "Save and close" at bounding box center [299, 72] width 31 height 5
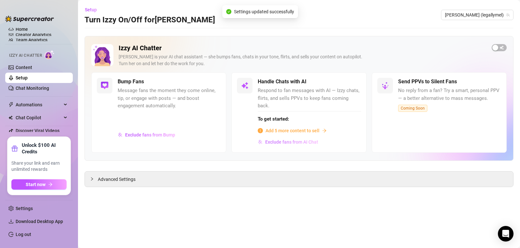
click at [304, 140] on span "Exclude fans from AI Chat" at bounding box center [291, 142] width 53 height 5
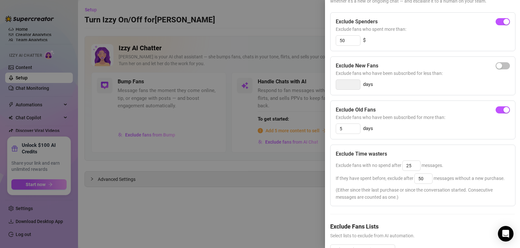
scroll to position [68, 0]
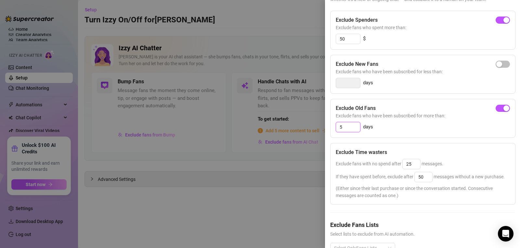
drag, startPoint x: 346, startPoint y: 126, endPoint x: 338, endPoint y: 128, distance: 8.4
click at [338, 128] on input "5" at bounding box center [348, 127] width 24 height 10
click at [302, 175] on div at bounding box center [260, 124] width 520 height 248
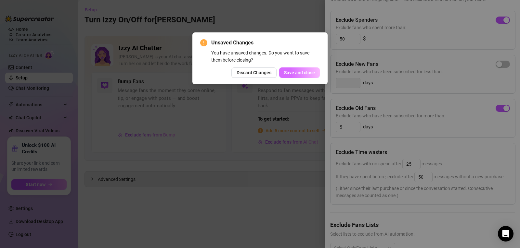
click at [306, 74] on span "Save and close" at bounding box center [299, 72] width 31 height 5
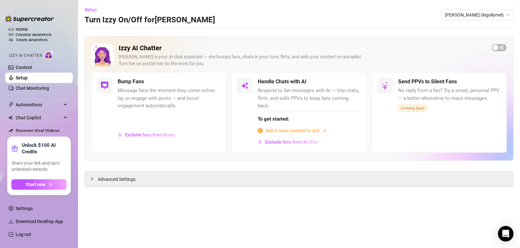
click at [310, 127] on span "Add 5 more content to sell" at bounding box center [292, 130] width 54 height 7
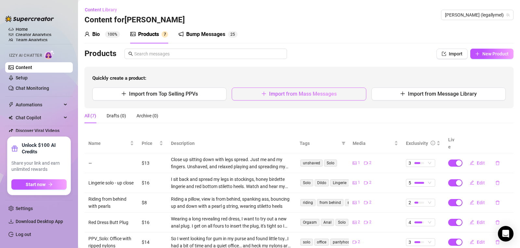
click at [257, 98] on button "Import from Mass Messages" at bounding box center [299, 94] width 134 height 13
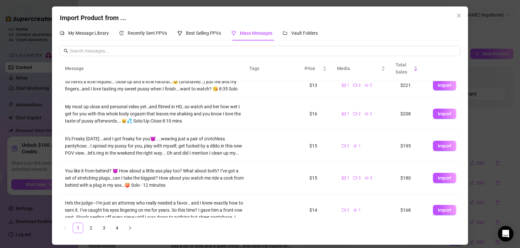
scroll to position [185, 0]
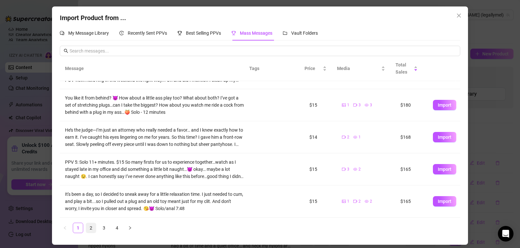
click at [93, 228] on link "2" at bounding box center [91, 228] width 10 height 10
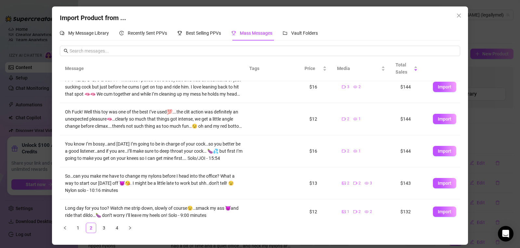
scroll to position [139, 0]
click at [439, 179] on button "Import" at bounding box center [444, 183] width 23 height 10
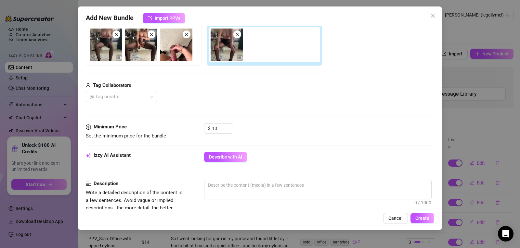
scroll to position [119, 0]
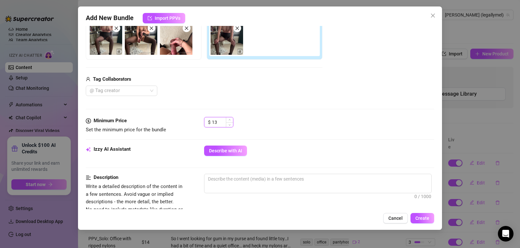
click at [222, 121] on input "13" at bounding box center [222, 123] width 21 height 10
click at [301, 133] on div "$ 14" at bounding box center [319, 125] width 230 height 16
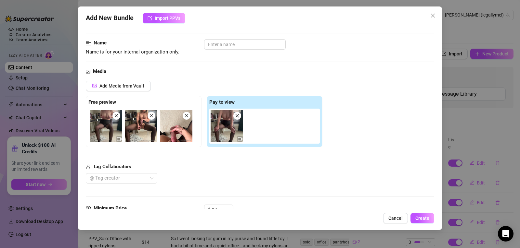
scroll to position [35, 0]
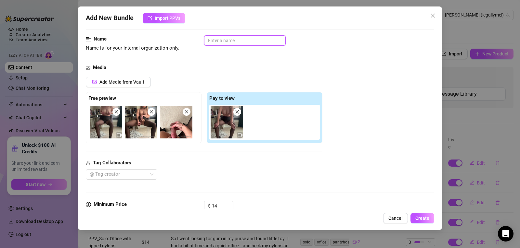
click at [214, 43] on input "text" at bounding box center [245, 40] width 82 height 10
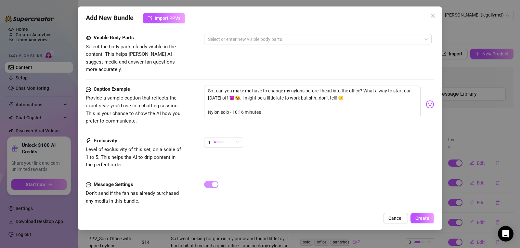
scroll to position [367, 0]
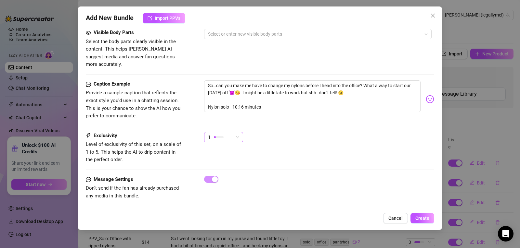
click at [230, 133] on div "1" at bounding box center [220, 138] width 25 height 10
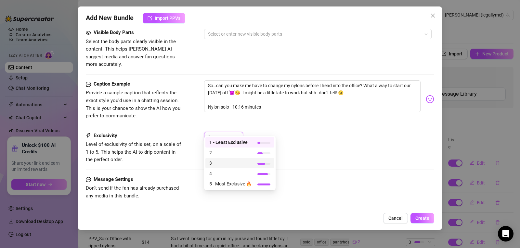
click at [237, 167] on div "3" at bounding box center [239, 163] width 69 height 10
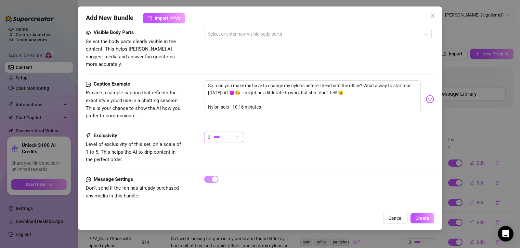
click at [239, 133] on span "3" at bounding box center [223, 138] width 31 height 10
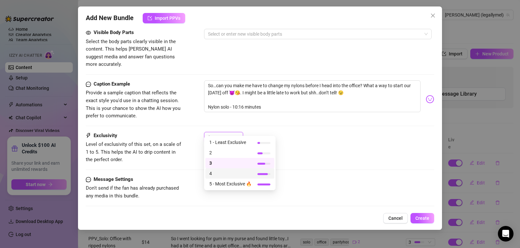
click at [239, 173] on span "4" at bounding box center [230, 173] width 42 height 7
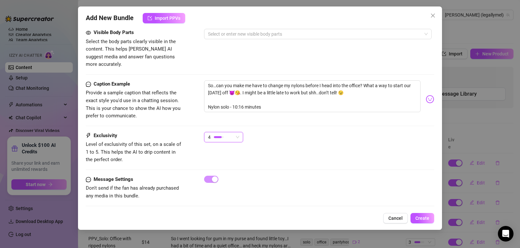
click at [235, 133] on span "4" at bounding box center [223, 138] width 31 height 10
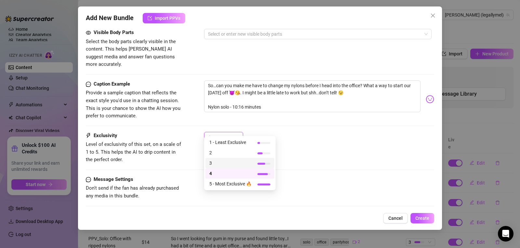
click at [234, 163] on span "3" at bounding box center [230, 163] width 42 height 7
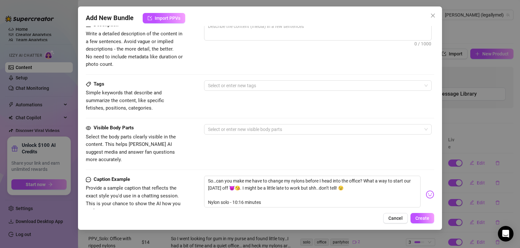
scroll to position [273, 0]
click at [234, 128] on div at bounding box center [314, 128] width 218 height 9
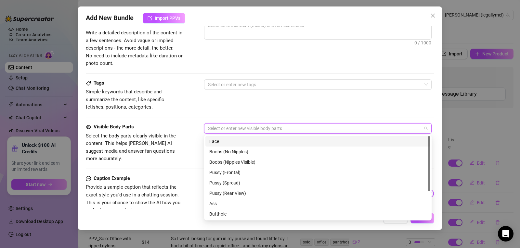
click at [235, 140] on div "Face" at bounding box center [317, 141] width 217 height 7
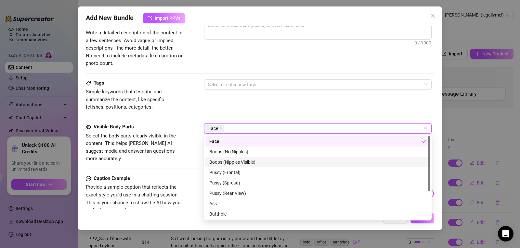
click at [232, 165] on div "Boobs (Nipples Visible)" at bounding box center [317, 162] width 217 height 7
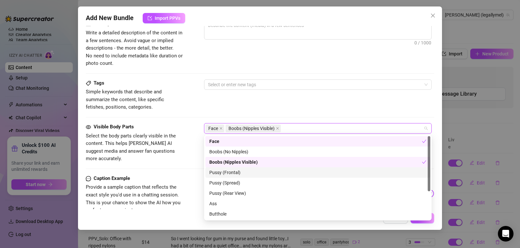
click at [233, 173] on div "Pussy (Frontal)" at bounding box center [317, 172] width 217 height 7
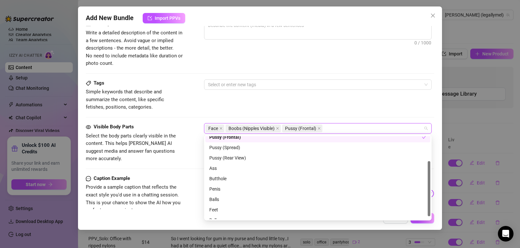
scroll to position [42, 0]
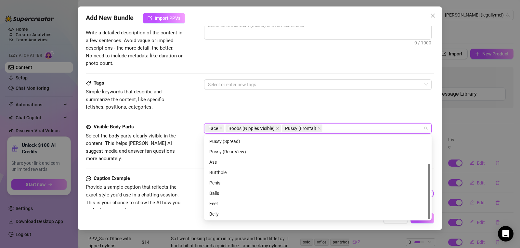
drag, startPoint x: 429, startPoint y: 159, endPoint x: 429, endPoint y: 197, distance: 37.4
click at [429, 197] on div at bounding box center [428, 191] width 3 height 55
click at [272, 205] on div "Feet" at bounding box center [317, 203] width 217 height 7
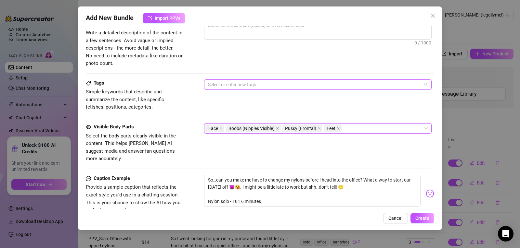
click at [251, 84] on div at bounding box center [314, 84] width 218 height 9
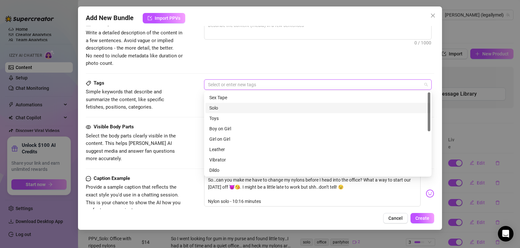
click at [232, 110] on div "Solo" at bounding box center [317, 108] width 217 height 7
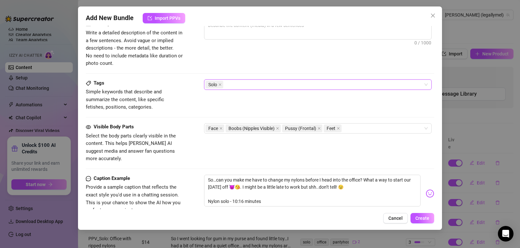
click at [234, 86] on div "Solo" at bounding box center [314, 84] width 218 height 9
click at [342, 70] on div "Description Write a detailed description of the content in a few sentences. Avo…" at bounding box center [260, 49] width 348 height 59
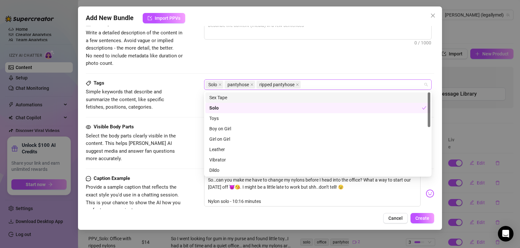
click at [325, 83] on div "Solo pantyhose ripped pantyhose" at bounding box center [314, 84] width 218 height 9
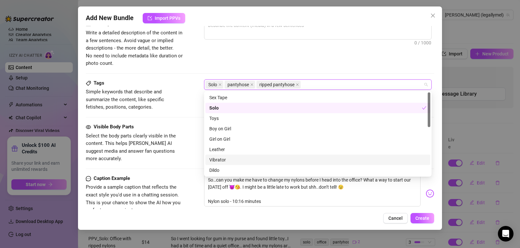
click at [288, 159] on div "Vibrator" at bounding box center [317, 160] width 217 height 7
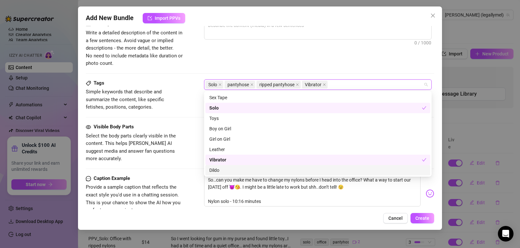
click at [285, 168] on div "Dildo" at bounding box center [317, 170] width 217 height 7
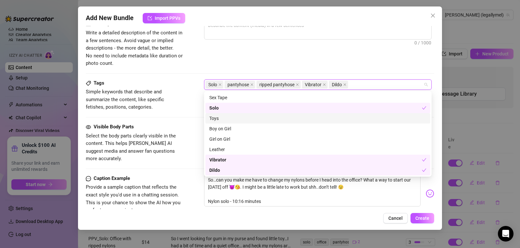
click at [264, 117] on div "Toys" at bounding box center [317, 118] width 217 height 7
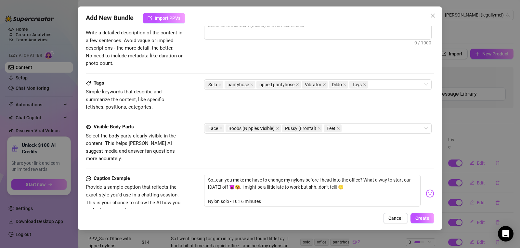
click at [386, 61] on div "Description Write a detailed description of the content in a few sentences. Avo…" at bounding box center [260, 43] width 348 height 47
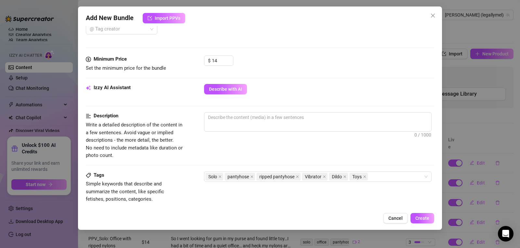
scroll to position [172, 0]
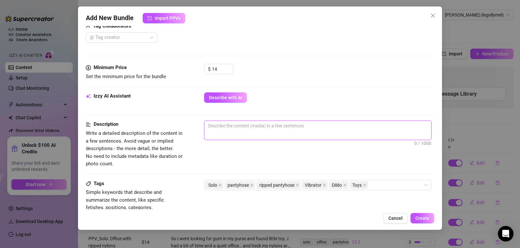
click at [290, 130] on textarea at bounding box center [317, 126] width 227 height 10
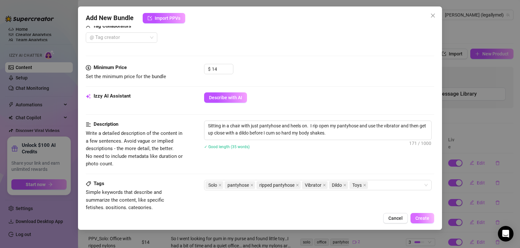
click at [425, 218] on span "Create" at bounding box center [422, 218] width 14 height 5
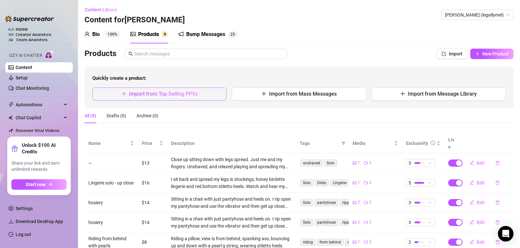
click at [170, 95] on span "Import from Top Selling PPVs" at bounding box center [163, 94] width 69 height 6
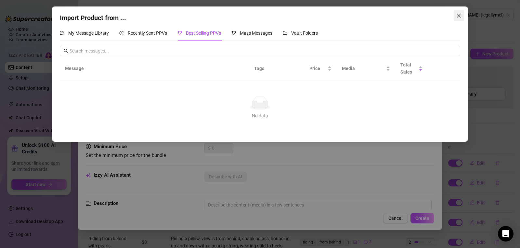
click at [456, 17] on icon "close" at bounding box center [458, 15] width 5 height 5
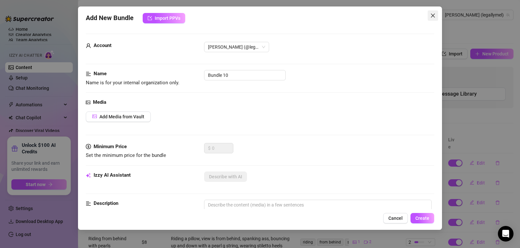
click at [435, 13] on icon "close" at bounding box center [432, 15] width 5 height 5
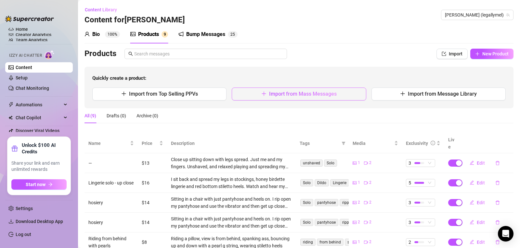
click at [285, 96] on span "Import from Mass Messages" at bounding box center [303, 94] width 68 height 6
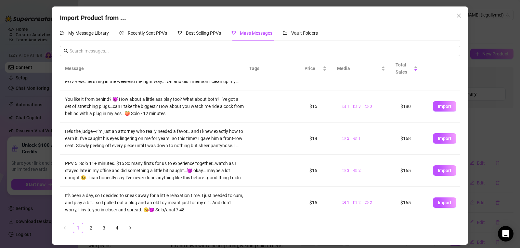
scroll to position [185, 0]
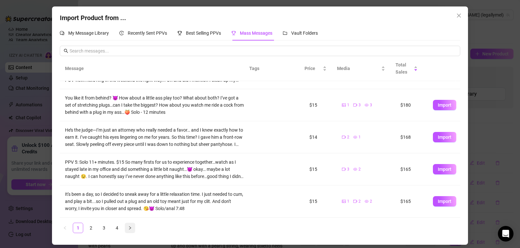
click at [129, 229] on icon "right" at bounding box center [130, 228] width 4 height 4
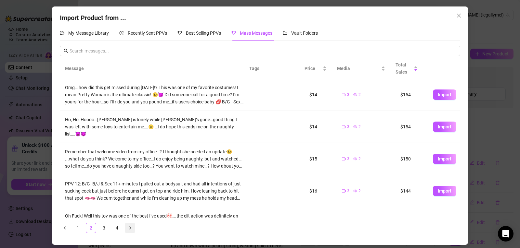
scroll to position [0, 0]
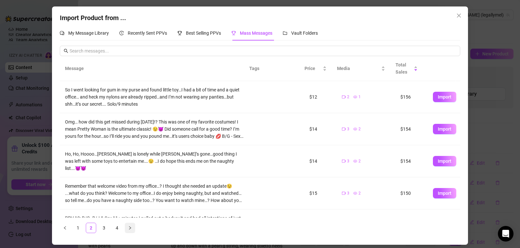
click at [129, 229] on icon "right" at bounding box center [130, 228] width 4 height 4
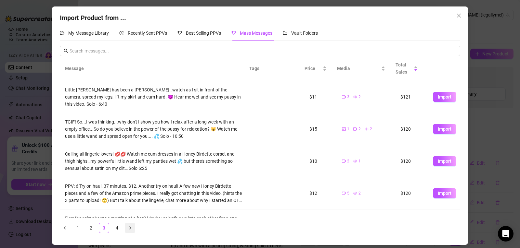
click at [129, 229] on icon "right" at bounding box center [130, 228] width 4 height 4
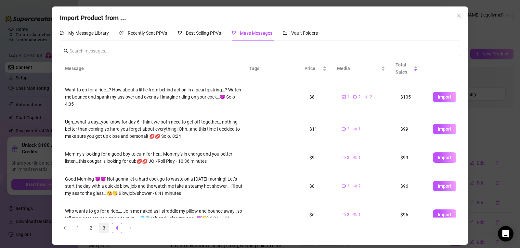
click at [105, 228] on link "3" at bounding box center [104, 228] width 10 height 10
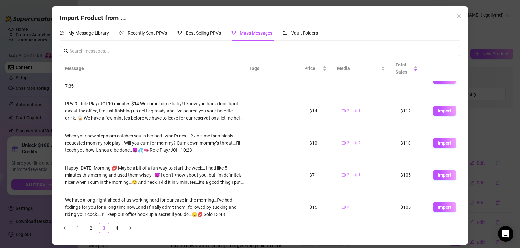
scroll to position [180, 0]
click at [438, 175] on span "Import" at bounding box center [445, 174] width 14 height 5
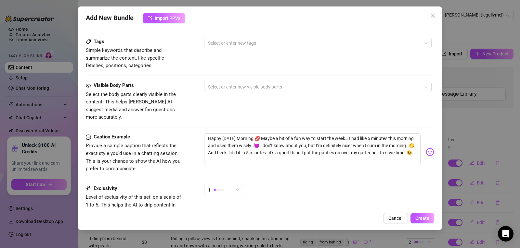
scroll to position [313, 0]
drag, startPoint x: 257, startPoint y: 131, endPoint x: 202, endPoint y: 131, distance: 54.9
click at [202, 134] on div "Caption Example Provide a sample caption that reflects the exact style you'd us…" at bounding box center [260, 154] width 348 height 40
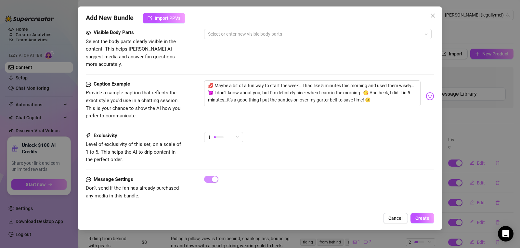
click at [248, 132] on div "1" at bounding box center [319, 140] width 230 height 16
click at [239, 132] on div "1" at bounding box center [223, 137] width 39 height 10
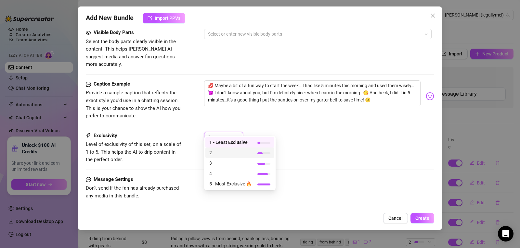
click at [235, 151] on span "2" at bounding box center [230, 152] width 42 height 7
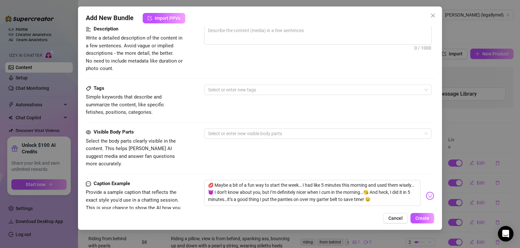
scroll to position [269, 0]
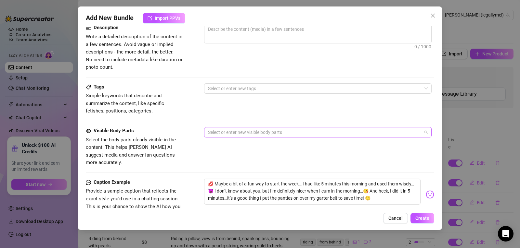
click at [250, 133] on div at bounding box center [314, 132] width 218 height 9
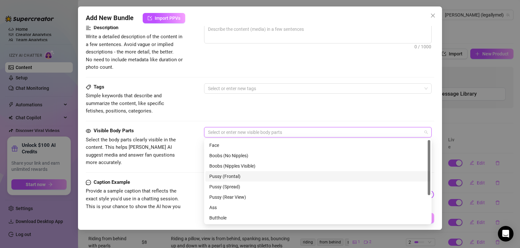
click at [251, 178] on div "Pussy (Frontal)" at bounding box center [317, 176] width 217 height 7
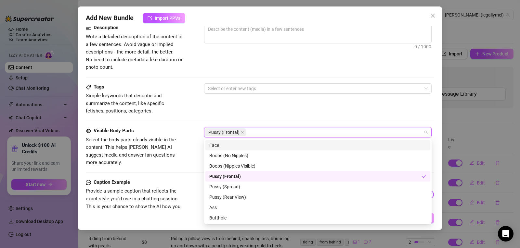
click at [239, 145] on div "Face" at bounding box center [317, 145] width 217 height 7
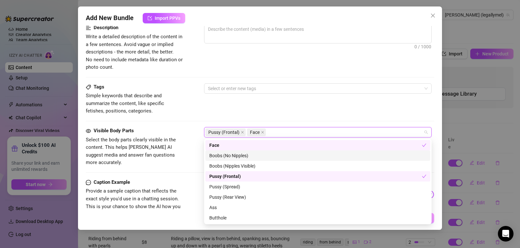
click at [247, 155] on div "Boobs (No Nipples)" at bounding box center [317, 155] width 217 height 7
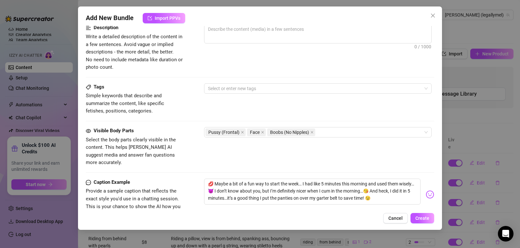
click at [404, 100] on div "Tags Simple keywords that describe and summarize the content, like specific fet…" at bounding box center [260, 99] width 348 height 32
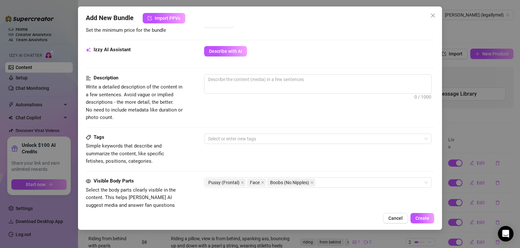
scroll to position [215, 0]
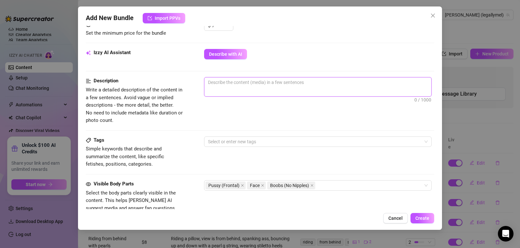
click at [269, 86] on textarea at bounding box center [317, 83] width 227 height 10
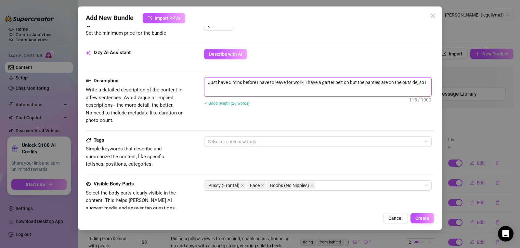
scroll to position [0, 0]
click at [234, 139] on div at bounding box center [314, 141] width 218 height 9
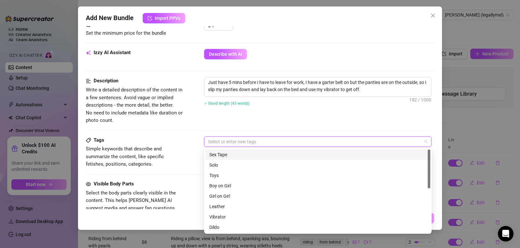
click at [222, 156] on div "Sex Tape" at bounding box center [317, 154] width 217 height 7
click at [229, 142] on icon "close" at bounding box center [229, 142] width 3 height 3
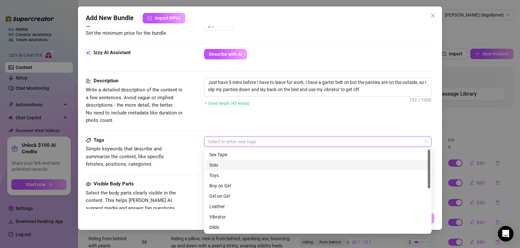
click at [221, 168] on div "Solo" at bounding box center [317, 165] width 217 height 7
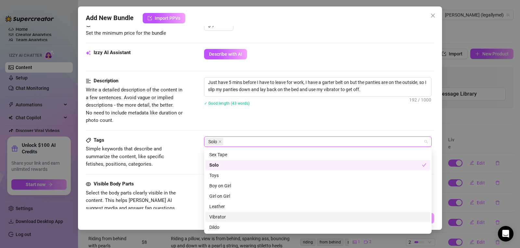
click at [229, 217] on div "Vibrator" at bounding box center [317, 217] width 217 height 7
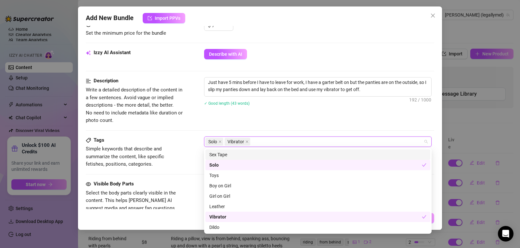
click at [295, 124] on div "Description Write a detailed description of the content in a few sentences. Avo…" at bounding box center [260, 100] width 348 height 47
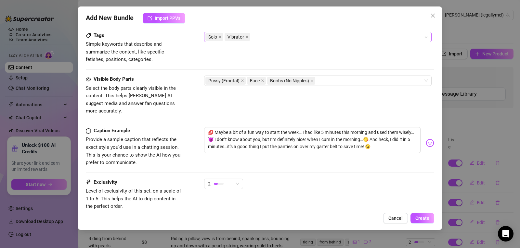
scroll to position [281, 0]
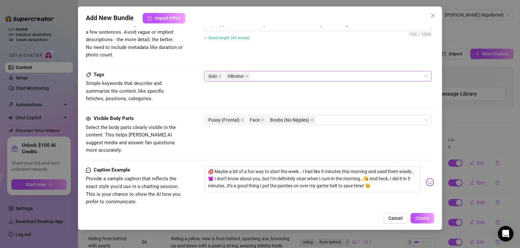
click at [269, 76] on div "Solo Vibrator" at bounding box center [314, 76] width 218 height 9
click at [291, 58] on div "Description Write a detailed description of the content in a few sentences. Avo…" at bounding box center [260, 35] width 348 height 47
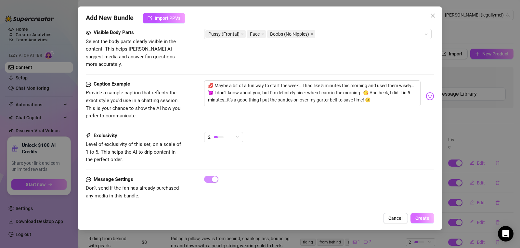
click at [421, 221] on span "Create" at bounding box center [422, 218] width 14 height 5
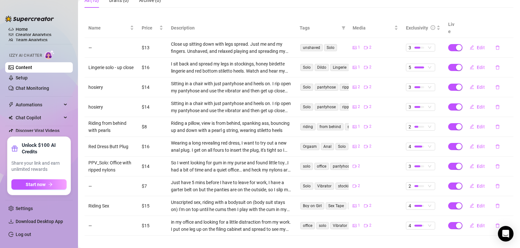
scroll to position [0, 0]
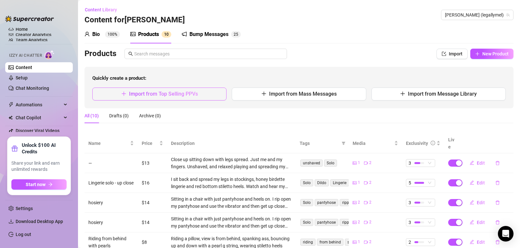
click at [139, 92] on span "Import from Top Selling PPVs" at bounding box center [163, 94] width 69 height 6
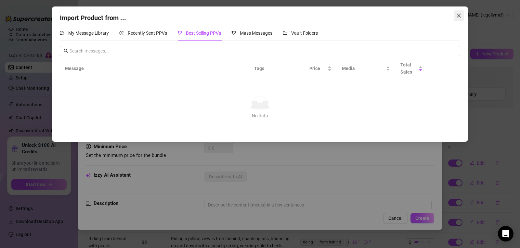
click at [460, 16] on icon "close" at bounding box center [459, 16] width 4 height 4
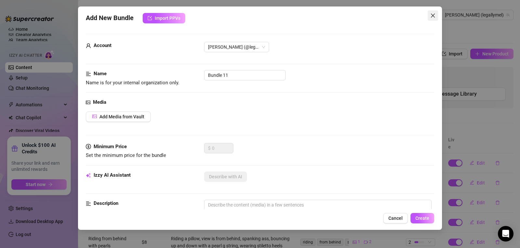
click at [433, 15] on icon "close" at bounding box center [432, 15] width 5 height 5
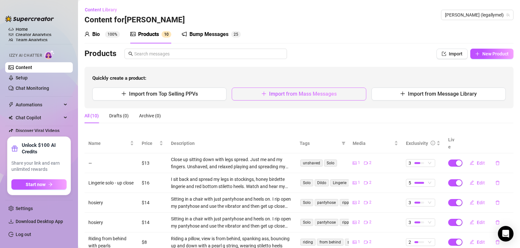
click at [263, 99] on button "Import from Mass Messages" at bounding box center [299, 94] width 134 height 13
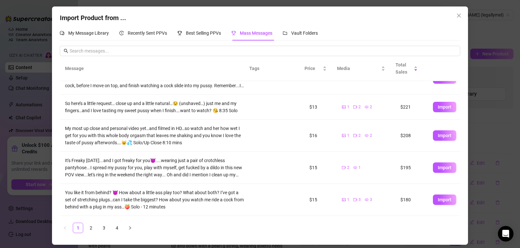
scroll to position [95, 0]
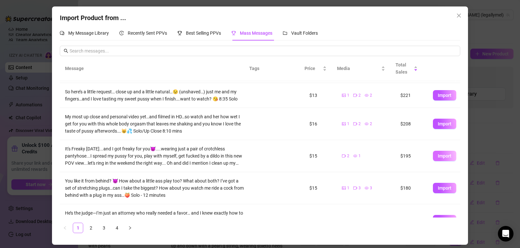
click at [439, 159] on span "Import" at bounding box center [445, 156] width 14 height 5
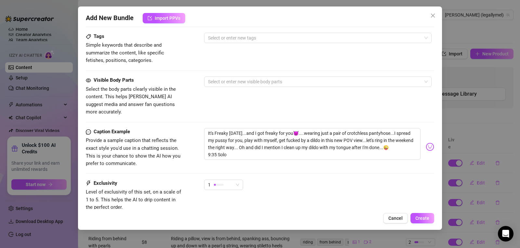
scroll to position [367, 0]
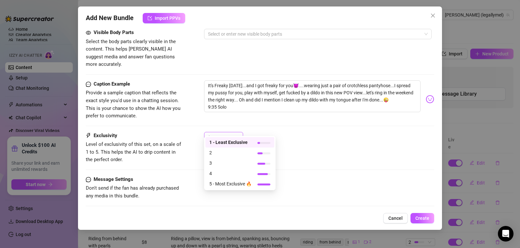
click at [238, 133] on span "1" at bounding box center [223, 138] width 31 height 10
click at [227, 172] on span "4" at bounding box center [230, 173] width 42 height 7
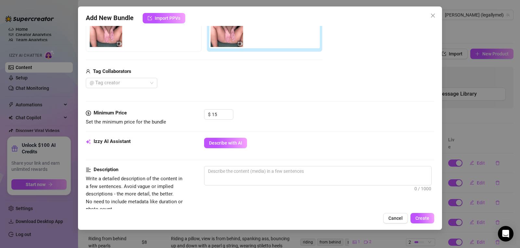
scroll to position [228, 0]
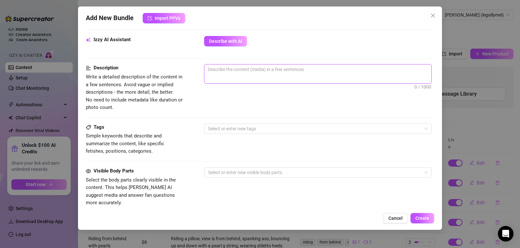
click at [256, 73] on textarea at bounding box center [317, 70] width 227 height 10
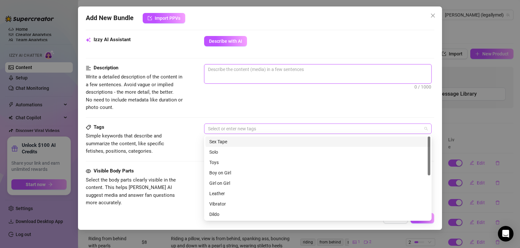
click at [235, 134] on div "Select or enter new tags" at bounding box center [317, 129] width 227 height 10
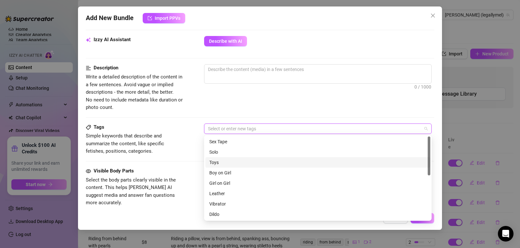
click at [229, 158] on div "Toys" at bounding box center [317, 163] width 225 height 10
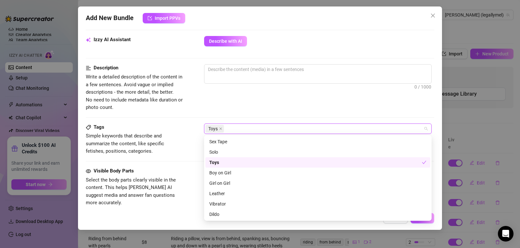
click at [221, 162] on div "Toys" at bounding box center [315, 162] width 212 height 7
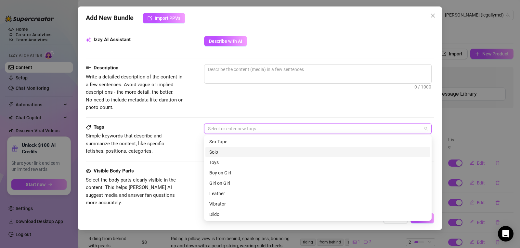
click at [218, 152] on div "Solo" at bounding box center [317, 152] width 217 height 7
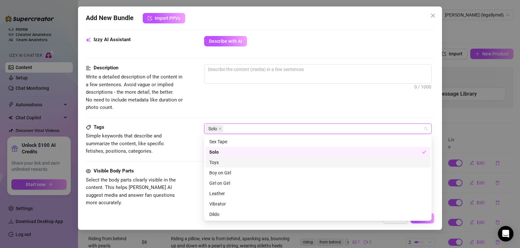
click at [223, 164] on div "Toys" at bounding box center [317, 162] width 217 height 7
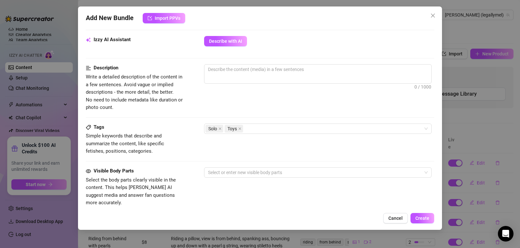
click at [298, 100] on div "0 / 1000" at bounding box center [319, 82] width 230 height 37
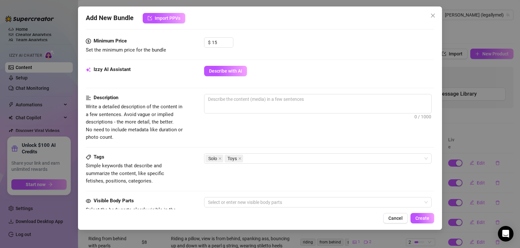
scroll to position [199, 0]
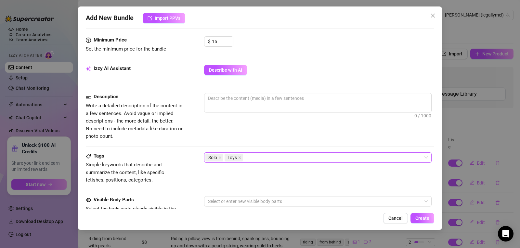
click at [293, 155] on div "Solo Toys" at bounding box center [314, 157] width 218 height 9
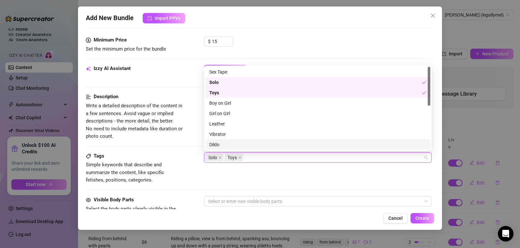
click at [266, 142] on div "Dildo" at bounding box center [317, 144] width 217 height 7
click at [291, 184] on div "Tags Simple keywords that describe and summarize the content, like specific fet…" at bounding box center [260, 169] width 348 height 32
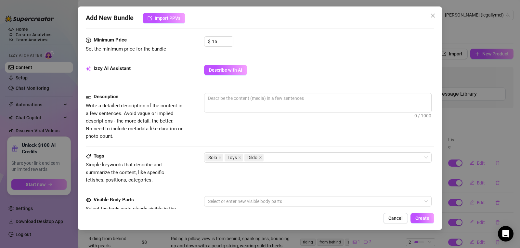
scroll to position [307, 0]
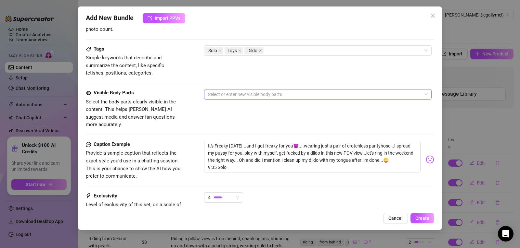
click at [277, 91] on div at bounding box center [314, 94] width 218 height 9
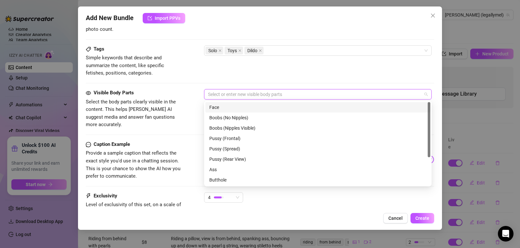
click at [229, 109] on div "Face" at bounding box center [317, 107] width 217 height 7
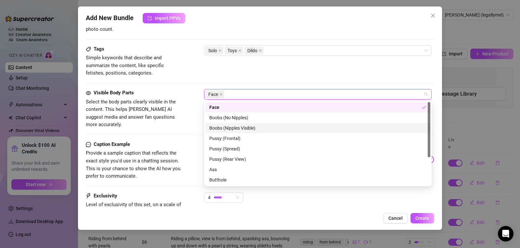
click at [231, 127] on div "Boobs (Nipples Visible)" at bounding box center [317, 128] width 217 height 7
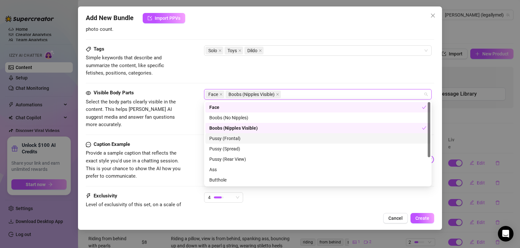
click at [232, 138] on div "Pussy (Frontal)" at bounding box center [317, 138] width 217 height 7
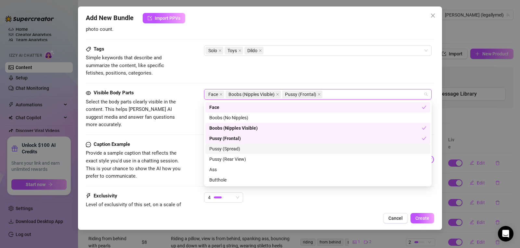
click at [232, 148] on div "Pussy (Spread)" at bounding box center [317, 149] width 217 height 7
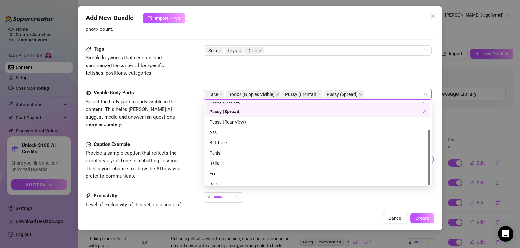
scroll to position [42, 0]
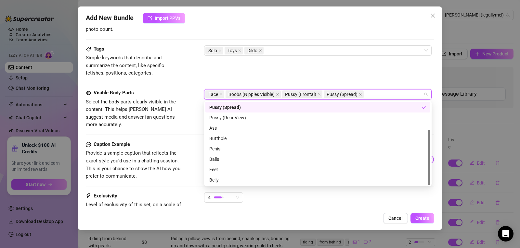
drag, startPoint x: 429, startPoint y: 148, endPoint x: 431, endPoint y: 190, distance: 41.9
click at [431, 190] on body "Home Creator Analytics Team Analytics Izzy AI Chatter Content Setup Chat Monito…" at bounding box center [260, 124] width 520 height 248
click at [352, 77] on div "Tags Simple keywords that describe and summarize the content, like specific fet…" at bounding box center [260, 61] width 348 height 32
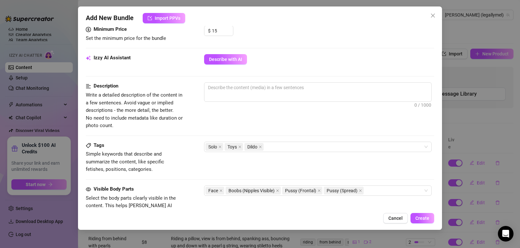
scroll to position [226, 0]
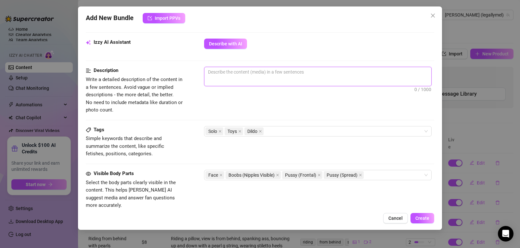
click at [264, 76] on textarea at bounding box center [317, 72] width 227 height 10
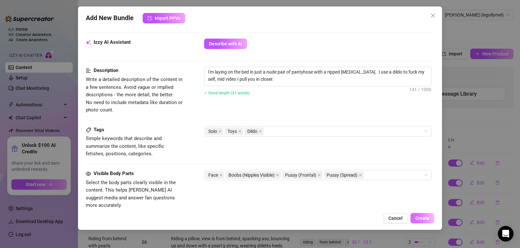
click at [425, 215] on button "Create" at bounding box center [422, 218] width 24 height 10
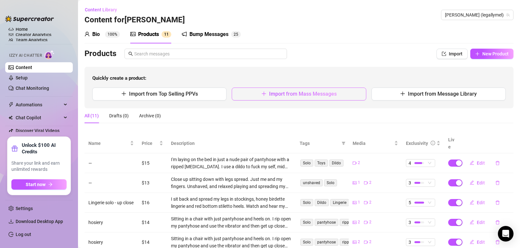
click at [287, 94] on span "Import from Mass Messages" at bounding box center [303, 94] width 68 height 6
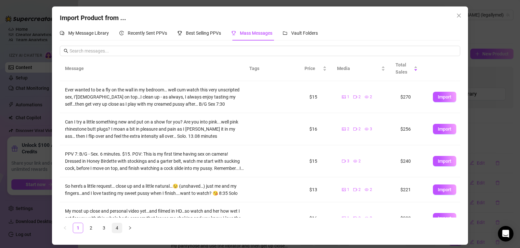
click at [119, 230] on link "4" at bounding box center [117, 228] width 10 height 10
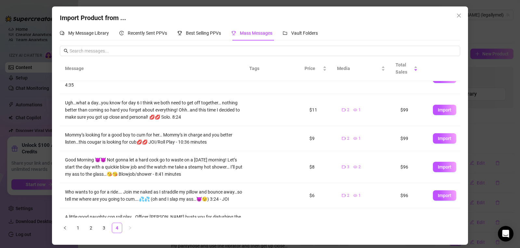
scroll to position [18, 0]
click at [443, 137] on span "Import" at bounding box center [445, 139] width 14 height 5
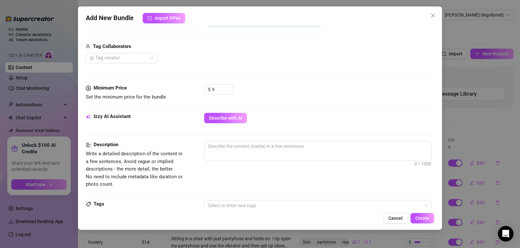
scroll to position [221, 0]
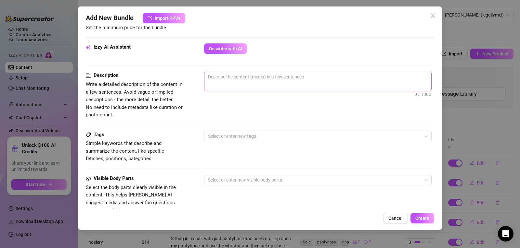
click at [299, 83] on span "0 / 1000" at bounding box center [317, 81] width 227 height 19
click at [281, 73] on textarea at bounding box center [317, 77] width 227 height 10
click at [273, 101] on div "3/20 words" at bounding box center [319, 97] width 230 height 7
click at [236, 76] on textarea "Dressed at catwoman" at bounding box center [317, 77] width 227 height 10
click at [266, 112] on div "Description Write a detailed description of the content in a few sentences. Avo…" at bounding box center [260, 95] width 348 height 47
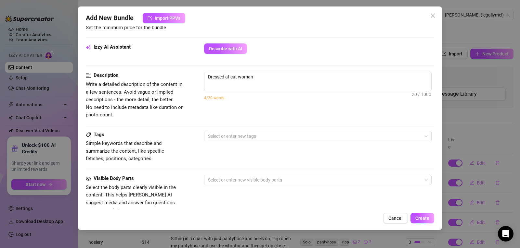
scroll to position [372, 0]
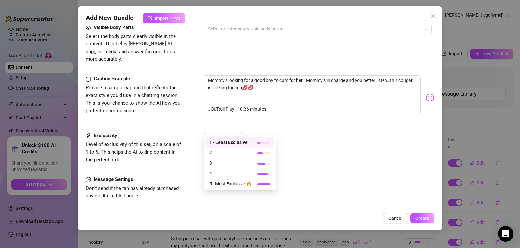
click at [233, 133] on div "1" at bounding box center [220, 138] width 25 height 10
click at [230, 144] on span "1 - Least Exclusive" at bounding box center [230, 142] width 42 height 7
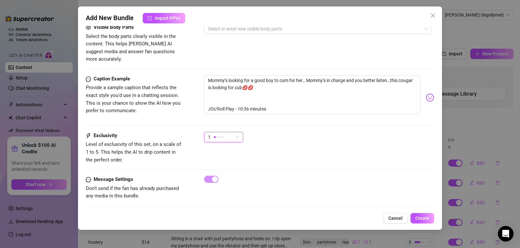
click at [357, 164] on div "Exclusivity Level of exclusivity of this set, on a scale of 1 to 5. This helps …" at bounding box center [260, 154] width 348 height 44
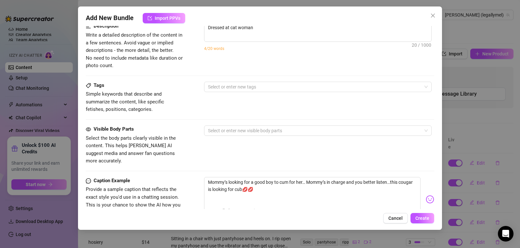
scroll to position [267, 0]
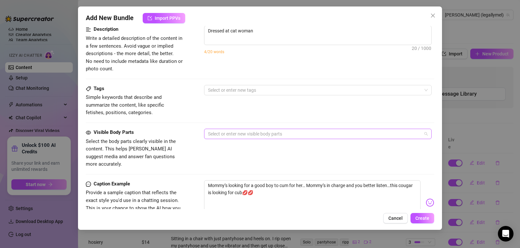
click at [256, 131] on div at bounding box center [314, 134] width 218 height 9
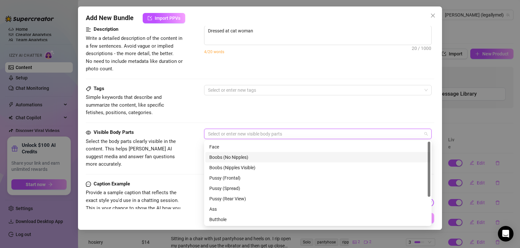
click at [255, 159] on div "Boobs (No Nipples)" at bounding box center [317, 157] width 217 height 7
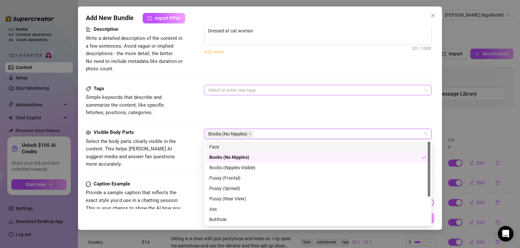
click at [240, 91] on div at bounding box center [314, 90] width 218 height 9
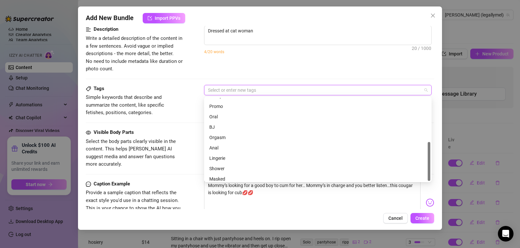
scroll to position [94, 0]
drag, startPoint x: 429, startPoint y: 123, endPoint x: 429, endPoint y: 186, distance: 63.0
click at [429, 186] on body "Home Creator Analytics Team Analytics Izzy AI Chatter Content Setup Chat Monito…" at bounding box center [260, 124] width 520 height 248
click at [219, 174] on div "Masked" at bounding box center [317, 175] width 217 height 7
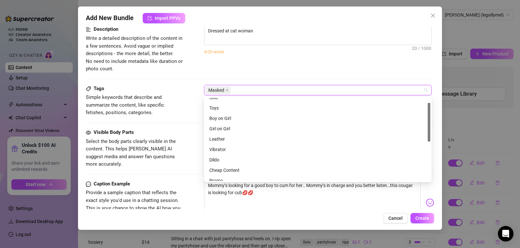
scroll to position [10, 0]
drag, startPoint x: 429, startPoint y: 169, endPoint x: 434, endPoint y: 131, distance: 38.6
click at [434, 131] on body "Home Creator Analytics Team Analytics Izzy AI Chatter Content Setup Chat Monito…" at bounding box center [260, 124] width 520 height 248
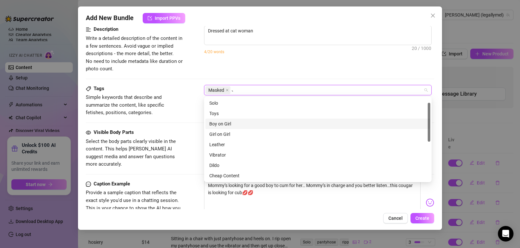
scroll to position [0, 0]
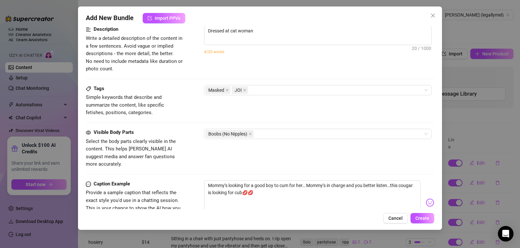
click at [273, 65] on div "Description Write a detailed description of the content in a few sentences. Avo…" at bounding box center [260, 49] width 348 height 47
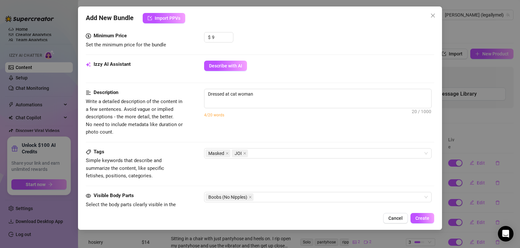
scroll to position [183, 0]
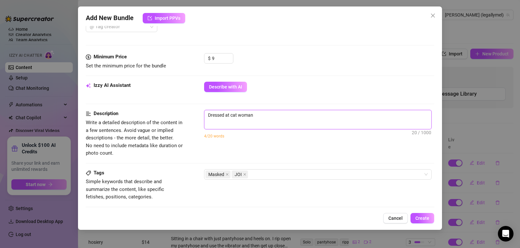
click at [311, 120] on textarea "Dressed at cat woman" at bounding box center [317, 115] width 227 height 10
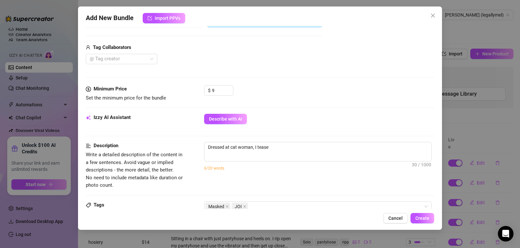
scroll to position [170, 0]
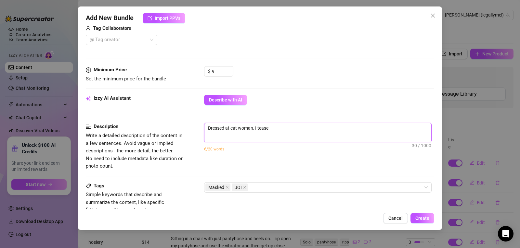
drag, startPoint x: 278, startPoint y: 128, endPoint x: 254, endPoint y: 134, distance: 25.4
click at [254, 134] on span "Dressed at cat woman, I tease 30 / 1000" at bounding box center [317, 132] width 227 height 19
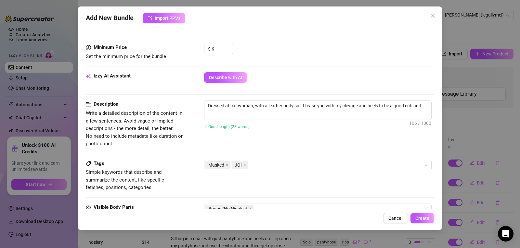
scroll to position [179, 0]
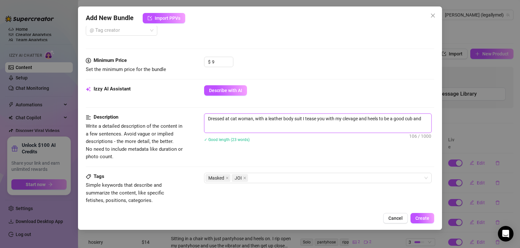
click at [349, 121] on textarea "Dressed at cat woman, with a leather body suit I tease you with my clevage and …" at bounding box center [317, 119] width 227 height 10
click at [426, 120] on textarea "Dressed at cat woman, with a leather body suit I tease you with my cleavage and…" at bounding box center [317, 119] width 227 height 10
click at [309, 177] on div "Masked JOI" at bounding box center [314, 178] width 218 height 9
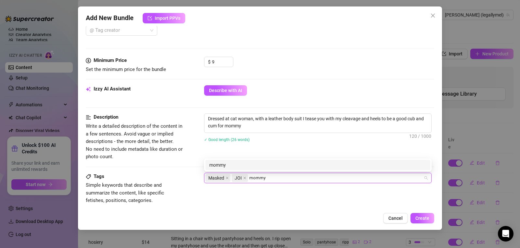
click at [296, 167] on div "mommy" at bounding box center [317, 165] width 217 height 7
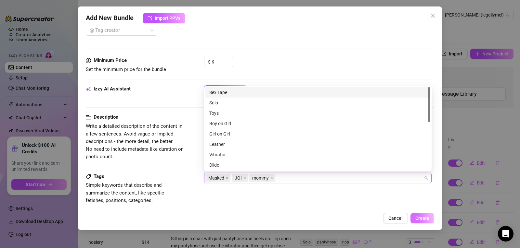
click at [425, 221] on span "Create" at bounding box center [422, 218] width 14 height 5
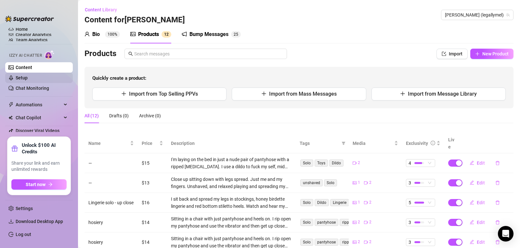
click at [16, 75] on link "Setup" at bounding box center [22, 77] width 12 height 5
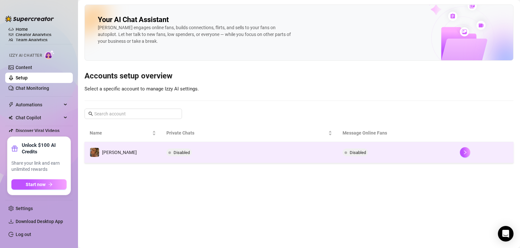
click at [359, 150] on span "Disabled" at bounding box center [358, 152] width 16 height 5
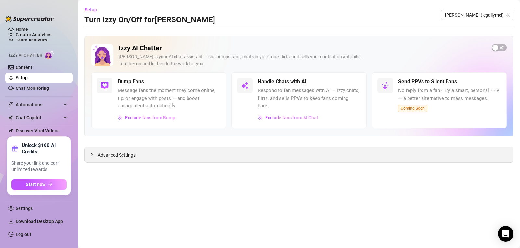
click at [94, 153] on div at bounding box center [94, 154] width 8 height 7
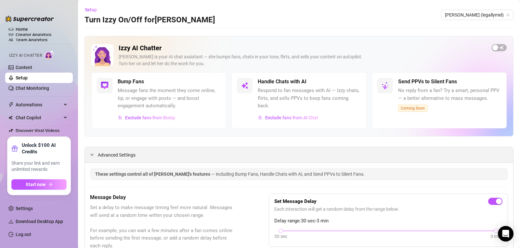
click at [107, 154] on span "Advanced Settings" at bounding box center [117, 155] width 38 height 7
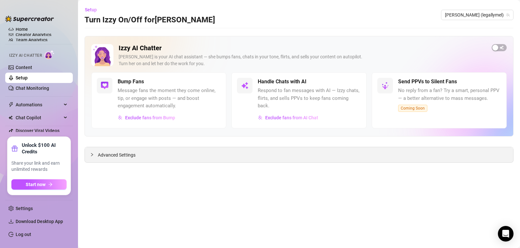
click at [107, 154] on span "Advanced Settings" at bounding box center [117, 155] width 38 height 7
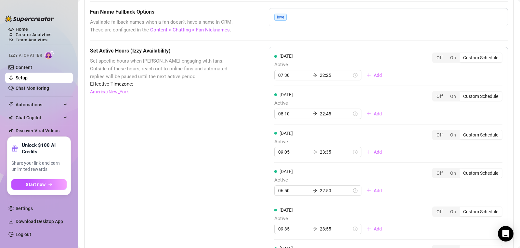
scroll to position [526, 0]
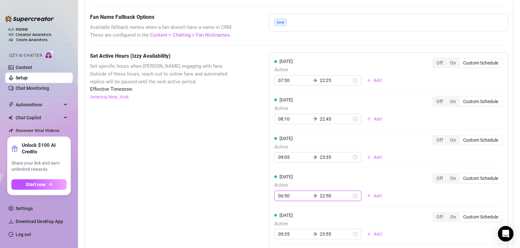
click at [281, 193] on input "06:50" at bounding box center [294, 196] width 32 height 7
click at [280, 122] on div "07" at bounding box center [282, 121] width 16 height 9
click at [240, 172] on div "Set Active Hours (Izzy Availability) Set specific hours when Izzy engaging with…" at bounding box center [299, 213] width 418 height 322
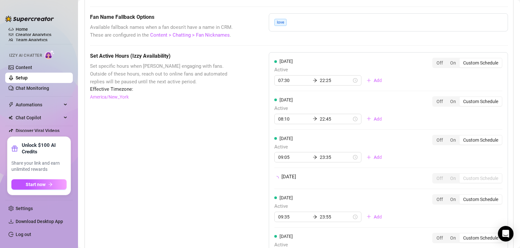
click at [407, 203] on div "[DATE] Active 07:30 22:25 Add Off On Custom Schedule [DATE] Active 08:10 22:45 …" at bounding box center [388, 181] width 239 height 258
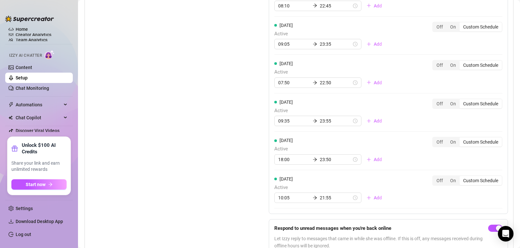
scroll to position [655, 0]
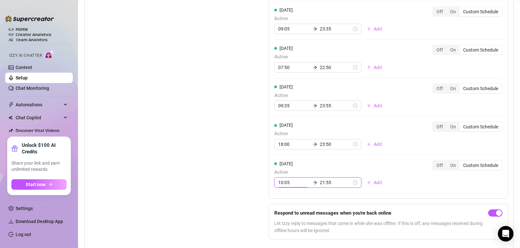
click at [281, 179] on input "10:05" at bounding box center [294, 182] width 32 height 7
click at [242, 166] on div "Set Active Hours (Izzy Availability) Set specific hours when Izzy engaging with…" at bounding box center [299, 85] width 418 height 322
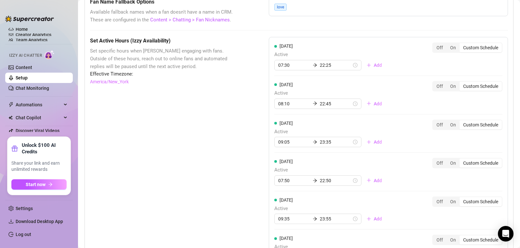
scroll to position [540, 0]
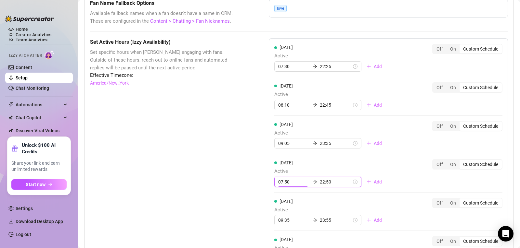
click at [279, 179] on input "07:50" at bounding box center [294, 182] width 32 height 7
click at [280, 106] on div "08" at bounding box center [282, 107] width 16 height 9
click at [230, 139] on div "Set Active Hours (Izzy Availability) Set specific hours when Izzy engaging with…" at bounding box center [163, 199] width 146 height 322
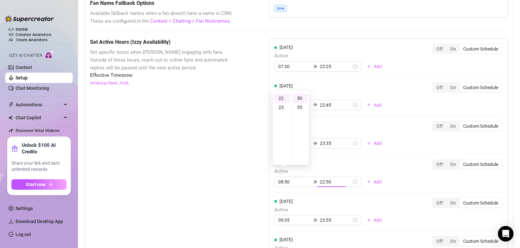
click at [230, 139] on div "Set Active Hours (Izzy Availability) Set specific hours when Izzy engaging with…" at bounding box center [163, 199] width 146 height 322
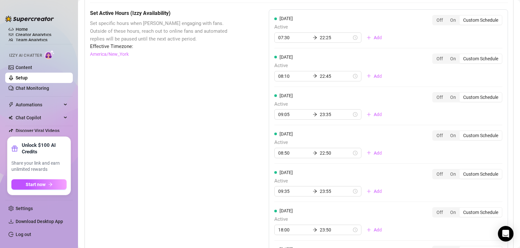
scroll to position [567, 0]
click at [281, 112] on input "09:05" at bounding box center [294, 115] width 32 height 7
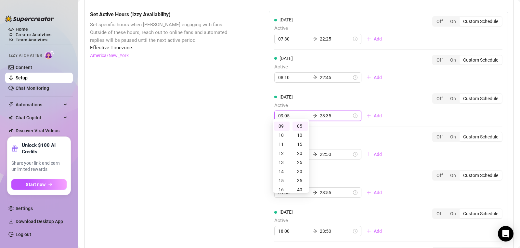
scroll to position [9, 0]
click at [235, 121] on div "Set Active Hours (Izzy Availability) Set specific hours when Izzy engaging with…" at bounding box center [299, 172] width 418 height 322
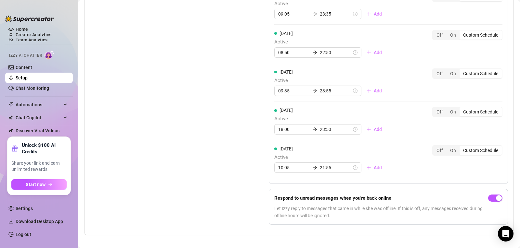
scroll to position [0, 0]
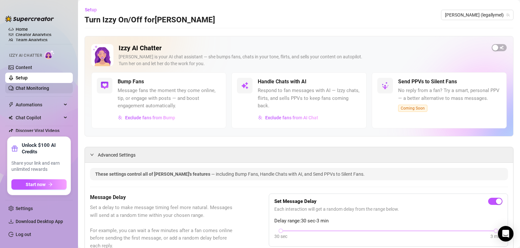
click at [39, 91] on link "Chat Monitoring" at bounding box center [32, 88] width 33 height 5
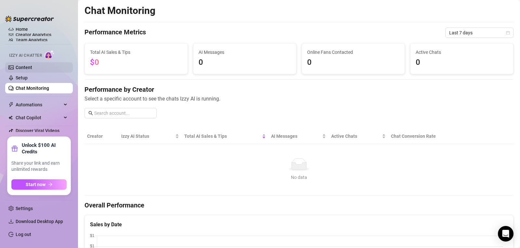
click at [19, 69] on link "Content" at bounding box center [24, 67] width 17 height 5
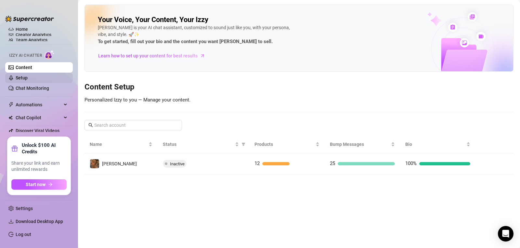
click at [21, 76] on link "Setup" at bounding box center [22, 77] width 12 height 5
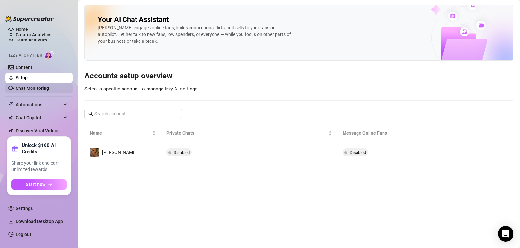
click at [33, 87] on link "Chat Monitoring" at bounding box center [32, 88] width 33 height 5
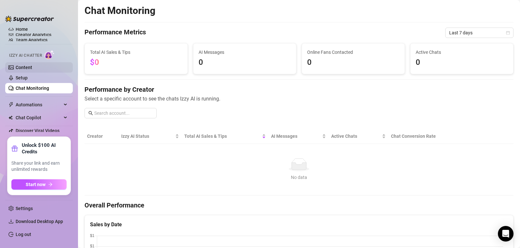
click at [32, 69] on link "Content" at bounding box center [24, 67] width 17 height 5
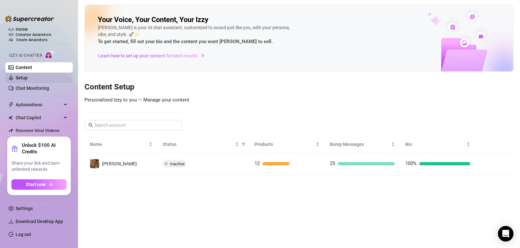
click at [24, 78] on link "Setup" at bounding box center [22, 77] width 12 height 5
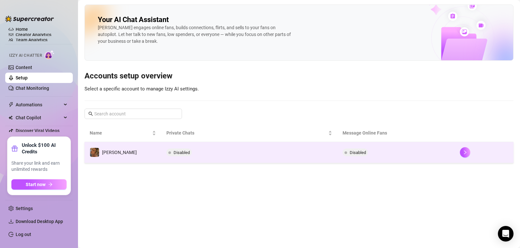
click at [184, 151] on span "Disabled" at bounding box center [181, 152] width 16 height 5
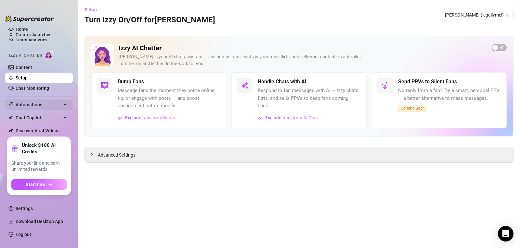
click at [55, 105] on span "Automations" at bounding box center [39, 105] width 46 height 10
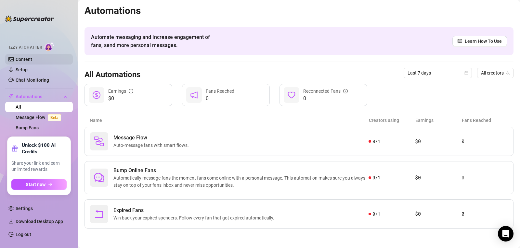
click at [18, 61] on link "Content" at bounding box center [24, 59] width 17 height 5
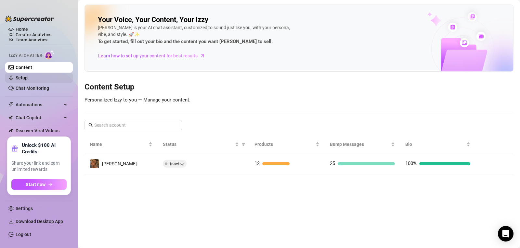
click at [22, 75] on link "Setup" at bounding box center [22, 77] width 12 height 5
